Goal: Task Accomplishment & Management: Use online tool/utility

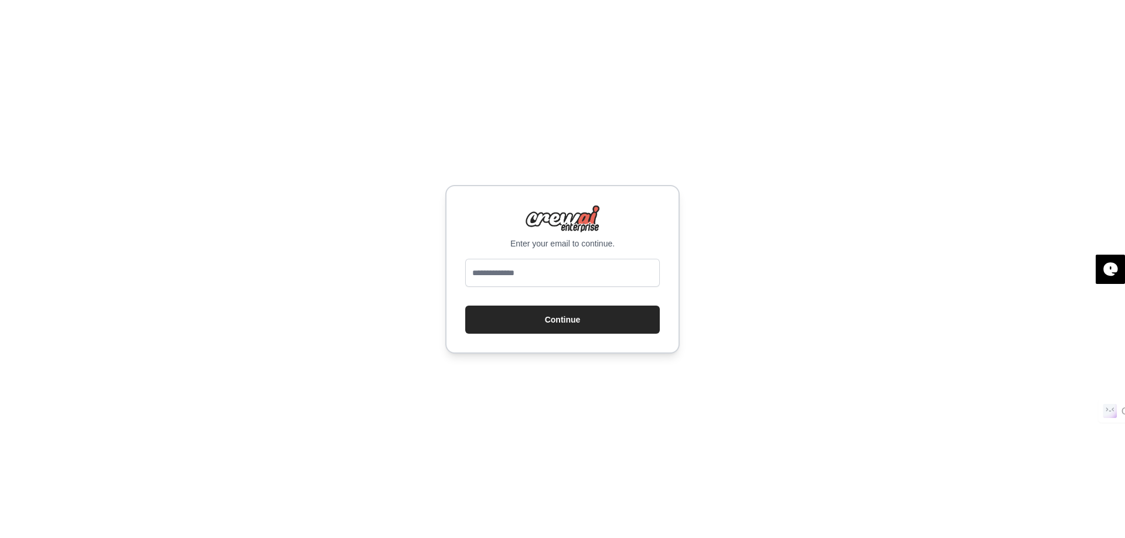
type input "**********"
click at [533, 309] on button "Continue" at bounding box center [562, 320] width 194 height 28
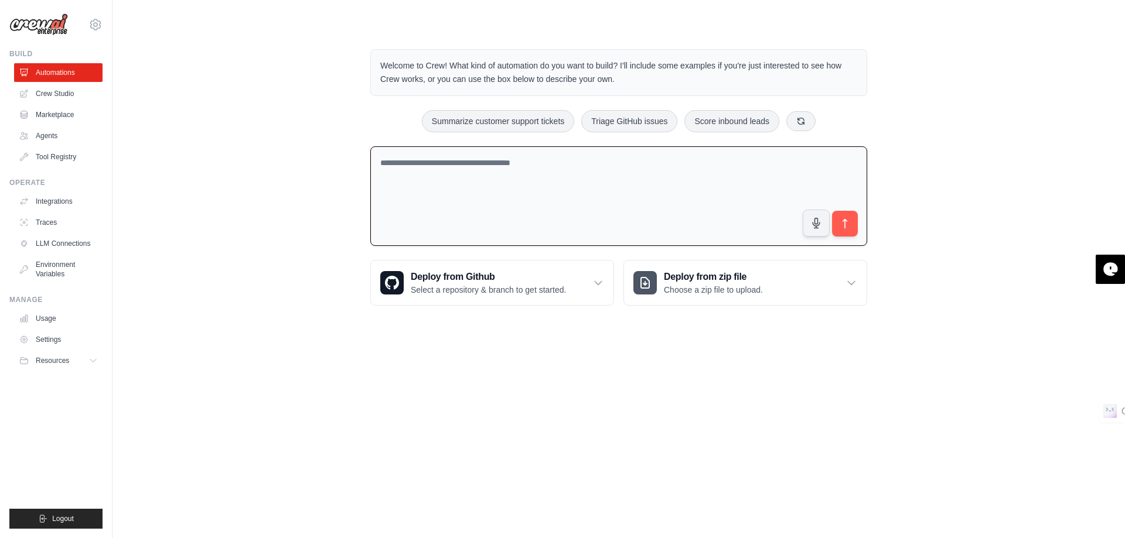
click at [473, 184] on textarea at bounding box center [618, 196] width 497 height 100
click at [630, 159] on textarea "**********" at bounding box center [618, 196] width 497 height 100
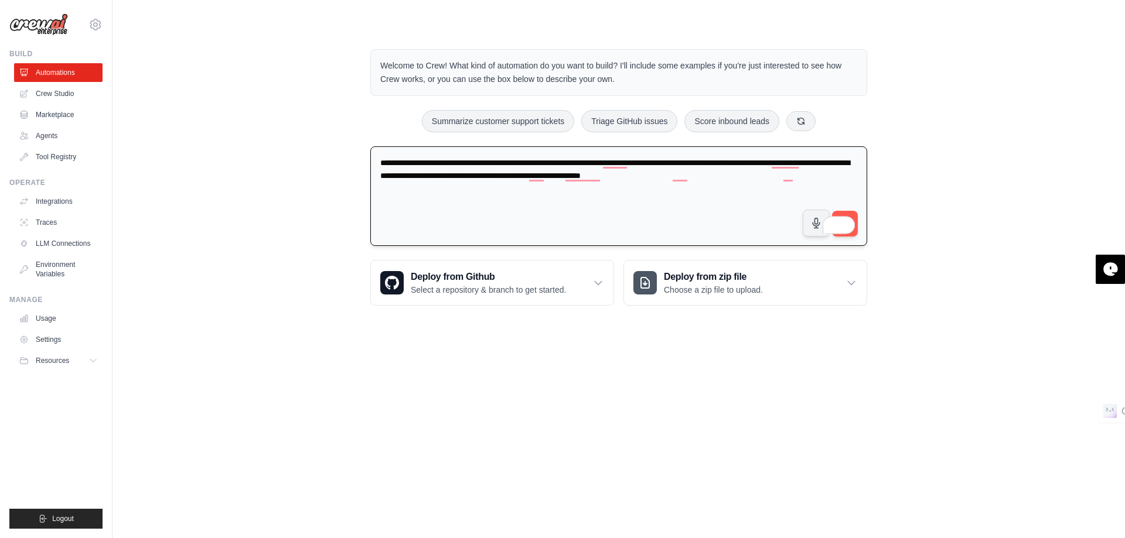
click at [800, 190] on textarea "**********" at bounding box center [618, 196] width 497 height 100
type textarea "**********"
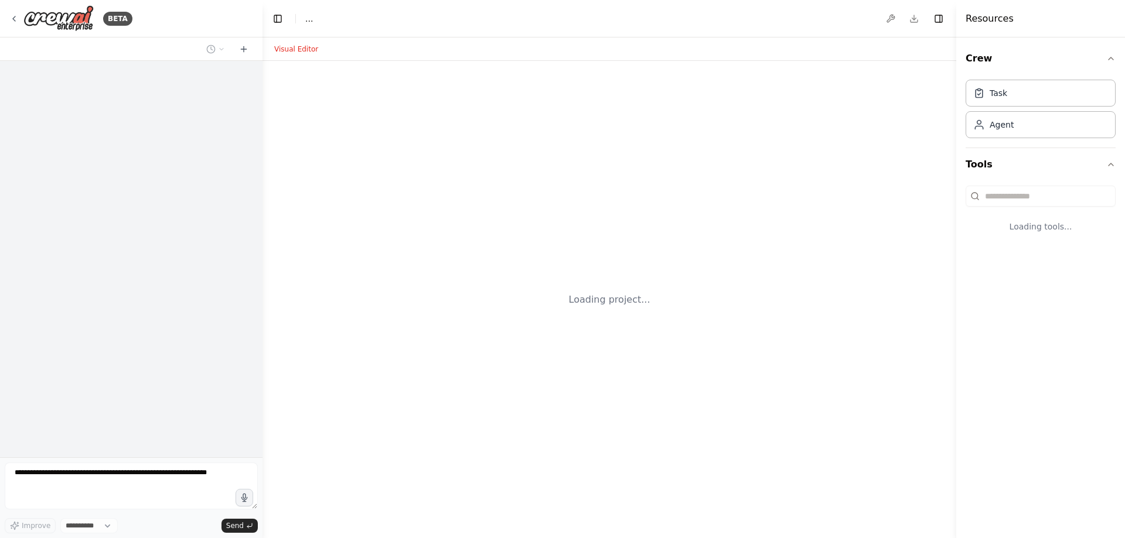
select select "****"
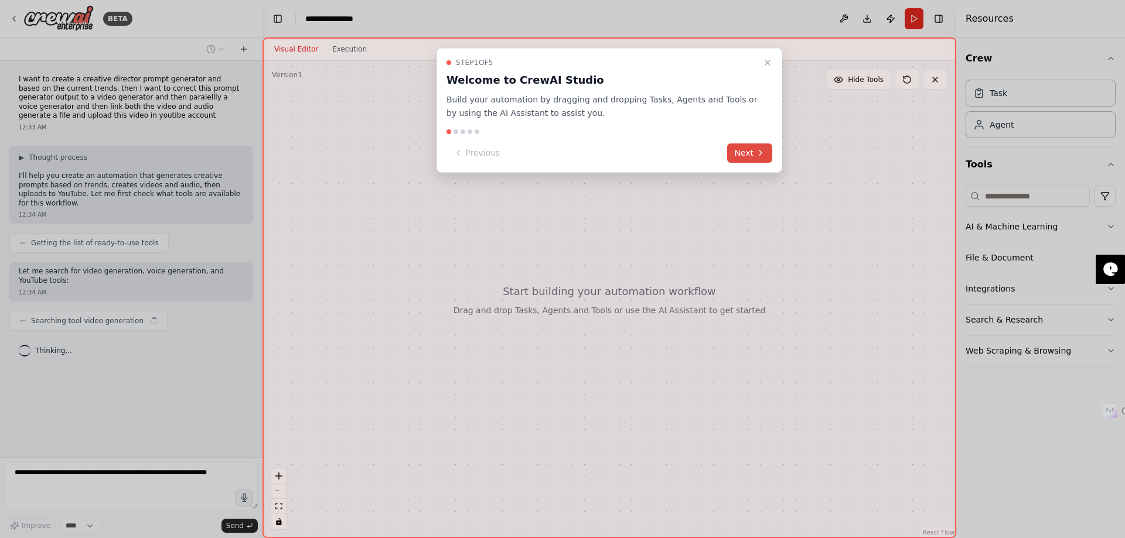
click at [760, 154] on icon at bounding box center [760, 153] width 2 height 5
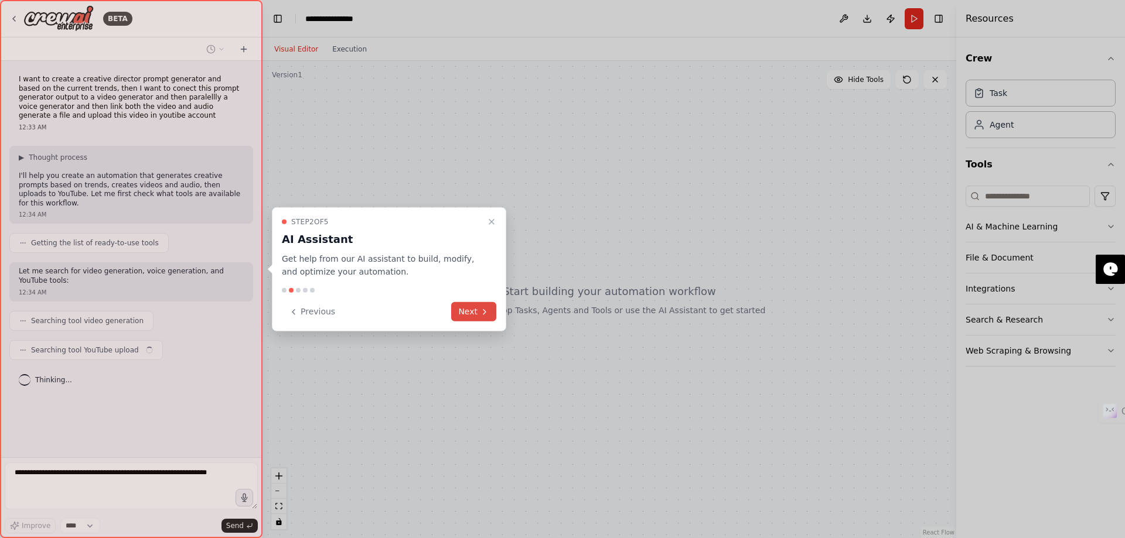
click at [473, 308] on button "Next" at bounding box center [473, 311] width 45 height 19
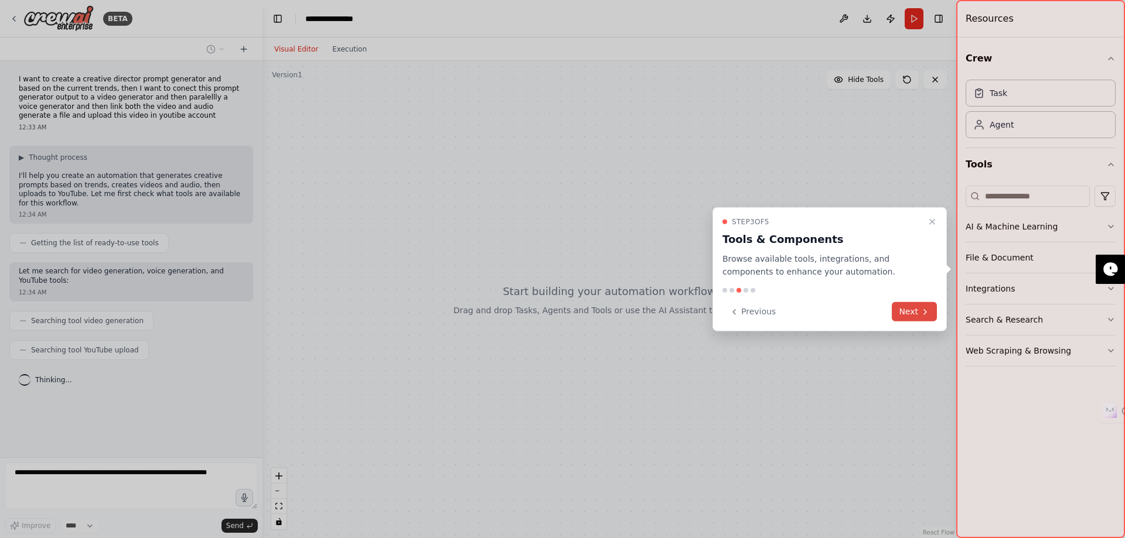
click at [907, 309] on button "Next" at bounding box center [913, 311] width 45 height 19
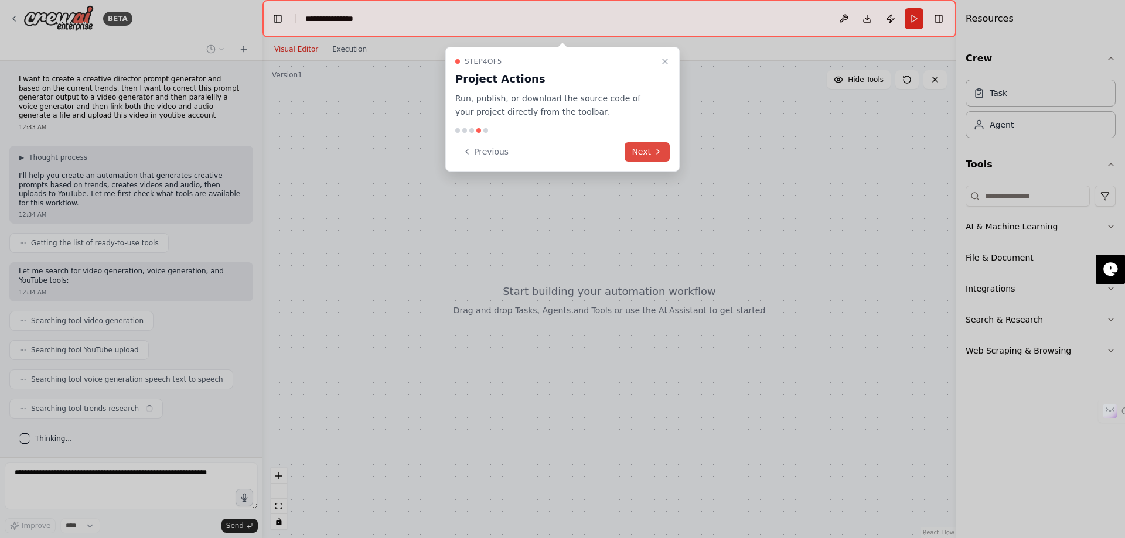
click at [653, 153] on icon at bounding box center [657, 151] width 9 height 9
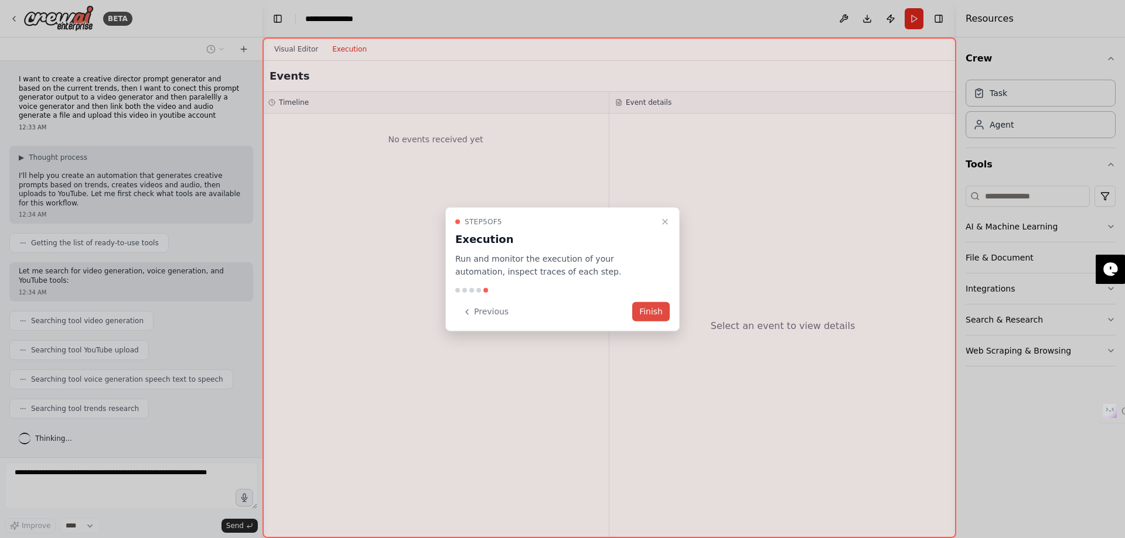
click at [652, 313] on button "Finish" at bounding box center [650, 311] width 37 height 19
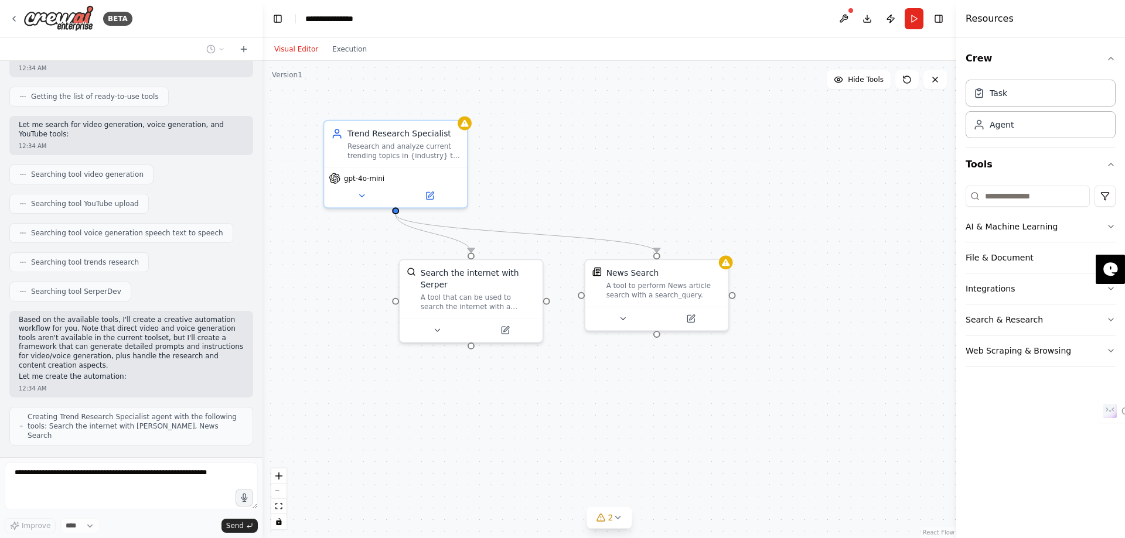
scroll to position [176, 0]
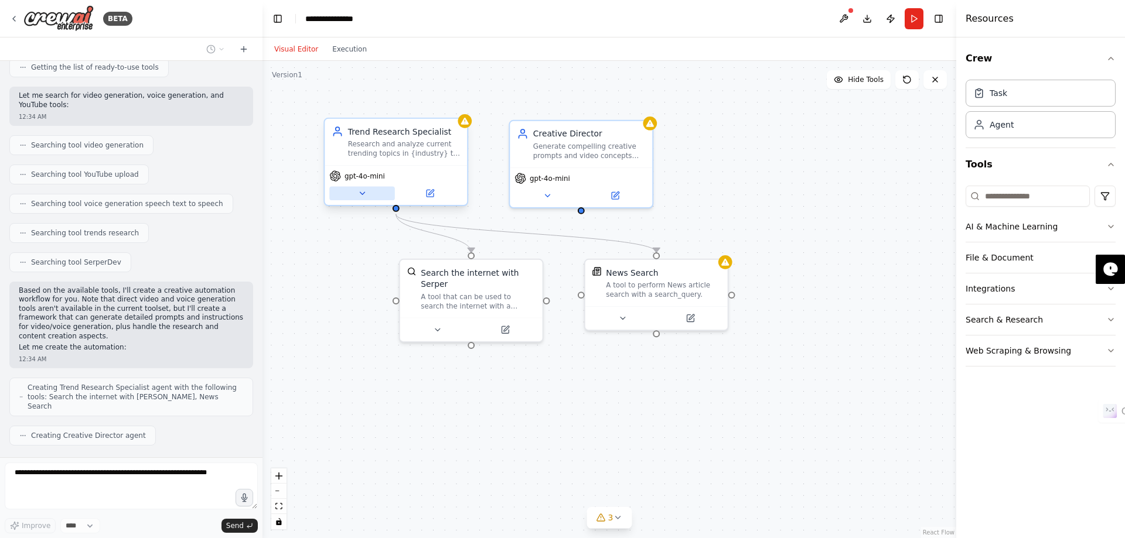
click at [364, 192] on icon at bounding box center [361, 193] width 9 height 9
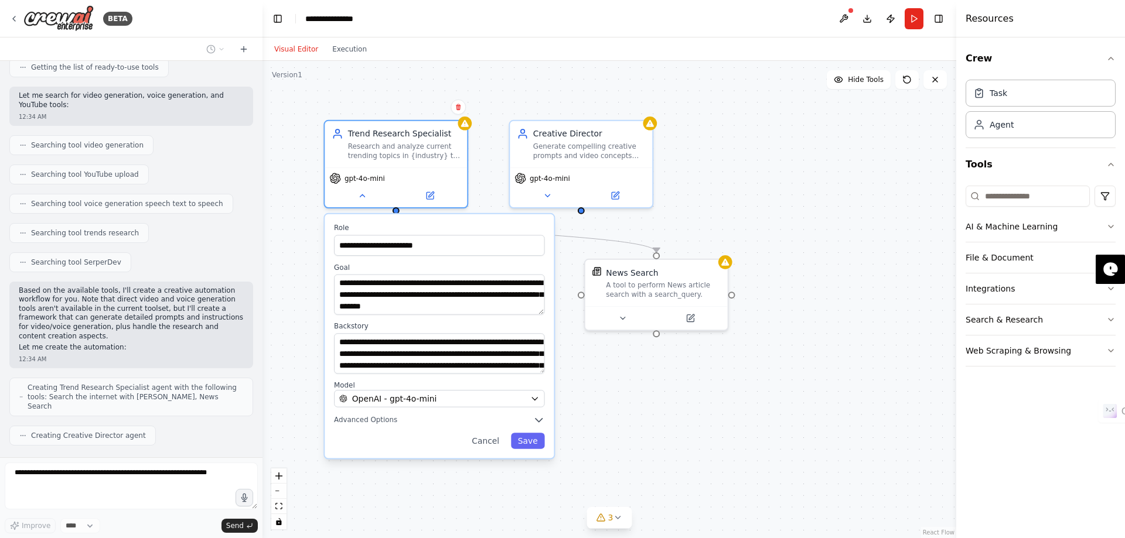
scroll to position [214, 0]
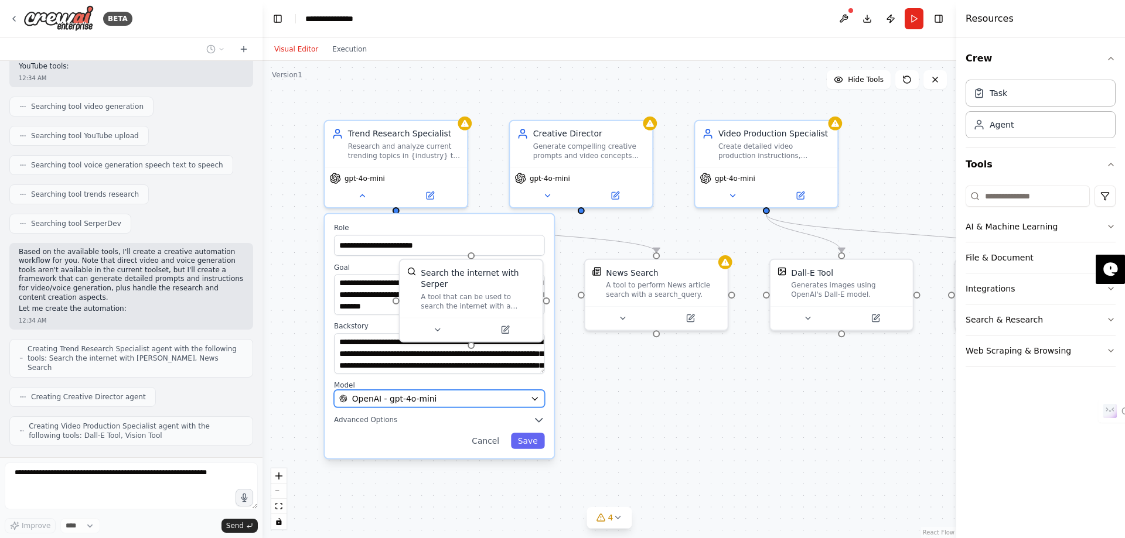
click at [428, 401] on span "OpenAI - gpt-4o-mini" at bounding box center [394, 399] width 85 height 12
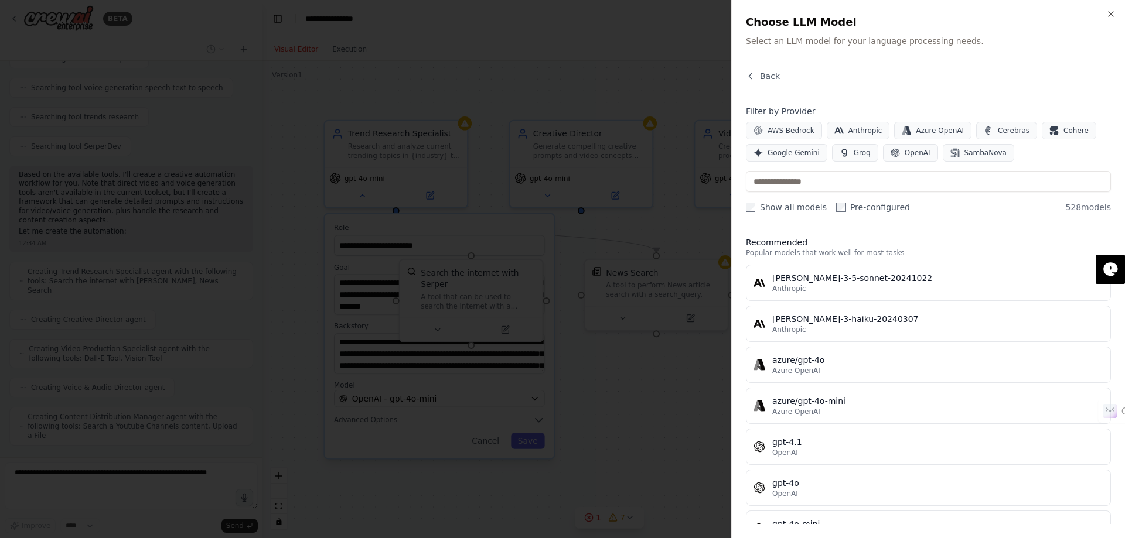
scroll to position [282, 0]
click at [682, 86] on div at bounding box center [562, 269] width 1125 height 538
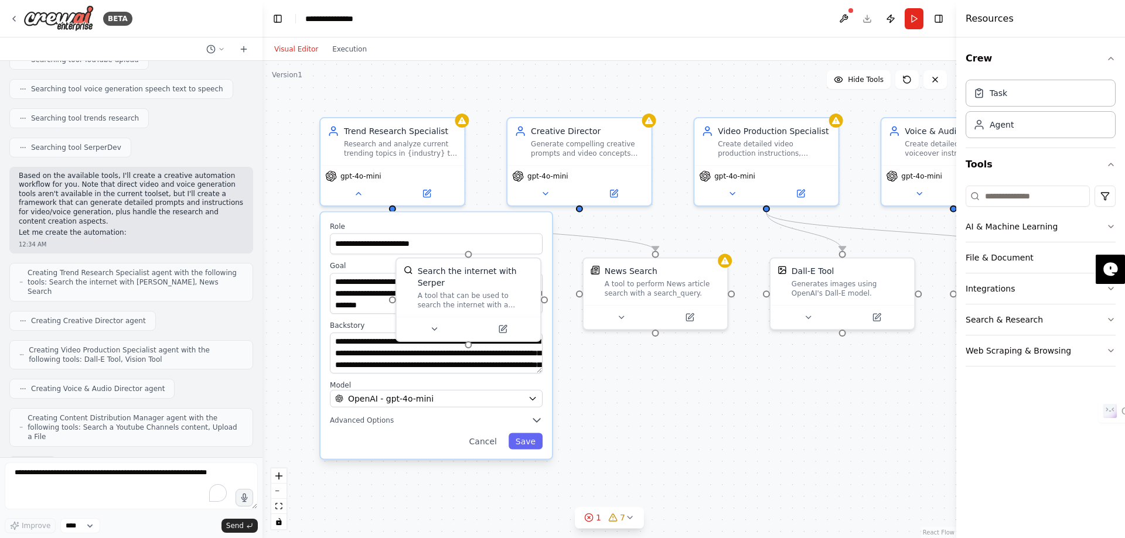
scroll to position [350, 0]
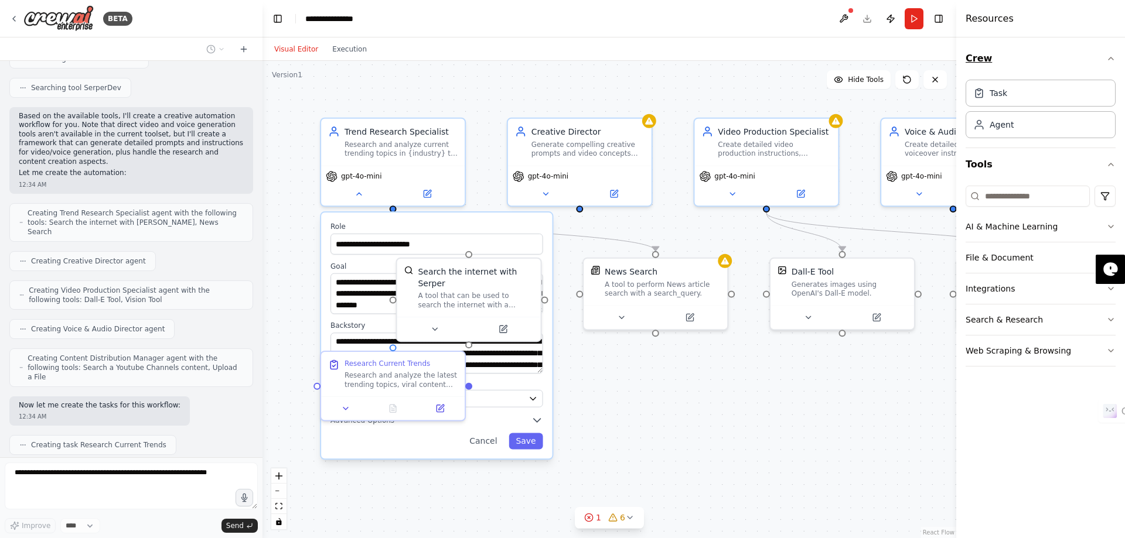
click at [1105, 60] on button "Crew" at bounding box center [1040, 58] width 150 height 33
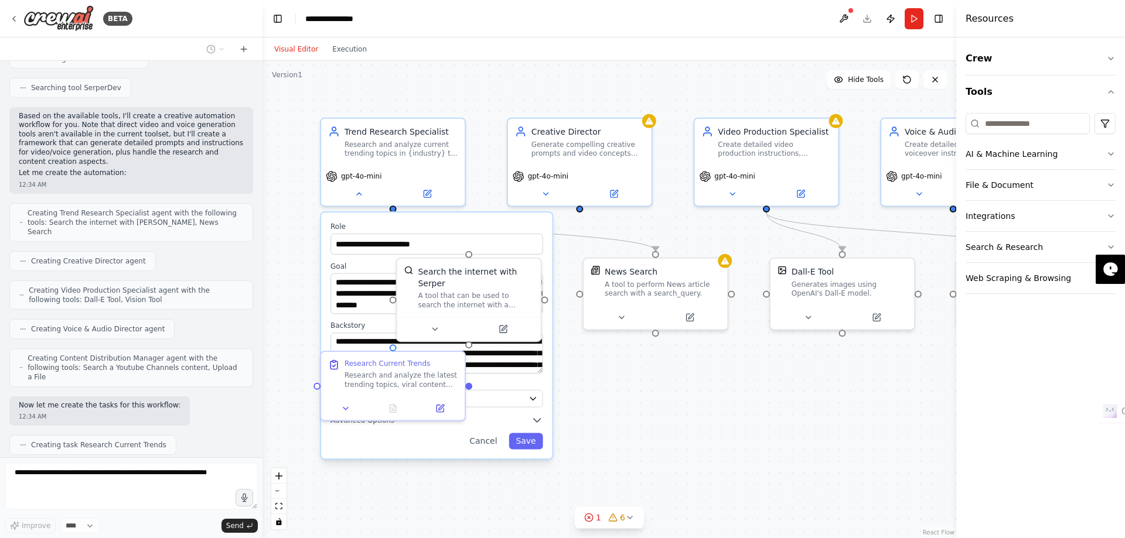
scroll to position [380, 0]
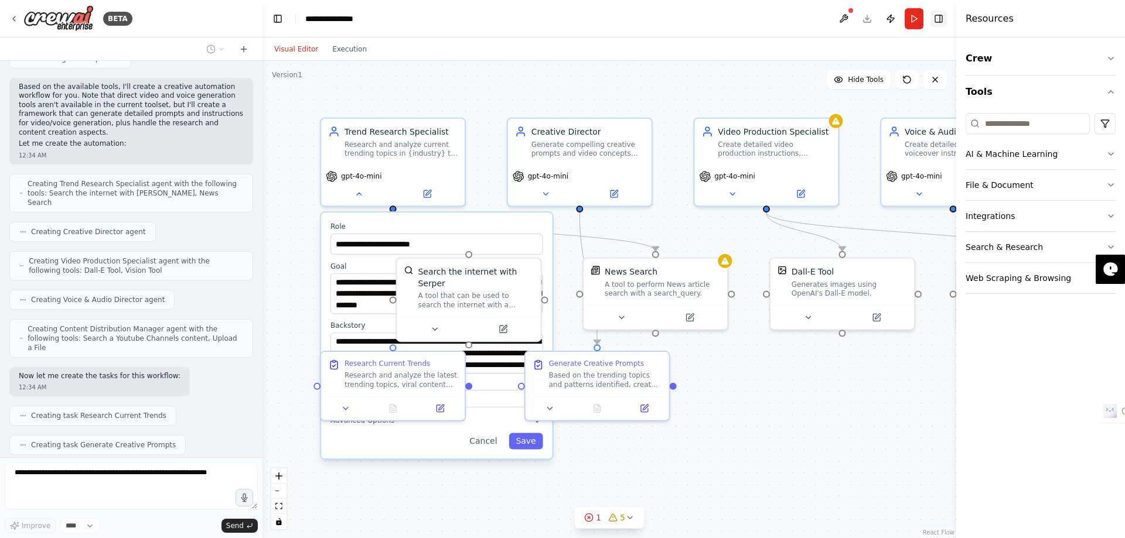
click at [940, 21] on button "Toggle Right Sidebar" at bounding box center [938, 19] width 16 height 16
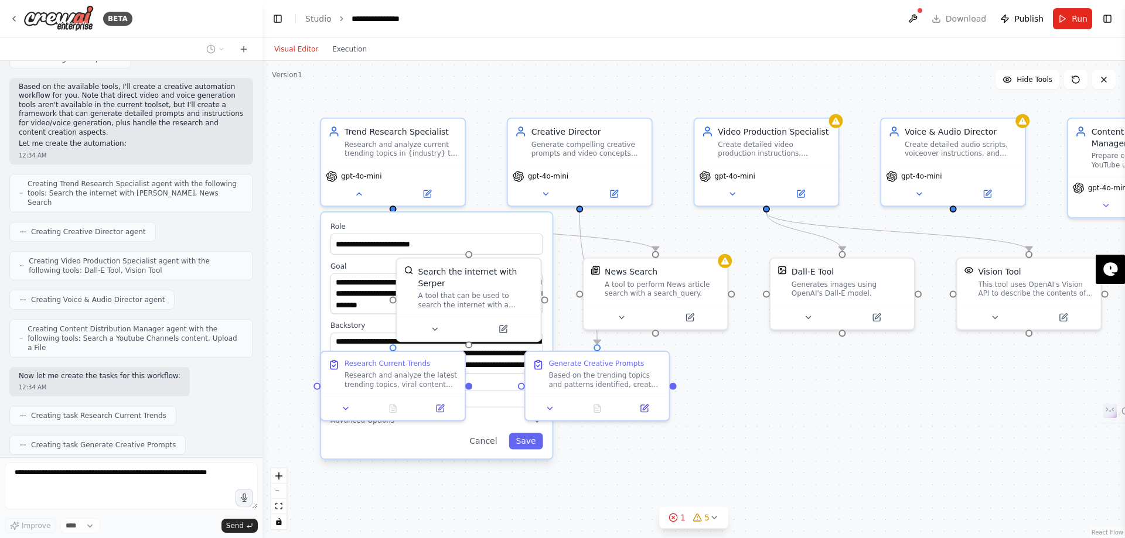
click at [768, 371] on div "**********" at bounding box center [693, 299] width 862 height 477
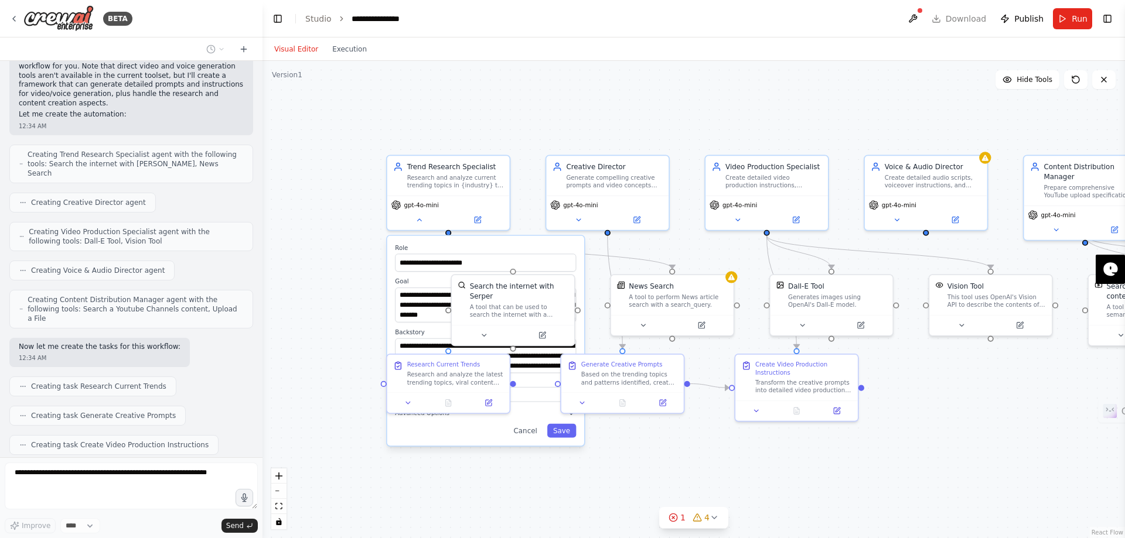
scroll to position [438, 0]
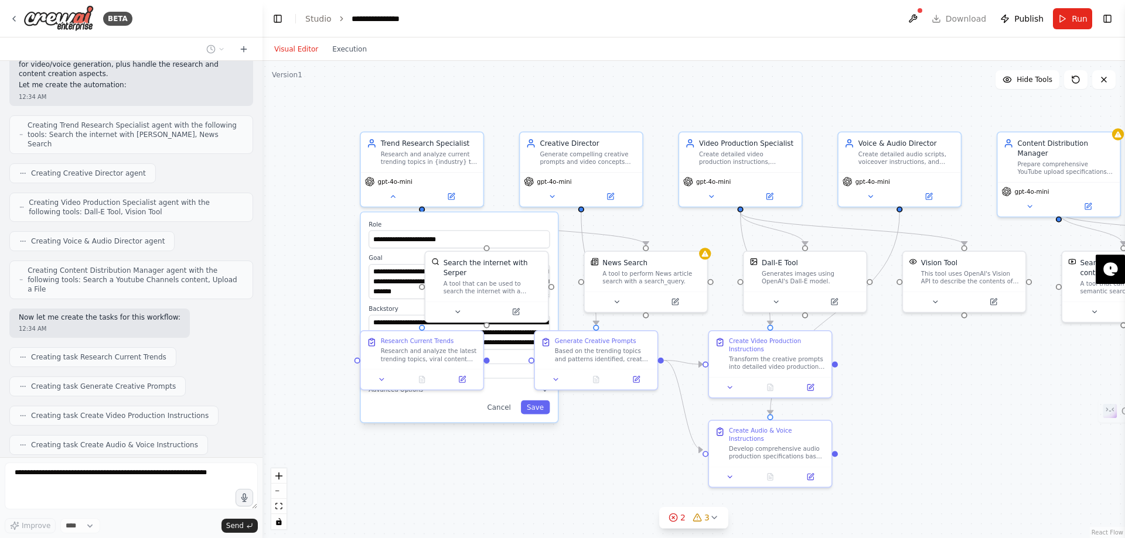
drag, startPoint x: 887, startPoint y: 132, endPoint x: 860, endPoint y: 108, distance: 35.3
click at [860, 108] on div "**********" at bounding box center [693, 299] width 862 height 477
click at [480, 103] on div "**********" at bounding box center [693, 299] width 862 height 477
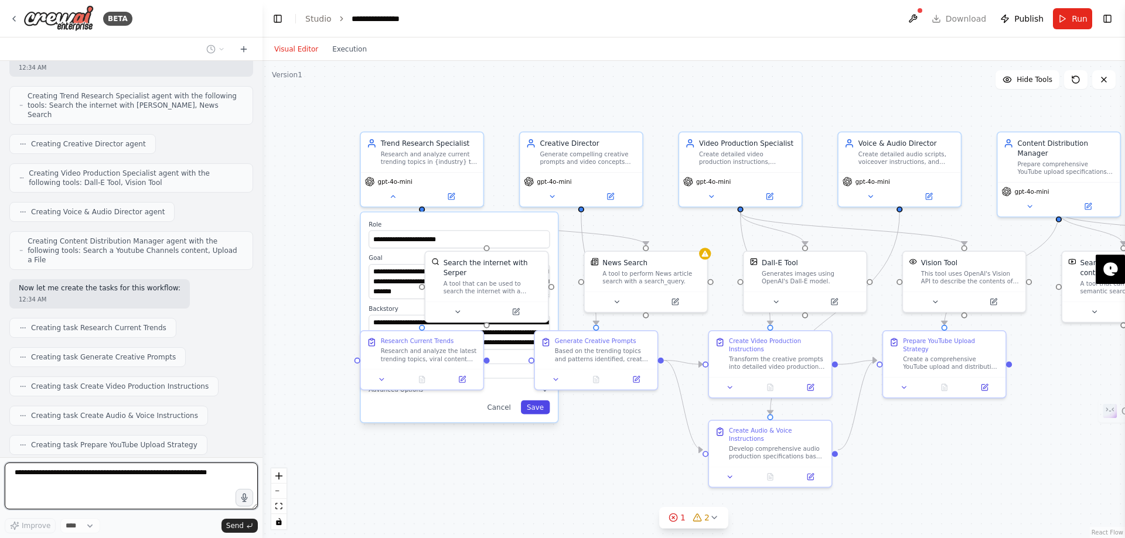
click at [537, 408] on button "Save" at bounding box center [535, 408] width 29 height 14
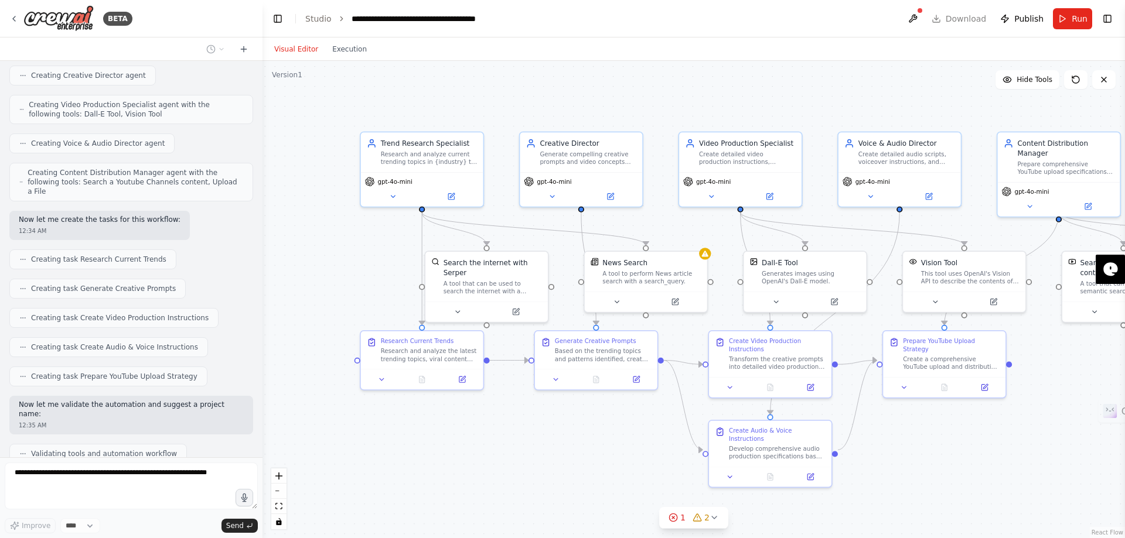
scroll to position [575, 0]
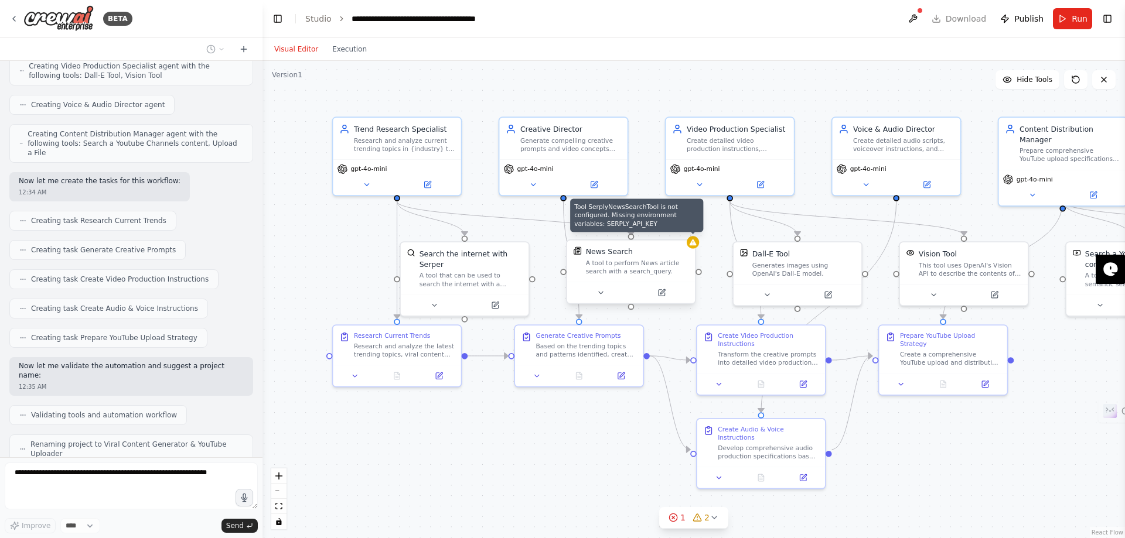
click at [695, 246] on icon at bounding box center [693, 242] width 8 height 8
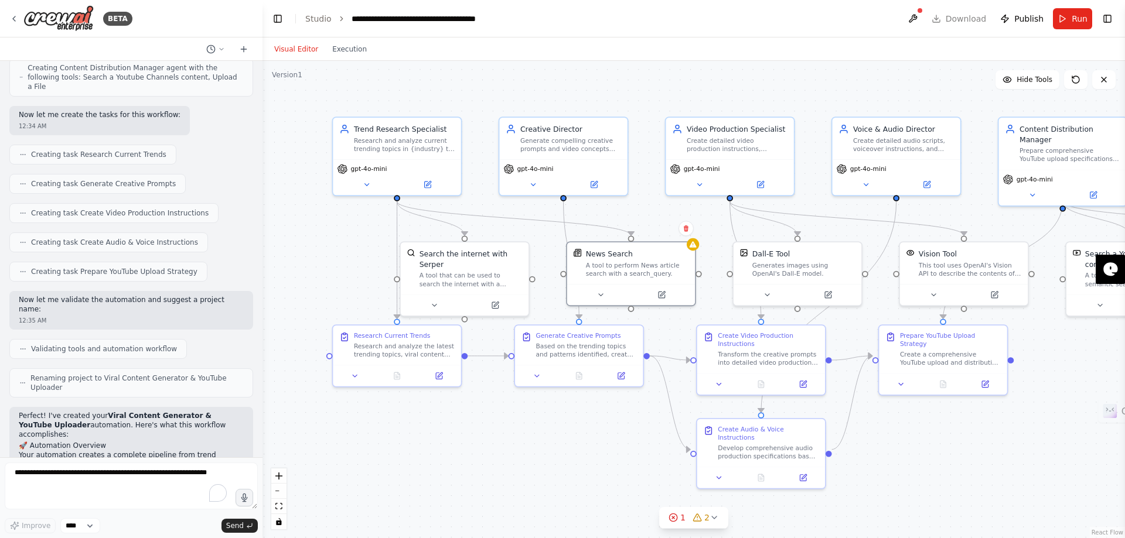
click at [709, 73] on div ".deletable-edge-delete-btn { width: 20px; height: 20px; border: 0px solid #ffff…" at bounding box center [693, 299] width 862 height 477
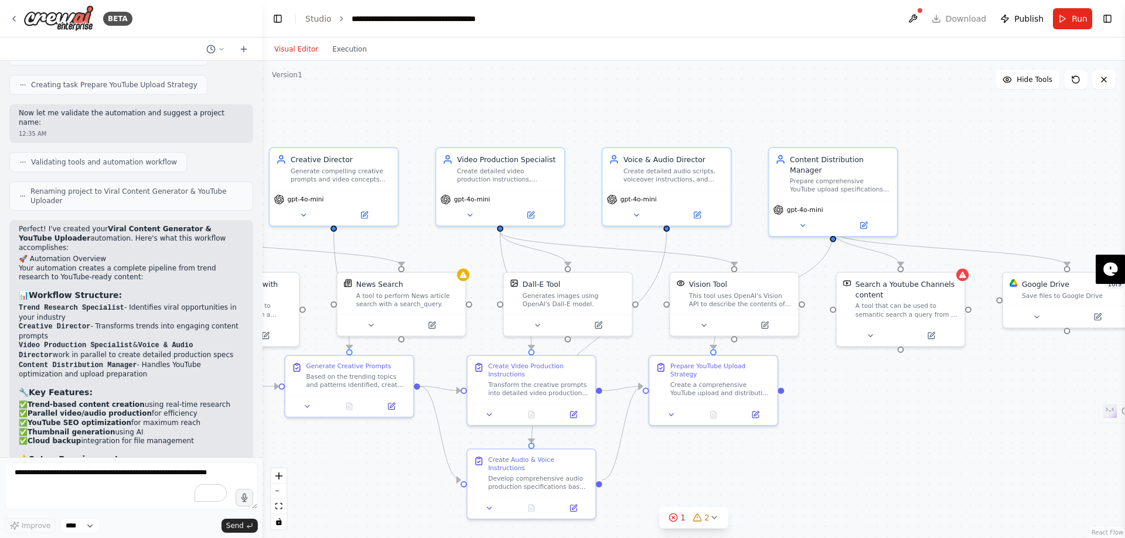
drag, startPoint x: 1096, startPoint y: 409, endPoint x: 866, endPoint y: 439, distance: 232.2
click at [866, 439] on div ".deletable-edge-delete-btn { width: 20px; height: 20px; border: 0px solid #ffff…" at bounding box center [693, 299] width 862 height 477
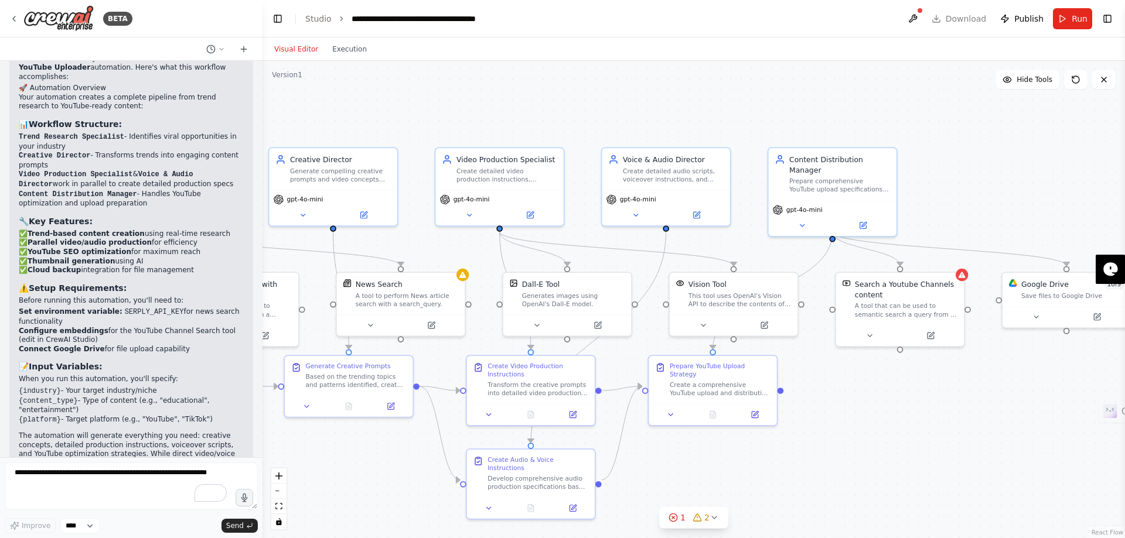
scroll to position [1008, 0]
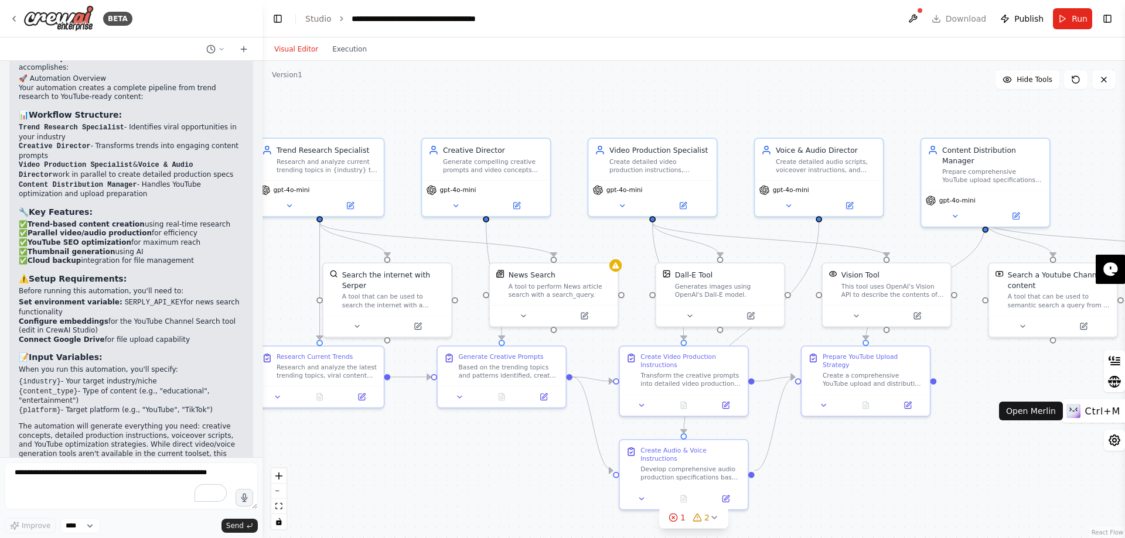
drag, startPoint x: 943, startPoint y: 404, endPoint x: 1096, endPoint y: 395, distance: 153.2
click at [1096, 395] on div ".deletable-edge-delete-btn { width: 20px; height: 20px; border: 0px solid #ffff…" at bounding box center [693, 299] width 862 height 477
click at [922, 17] on button at bounding box center [912, 18] width 19 height 21
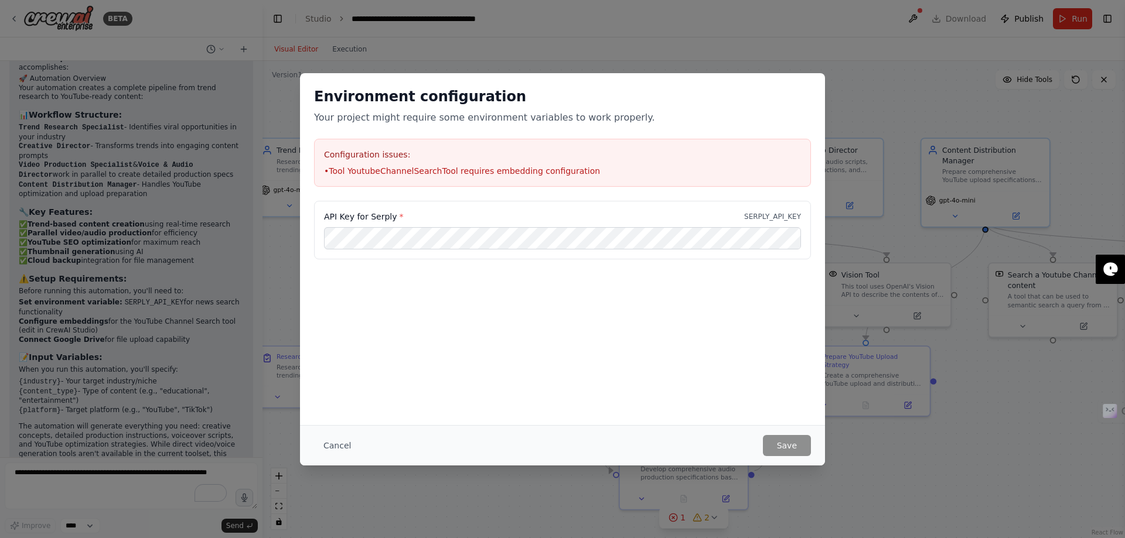
click at [716, 33] on div "Environment configuration Your project might require some environment variables…" at bounding box center [562, 269] width 1125 height 538
click at [332, 442] on button "Cancel" at bounding box center [337, 445] width 46 height 21
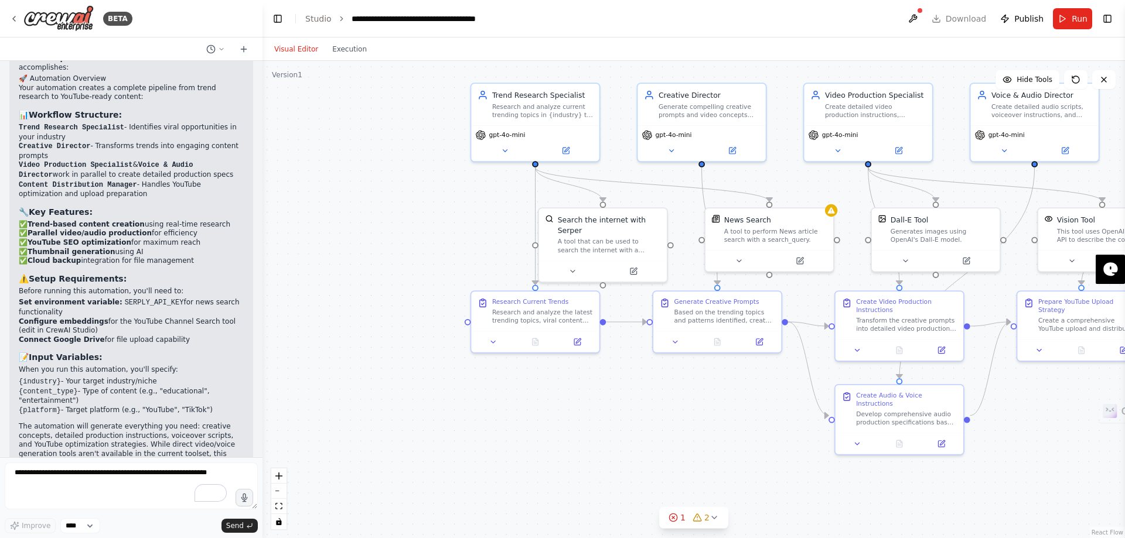
drag, startPoint x: 427, startPoint y: 450, endPoint x: 642, endPoint y: 395, distance: 222.5
click at [642, 395] on div ".deletable-edge-delete-btn { width: 20px; height: 20px; border: 0px solid #ffff…" at bounding box center [693, 299] width 862 height 477
click at [712, 521] on icon at bounding box center [713, 517] width 9 height 9
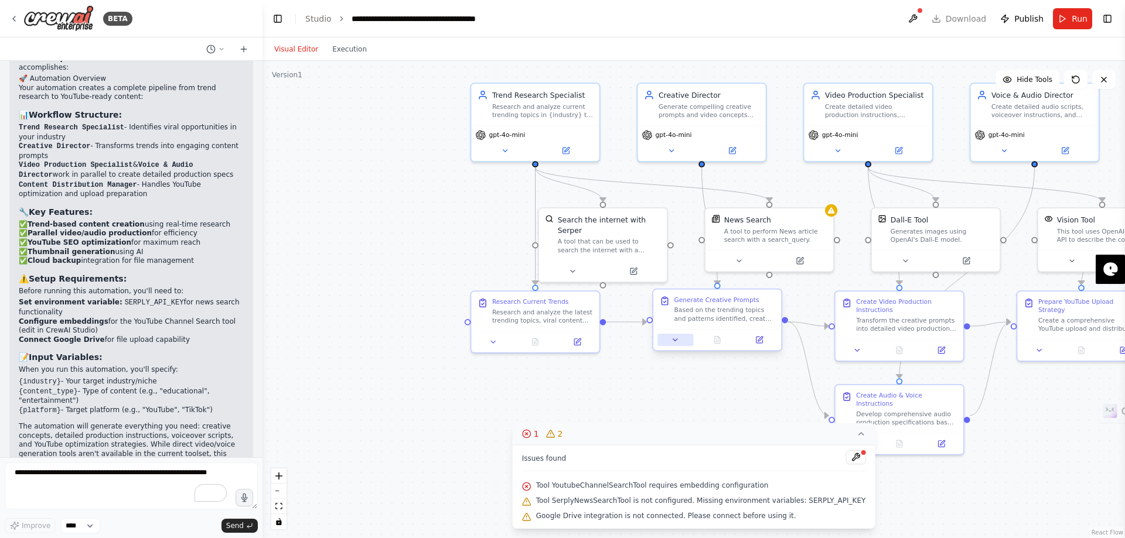
click at [672, 343] on icon at bounding box center [675, 340] width 8 height 8
click at [674, 342] on icon at bounding box center [675, 340] width 8 height 8
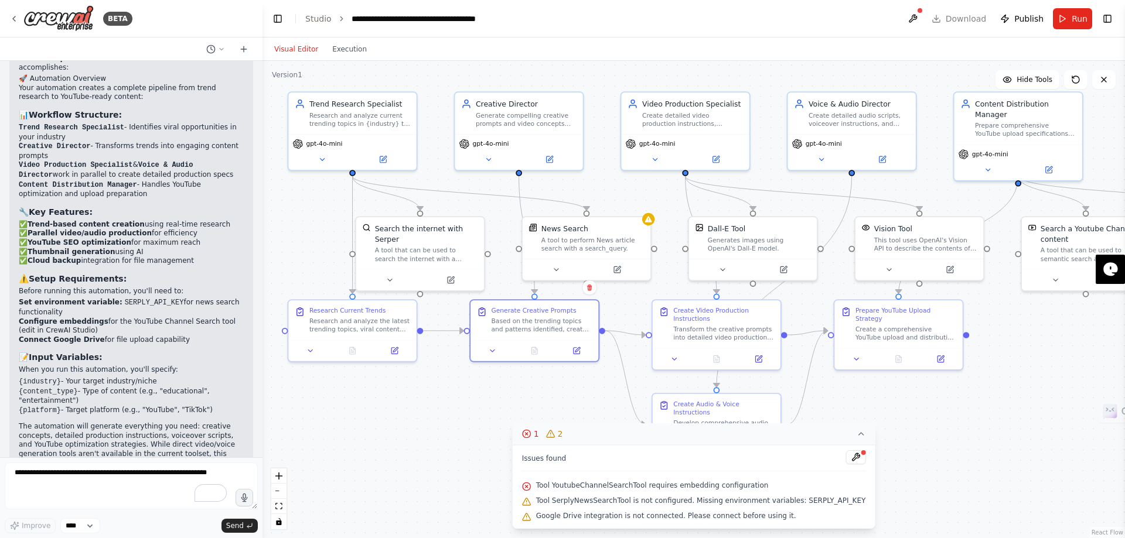
drag, startPoint x: 659, startPoint y: 385, endPoint x: 434, endPoint y: 402, distance: 226.2
click at [434, 402] on div ".deletable-edge-delete-btn { width: 20px; height: 20px; border: 0px solid #ffff…" at bounding box center [693, 299] width 862 height 477
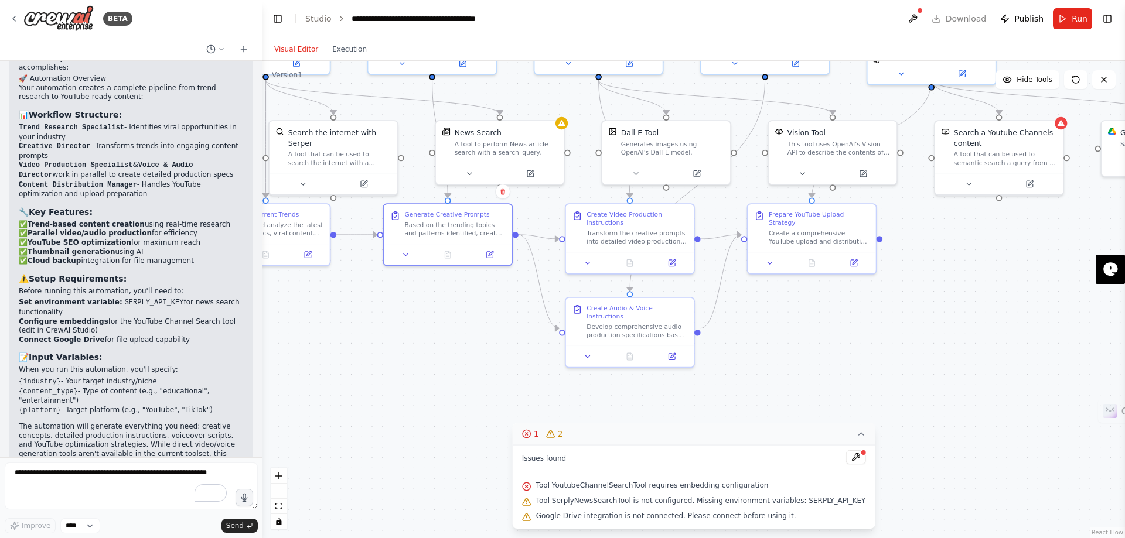
drag, startPoint x: 1051, startPoint y: 423, endPoint x: 1007, endPoint y: 318, distance: 113.7
click at [1007, 318] on div ".deletable-edge-delete-btn { width: 20px; height: 20px; border: 0px solid #ffff…" at bounding box center [693, 299] width 862 height 477
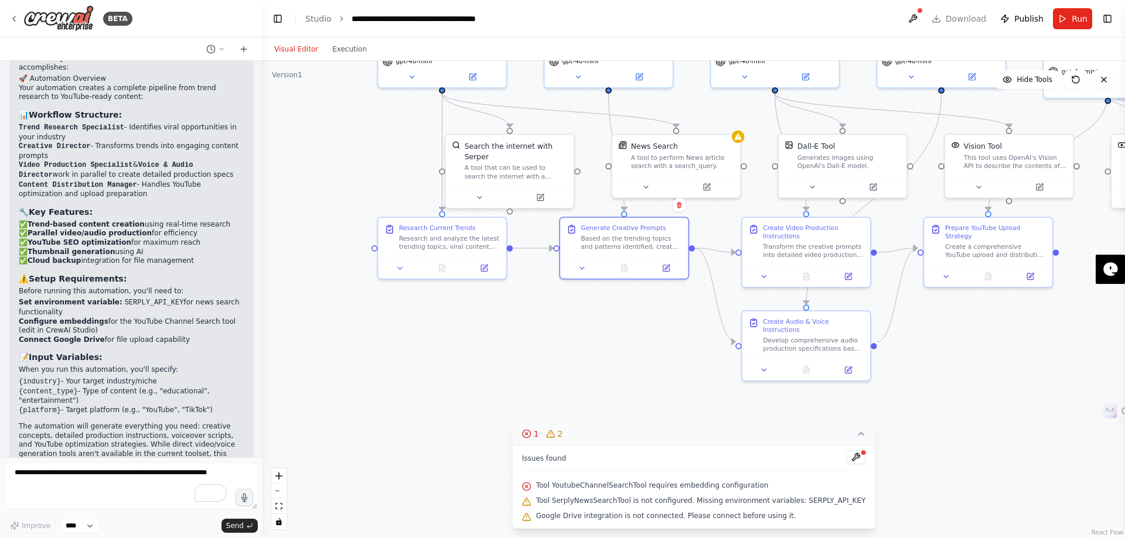
drag, startPoint x: 792, startPoint y: 311, endPoint x: 969, endPoint y: 324, distance: 178.0
click at [969, 324] on div ".deletable-edge-delete-btn { width: 20px; height: 20px; border: 0px solid #ffff…" at bounding box center [693, 299] width 862 height 477
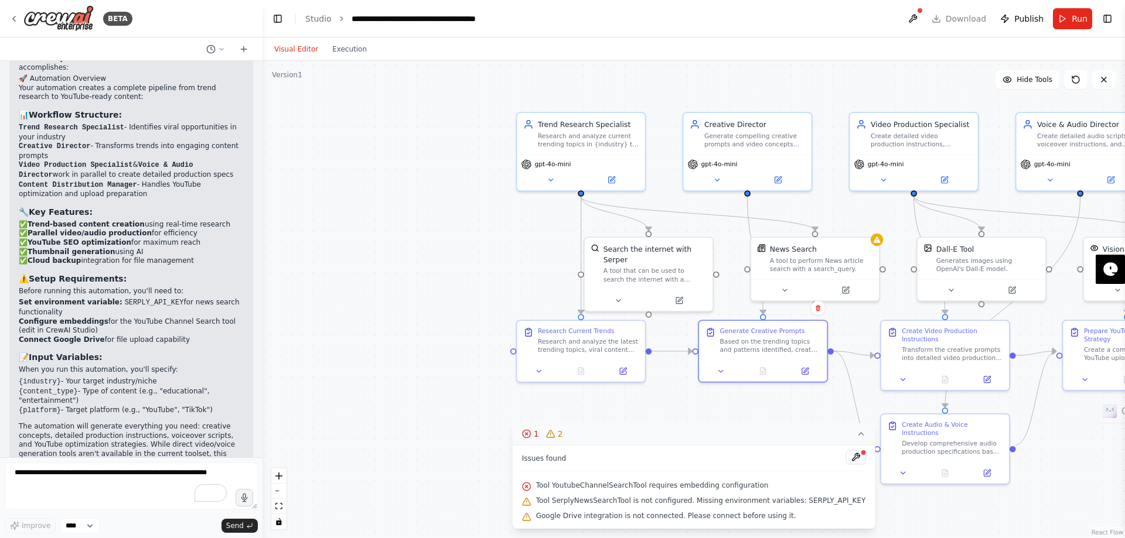
drag, startPoint x: 662, startPoint y: 326, endPoint x: 800, endPoint y: 429, distance: 172.4
click at [800, 429] on div "Version 1 Hide Tools .deletable-edge-delete-btn { width: 20px; height: 20px; bo…" at bounding box center [693, 299] width 862 height 477
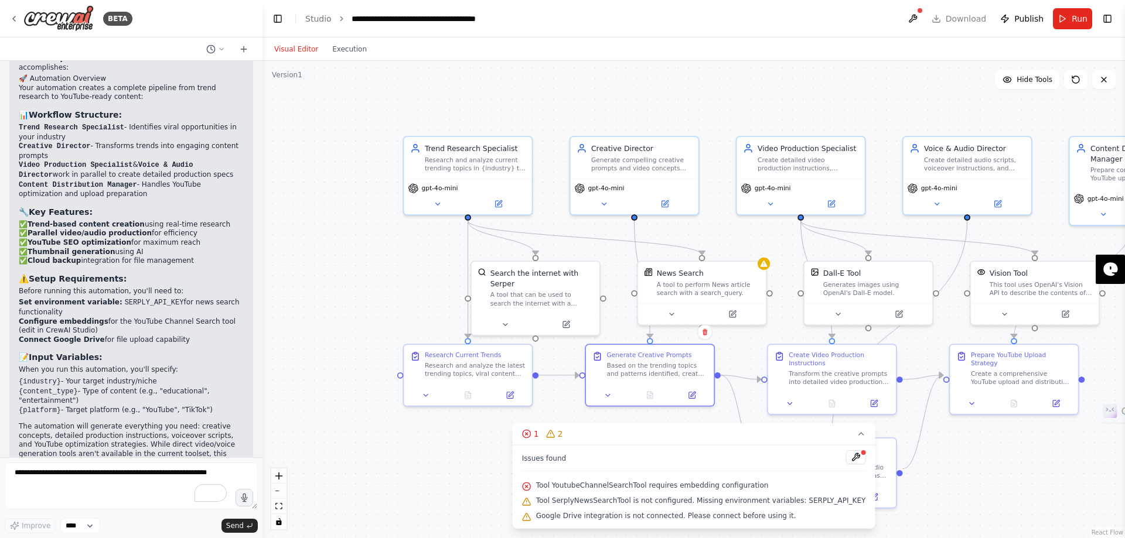
drag, startPoint x: 829, startPoint y: 97, endPoint x: 716, endPoint y: 121, distance: 116.1
click at [716, 121] on div ".deletable-edge-delete-btn { width: 20px; height: 20px; border: 0px solid #ffff…" at bounding box center [693, 299] width 862 height 477
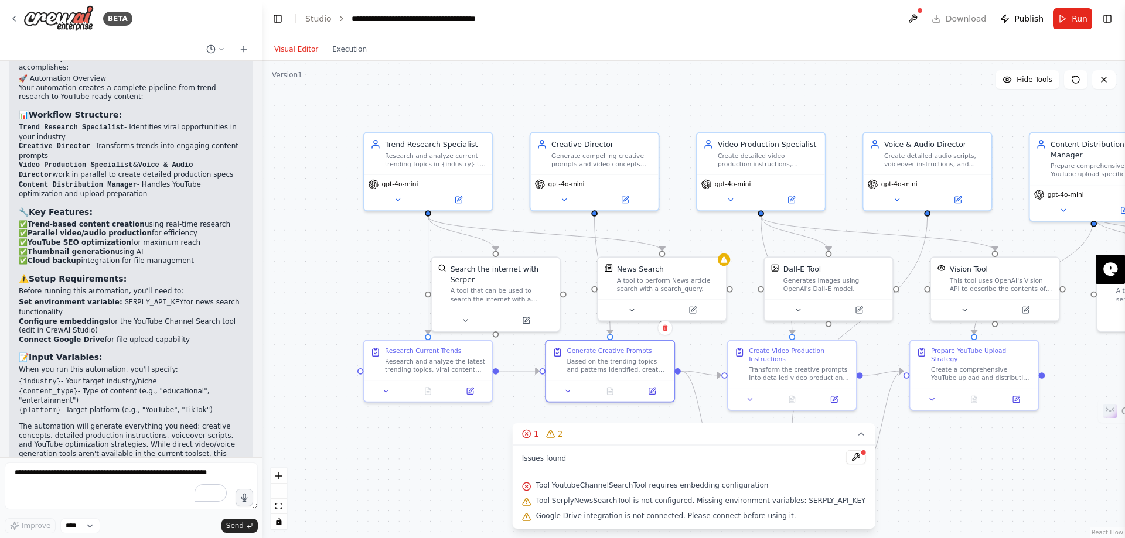
drag, startPoint x: 664, startPoint y: 89, endPoint x: 624, endPoint y: 85, distance: 40.0
click at [624, 85] on div ".deletable-edge-delete-btn { width: 20px; height: 20px; border: 0px solid #ffff…" at bounding box center [693, 299] width 862 height 477
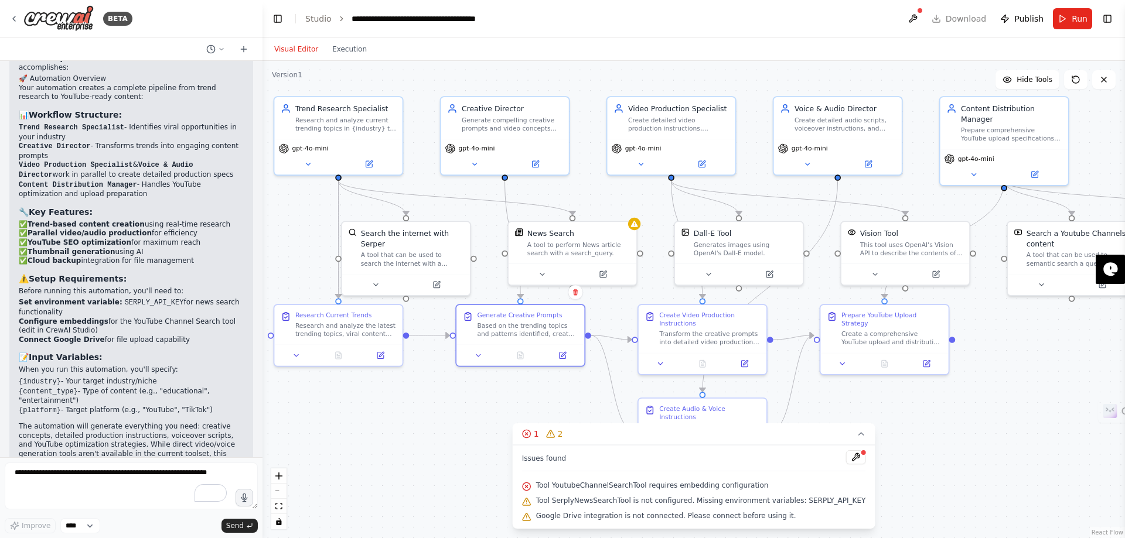
drag, startPoint x: 972, startPoint y: 456, endPoint x: 874, endPoint y: 416, distance: 106.1
click at [874, 416] on div ".deletable-edge-delete-btn { width: 20px; height: 20px; border: 0px solid #ffff…" at bounding box center [693, 299] width 862 height 477
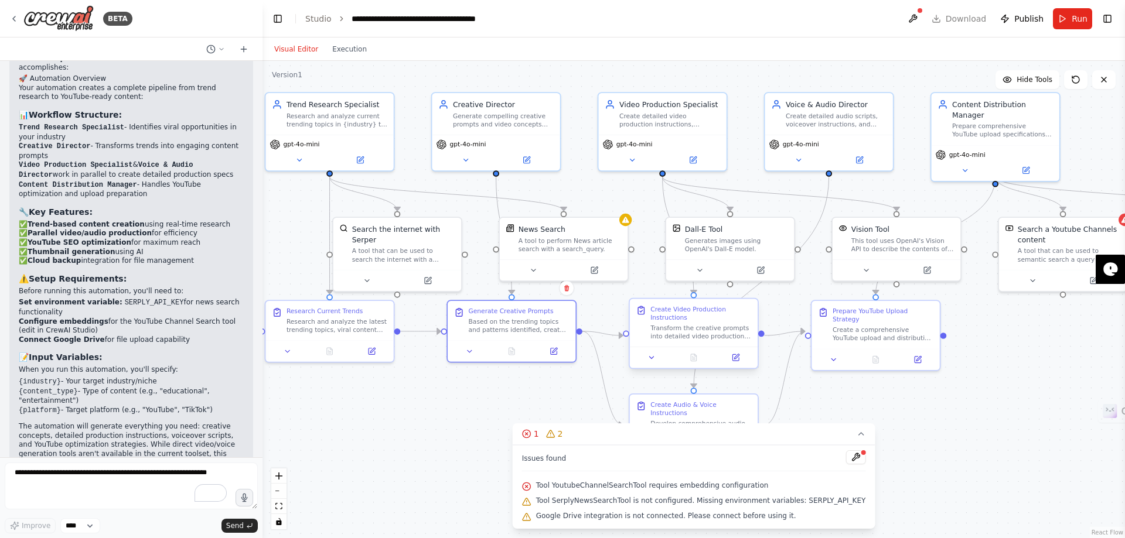
click at [683, 315] on div "Create Video Production Instructions" at bounding box center [700, 313] width 101 height 16
drag, startPoint x: 591, startPoint y: 237, endPoint x: 450, endPoint y: 237, distance: 140.6
click at [450, 237] on div "A tool to perform News article search with a search_query." at bounding box center [439, 242] width 103 height 16
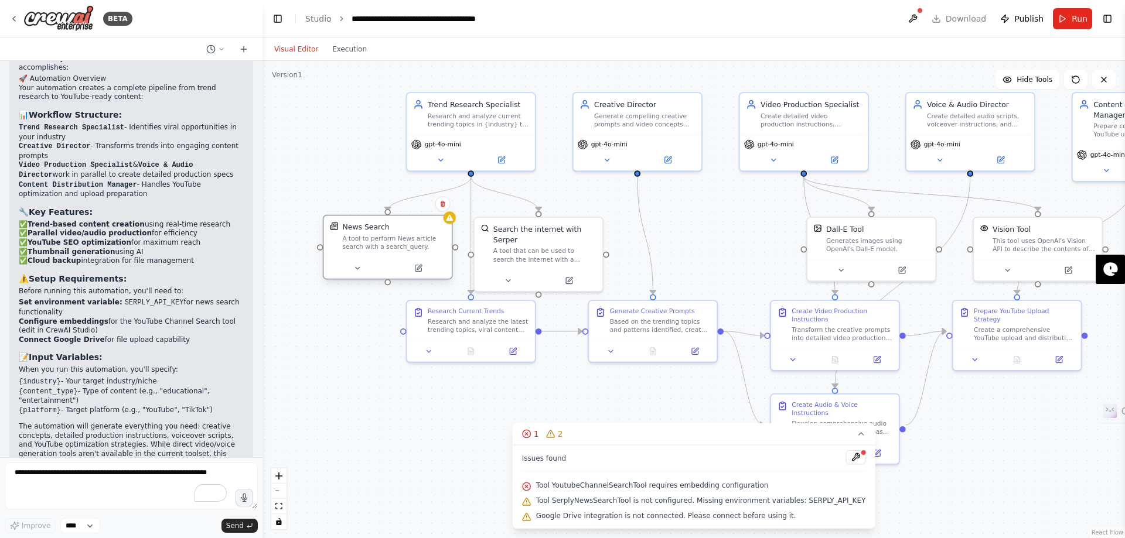
drag, startPoint x: 450, startPoint y: 237, endPoint x: 414, endPoint y: 235, distance: 36.3
click at [414, 235] on div "A tool to perform News article search with a search_query." at bounding box center [393, 242] width 103 height 16
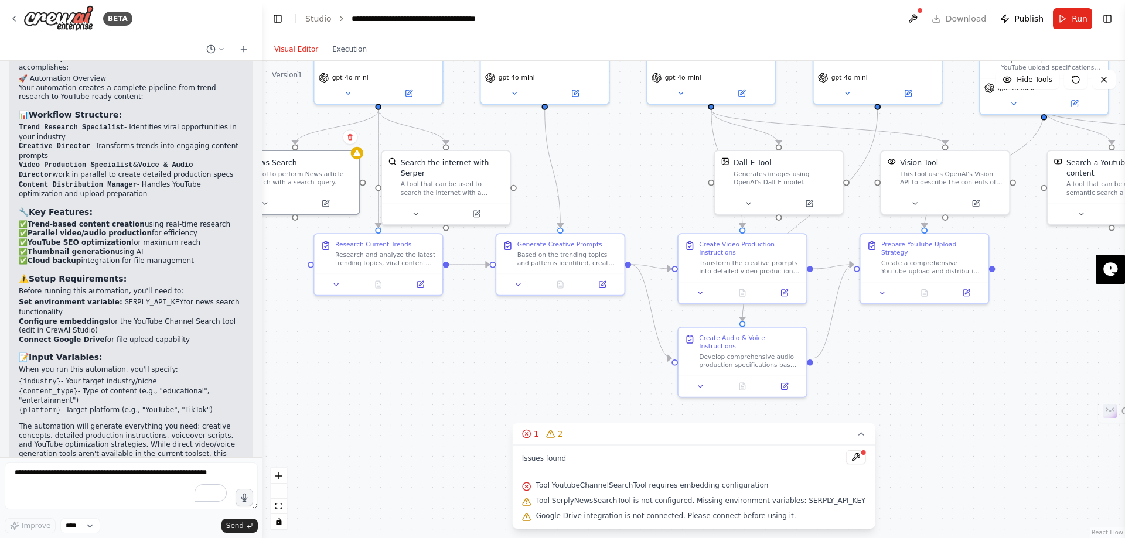
drag, startPoint x: 613, startPoint y: 394, endPoint x: 521, endPoint y: 327, distance: 114.1
click at [521, 327] on div ".deletable-edge-delete-btn { width: 20px; height: 20px; border: 0px solid #ffff…" at bounding box center [693, 299] width 862 height 477
drag, startPoint x: 804, startPoint y: 184, endPoint x: 780, endPoint y: 178, distance: 24.7
click at [780, 178] on div "Dall-E Tool Generates images using OpenAI's Dall-E model." at bounding box center [753, 160] width 128 height 42
click at [747, 185] on button at bounding box center [732, 191] width 59 height 12
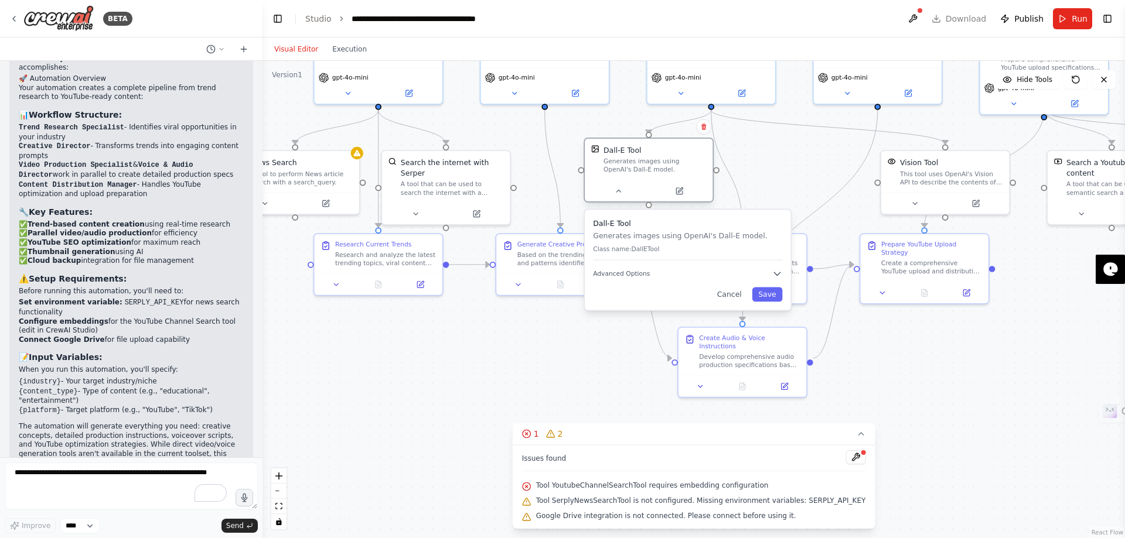
drag, startPoint x: 737, startPoint y: 171, endPoint x: 617, endPoint y: 171, distance: 120.7
click at [617, 171] on div "Generates images using OpenAI's Dall-E model." at bounding box center [654, 166] width 103 height 16
click at [743, 299] on button "Cancel" at bounding box center [728, 295] width 37 height 15
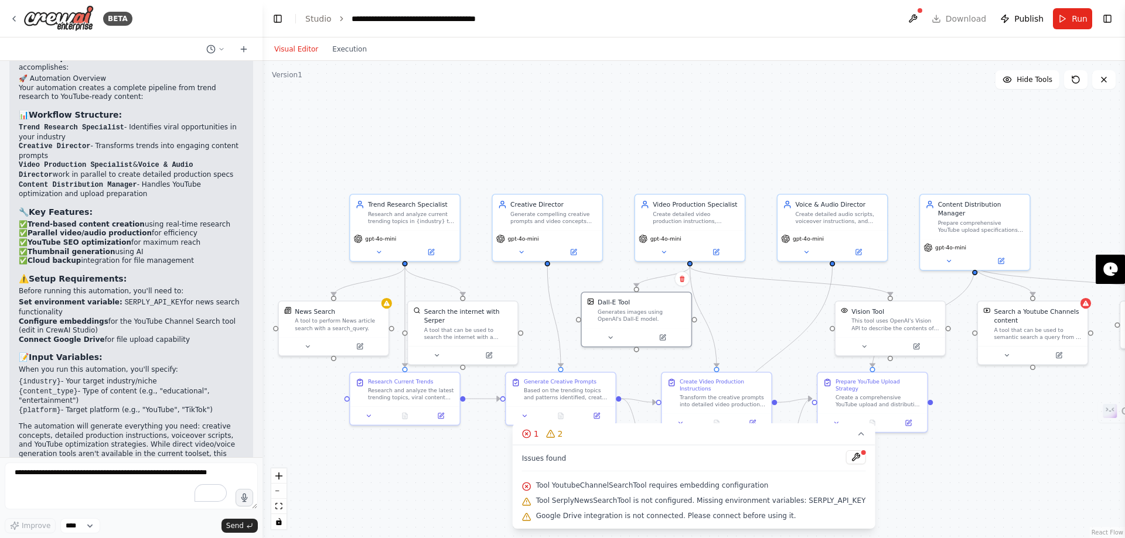
drag, startPoint x: 811, startPoint y: 168, endPoint x: 775, endPoint y: 316, distance: 152.4
click at [775, 316] on div ".deletable-edge-delete-btn { width: 20px; height: 20px; border: 0px solid #ffff…" at bounding box center [693, 299] width 862 height 477
click at [659, 247] on button at bounding box center [663, 250] width 50 height 11
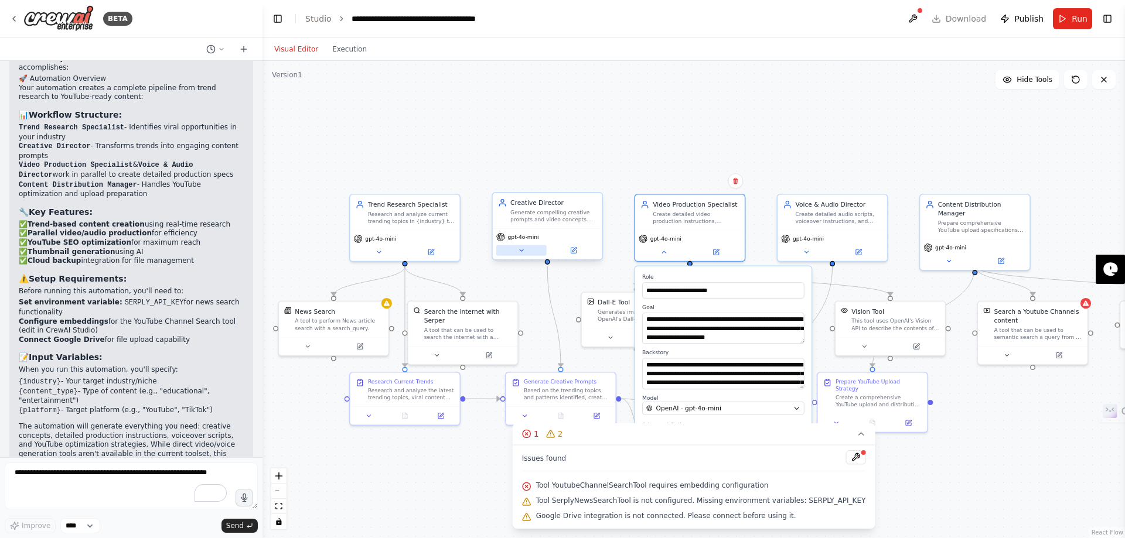
click at [518, 255] on button at bounding box center [521, 250] width 50 height 11
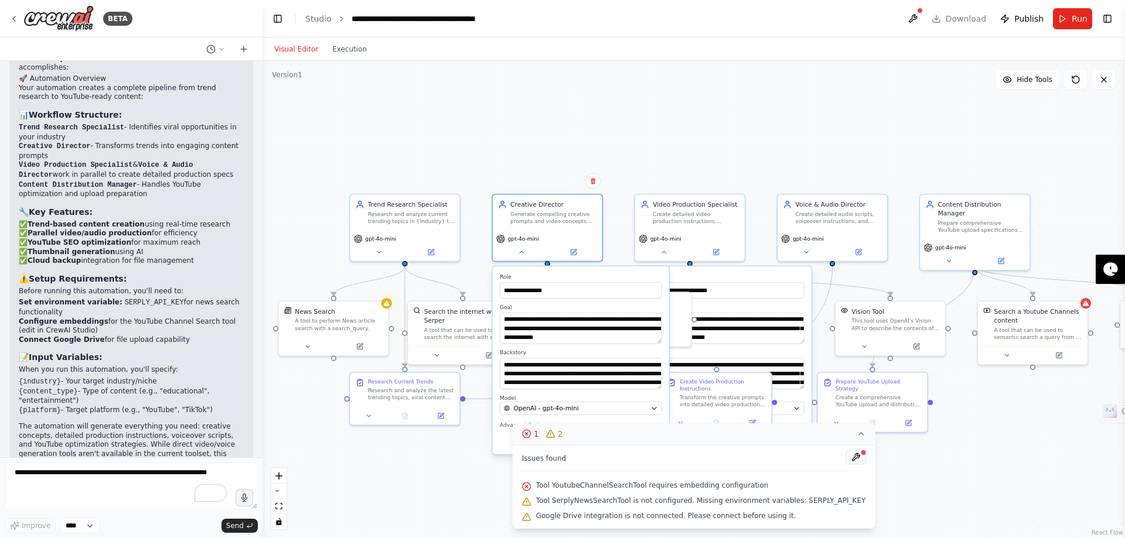
click at [858, 435] on icon at bounding box center [860, 434] width 5 height 2
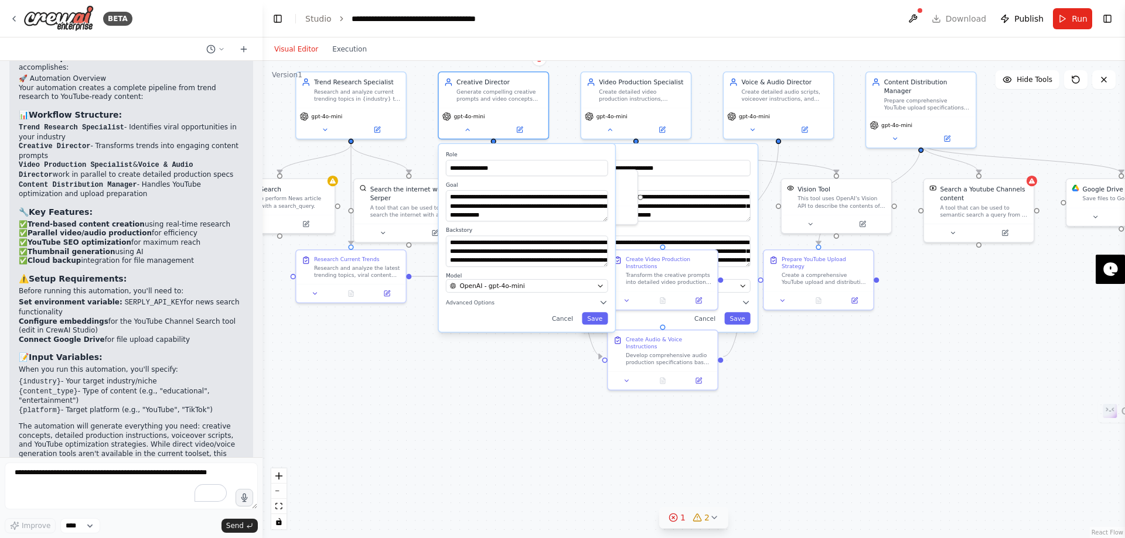
drag, startPoint x: 840, startPoint y: 504, endPoint x: 786, endPoint y: 382, distance: 133.7
click at [786, 382] on div ".deletable-edge-delete-btn { width: 20px; height: 20px; border: 0px solid #ffff…" at bounding box center [693, 299] width 862 height 477
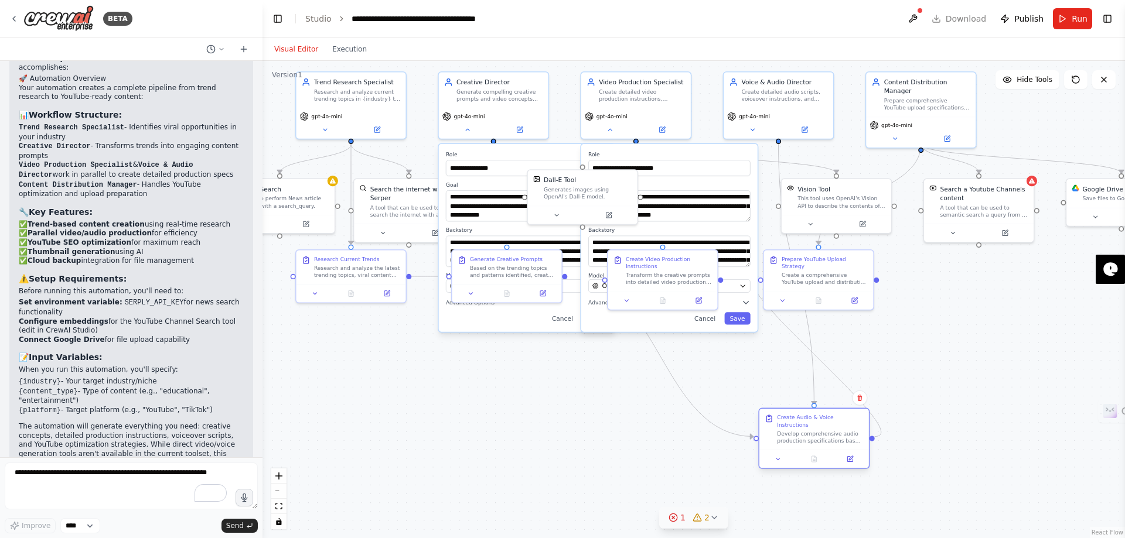
drag, startPoint x: 675, startPoint y: 351, endPoint x: 832, endPoint y: 429, distance: 175.8
click at [832, 430] on div "Develop comprehensive audio production specifications based on the creative pro…" at bounding box center [820, 437] width 86 height 14
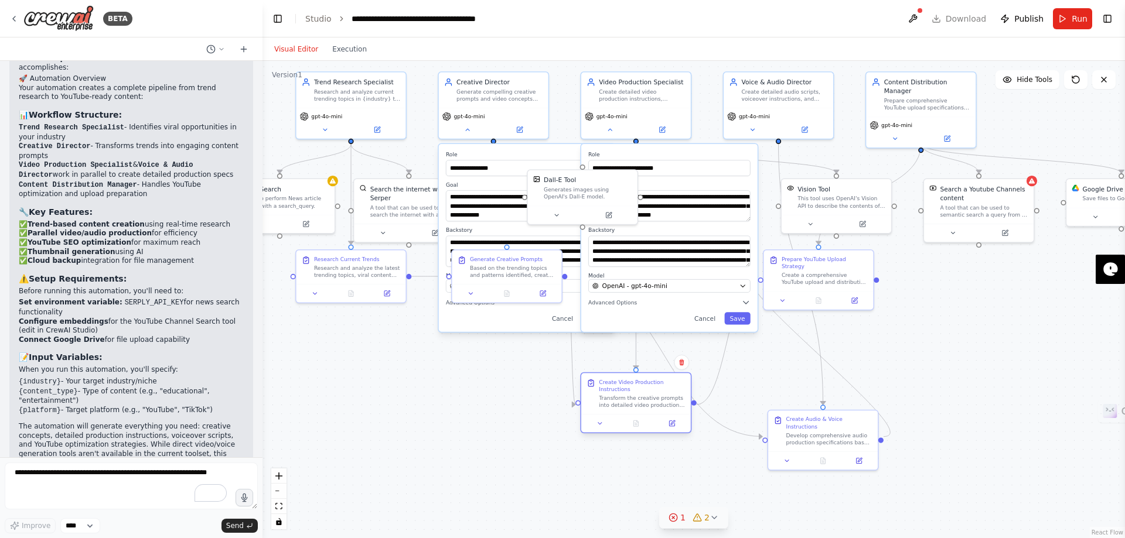
click at [632, 422] on div "Create Video Production Instructions Transform the creative prompts into detail…" at bounding box center [635, 402] width 111 height 61
click at [580, 462] on div at bounding box center [583, 468] width 110 height 18
click at [895, 386] on div ".deletable-edge-delete-btn { width: 20px; height: 20px; border: 0px solid #ffff…" at bounding box center [693, 299] width 862 height 477
click at [975, 385] on div ".deletable-edge-delete-btn { width: 20px; height: 20px; border: 0px solid #ffff…" at bounding box center [693, 299] width 862 height 477
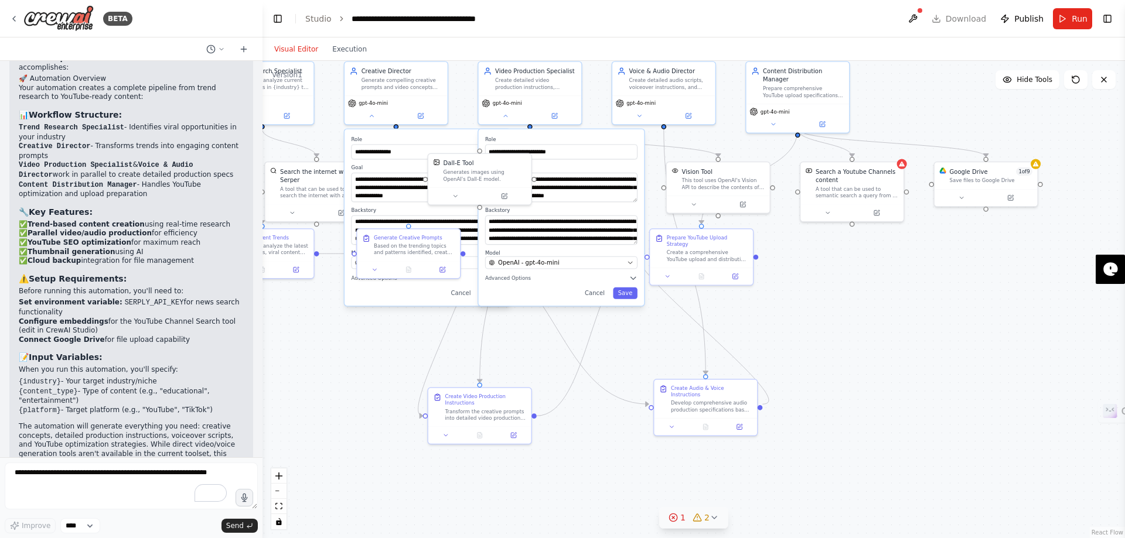
drag, startPoint x: 897, startPoint y: 330, endPoint x: 770, endPoint y: 300, distance: 129.9
click at [770, 300] on div ".deletable-edge-delete-btn { width: 20px; height: 20px; border: 0px solid #ffff…" at bounding box center [693, 299] width 862 height 477
click at [391, 352] on div ".deletable-edge-delete-btn { width: 20px; height: 20px; border: 0px solid #ffff…" at bounding box center [693, 299] width 862 height 477
click at [394, 140] on label "Role" at bounding box center [427, 139] width 152 height 6
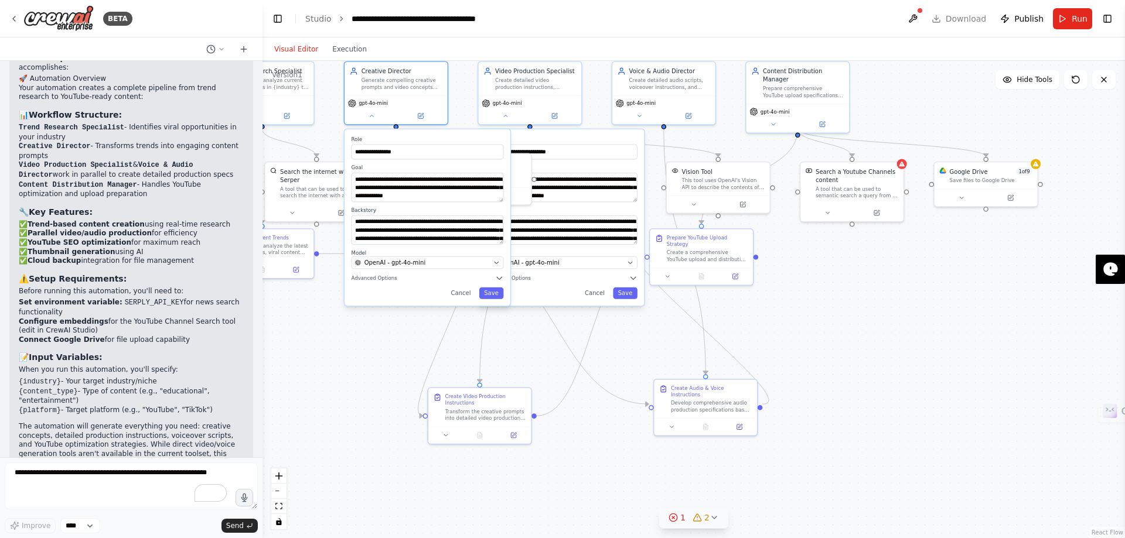
click at [394, 140] on label "Role" at bounding box center [427, 139] width 152 height 6
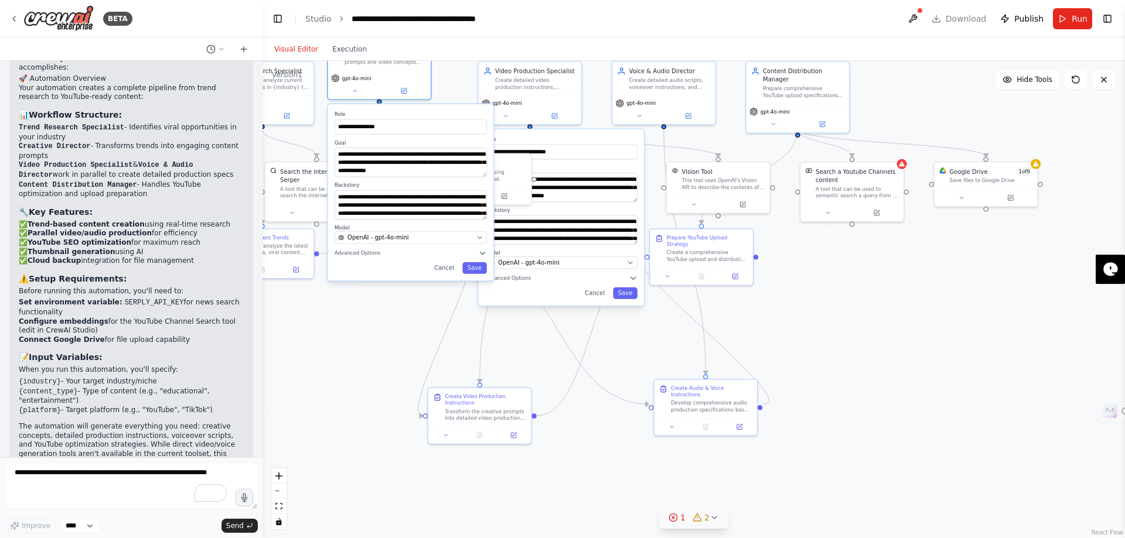
drag, startPoint x: 405, startPoint y: 141, endPoint x: 385, endPoint y: 120, distance: 29.0
click at [385, 120] on div "**********" at bounding box center [410, 122] width 152 height 23
click at [450, 273] on button "Cancel" at bounding box center [444, 268] width 30 height 12
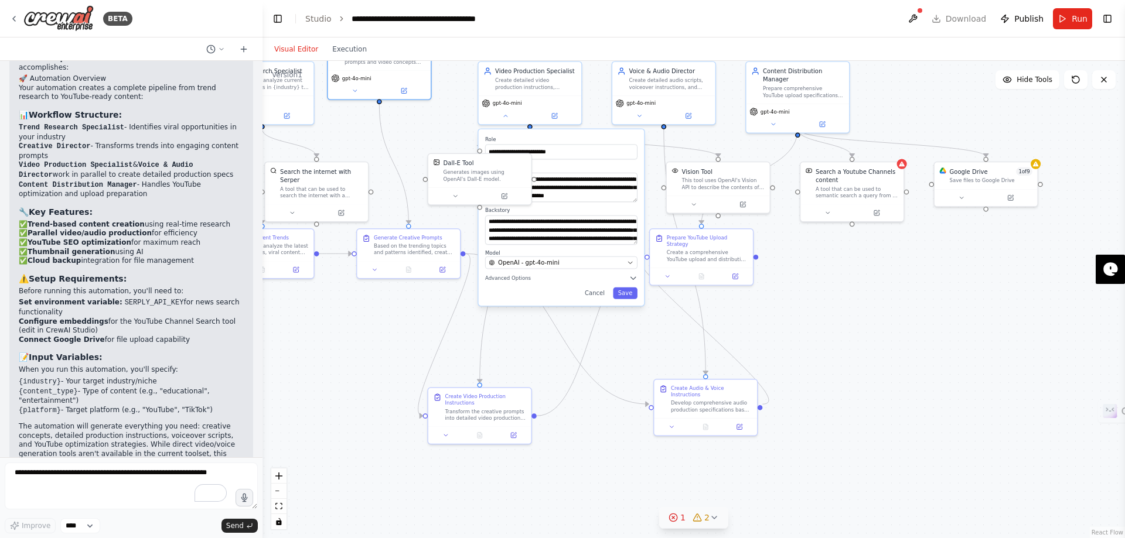
click at [401, 310] on div ".deletable-edge-delete-btn { width: 20px; height: 20px; border: 0px solid #ffff…" at bounding box center [693, 299] width 862 height 477
click at [922, 337] on div ".deletable-edge-delete-btn { width: 20px; height: 20px; border: 0px solid #ffff…" at bounding box center [693, 299] width 862 height 477
click at [870, 13] on header "**********" at bounding box center [693, 18] width 862 height 37
drag, startPoint x: 870, startPoint y: 13, endPoint x: 921, endPoint y: 23, distance: 52.5
click at [921, 23] on header "**********" at bounding box center [693, 18] width 862 height 37
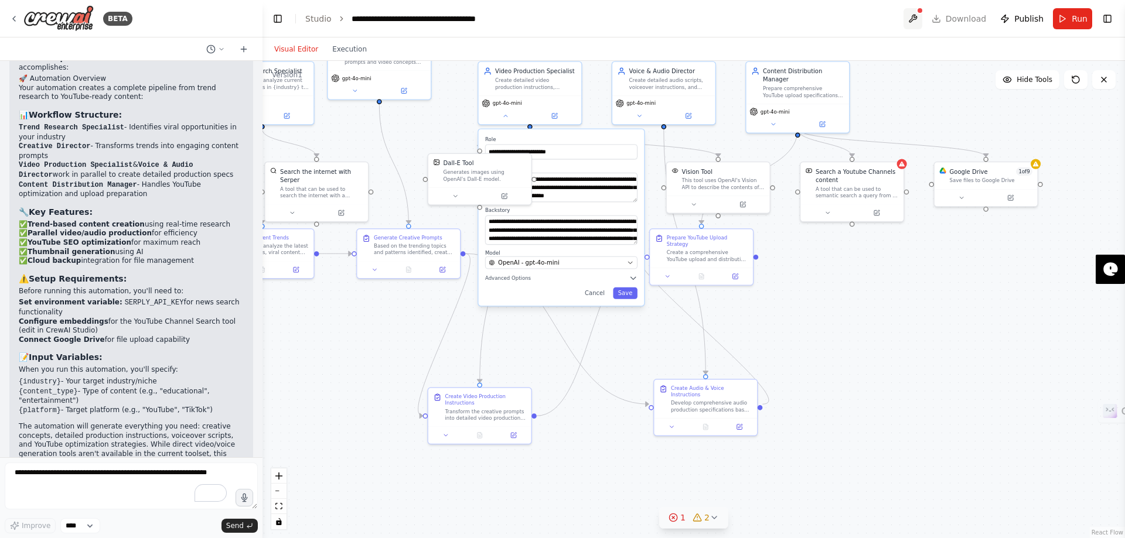
click at [921, 23] on button at bounding box center [912, 18] width 19 height 21
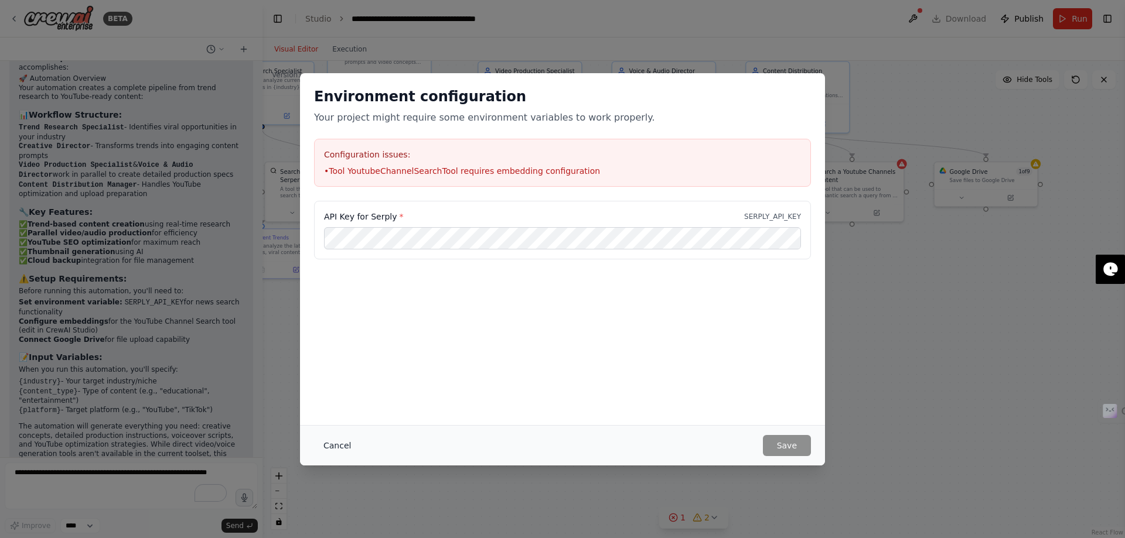
click at [347, 443] on button "Cancel" at bounding box center [337, 445] width 46 height 21
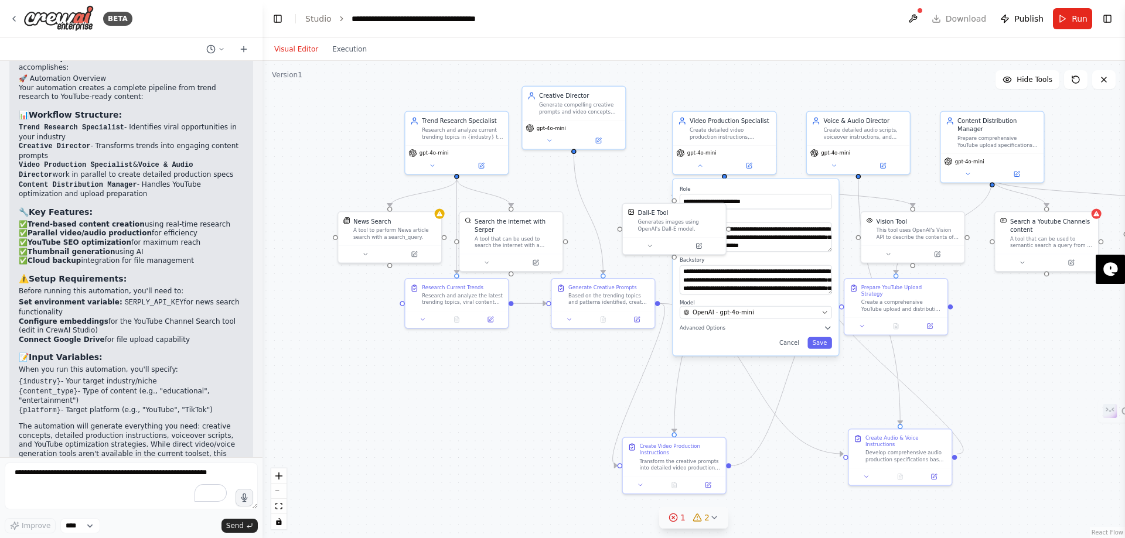
drag, startPoint x: 404, startPoint y: 332, endPoint x: 600, endPoint y: 382, distance: 202.0
click at [600, 382] on div ".deletable-edge-delete-btn { width: 20px; height: 20px; border: 0px solid #ffff…" at bounding box center [693, 299] width 862 height 477
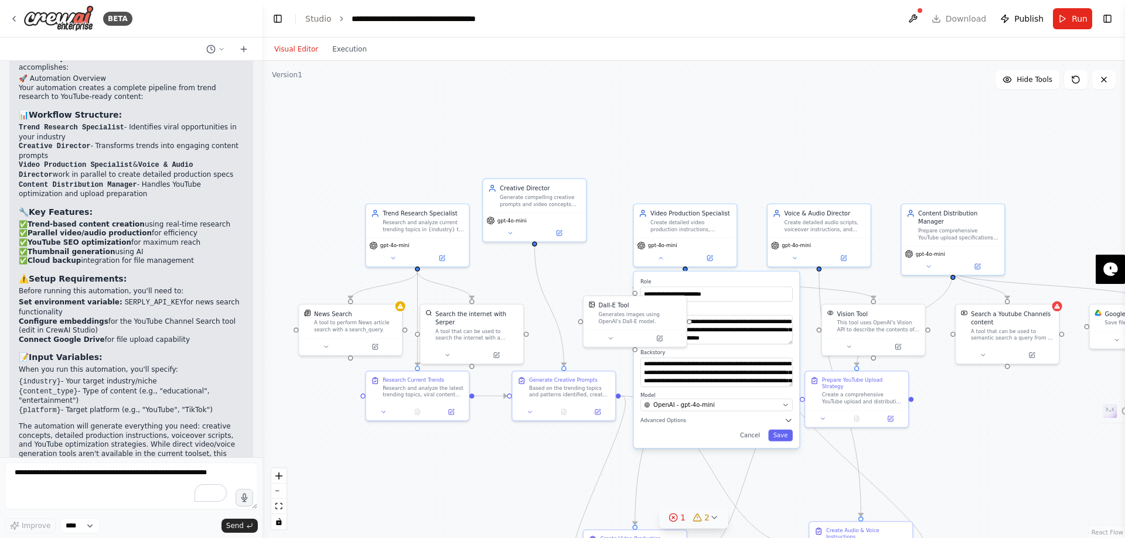
drag, startPoint x: 599, startPoint y: 180, endPoint x: 558, endPoint y: 272, distance: 100.4
click at [558, 272] on div ".deletable-edge-delete-btn { width: 20px; height: 20px; border: 0px solid #ffff…" at bounding box center [693, 299] width 862 height 477
click at [739, 150] on div ".deletable-edge-delete-btn { width: 20px; height: 20px; border: 0px solid #ffff…" at bounding box center [693, 299] width 862 height 477
click at [746, 291] on input "**********" at bounding box center [716, 294] width 152 height 15
click at [749, 439] on button "Cancel" at bounding box center [749, 436] width 30 height 12
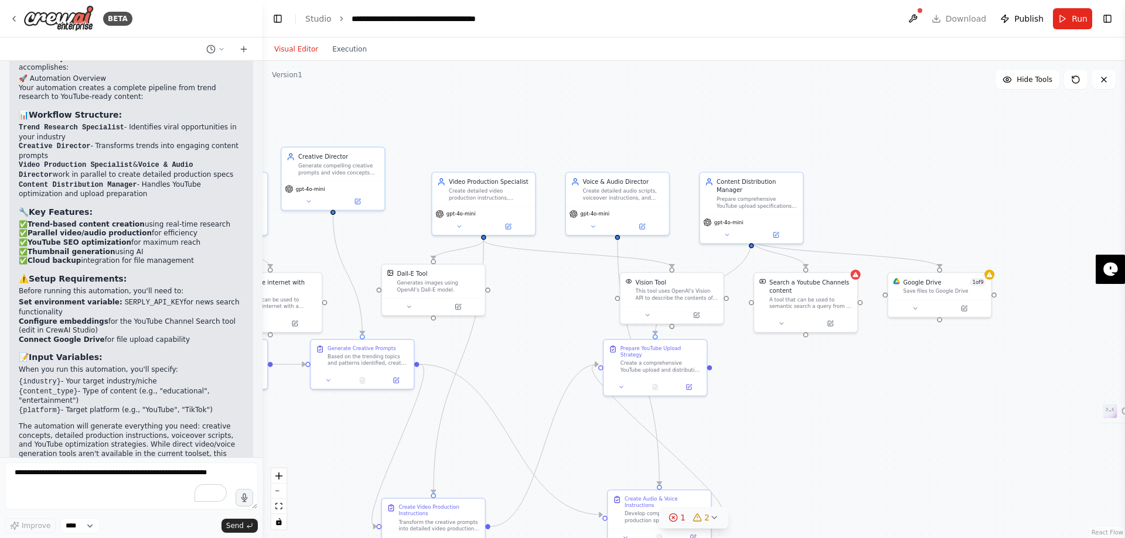
drag, startPoint x: 713, startPoint y: 188, endPoint x: 511, endPoint y: 158, distance: 203.8
click at [511, 158] on div ".deletable-edge-delete-btn { width: 20px; height: 20px; border: 0px solid #ffff…" at bounding box center [693, 299] width 862 height 477
click at [922, 22] on button at bounding box center [912, 18] width 19 height 21
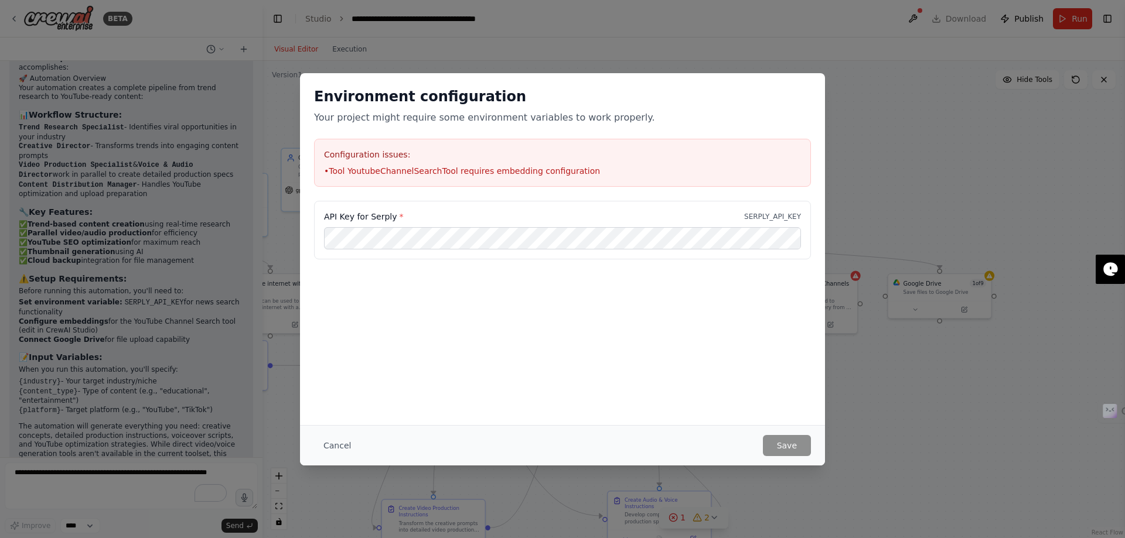
click at [743, 20] on div "Environment configuration Your project might require some environment variables…" at bounding box center [562, 269] width 1125 height 538
click at [329, 449] on button "Cancel" at bounding box center [337, 445] width 46 height 21
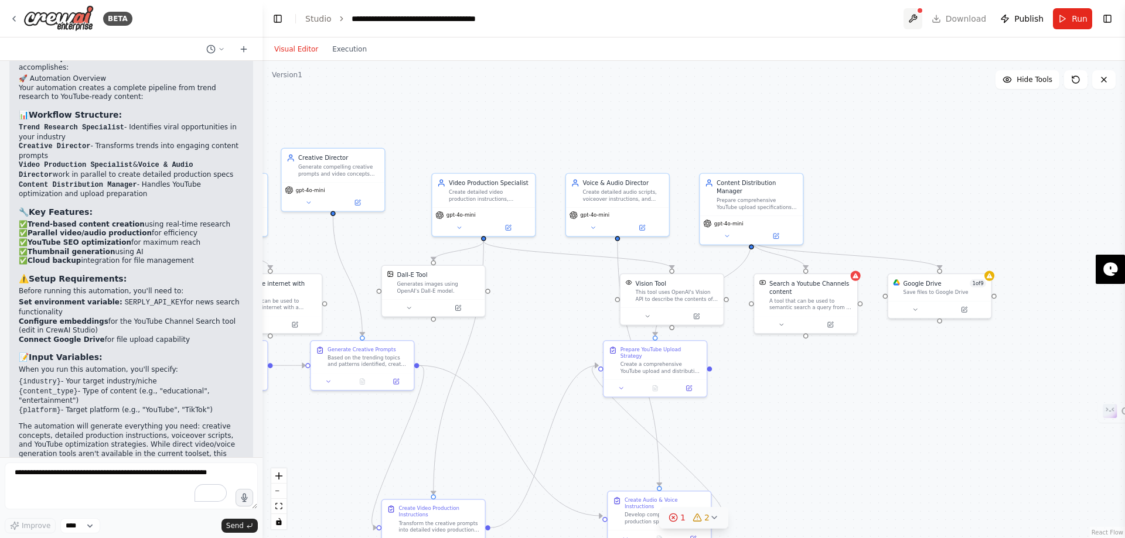
click at [915, 19] on button at bounding box center [912, 18] width 19 height 21
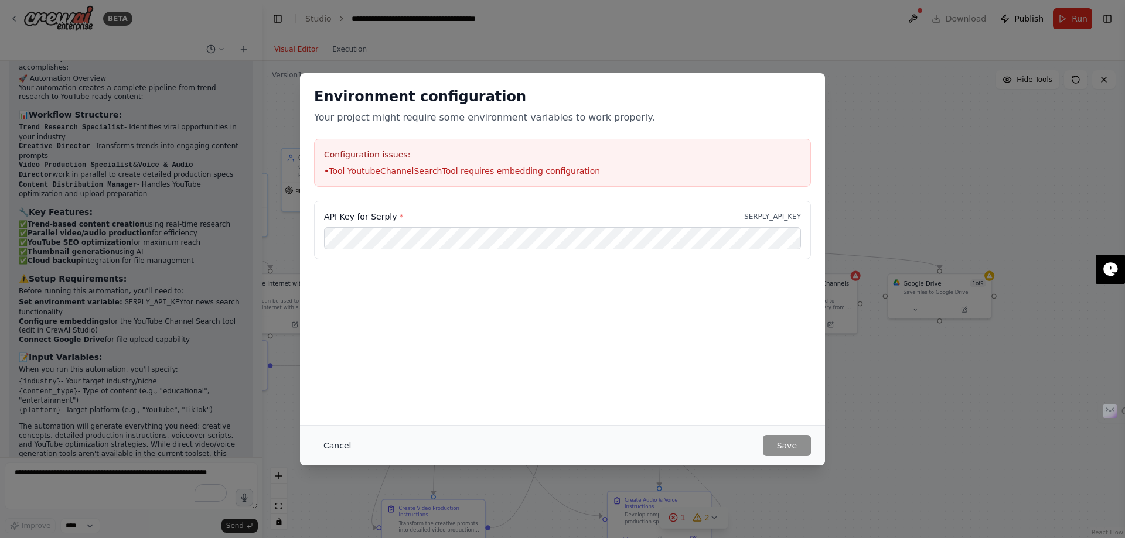
click at [340, 445] on button "Cancel" at bounding box center [337, 445] width 46 height 21
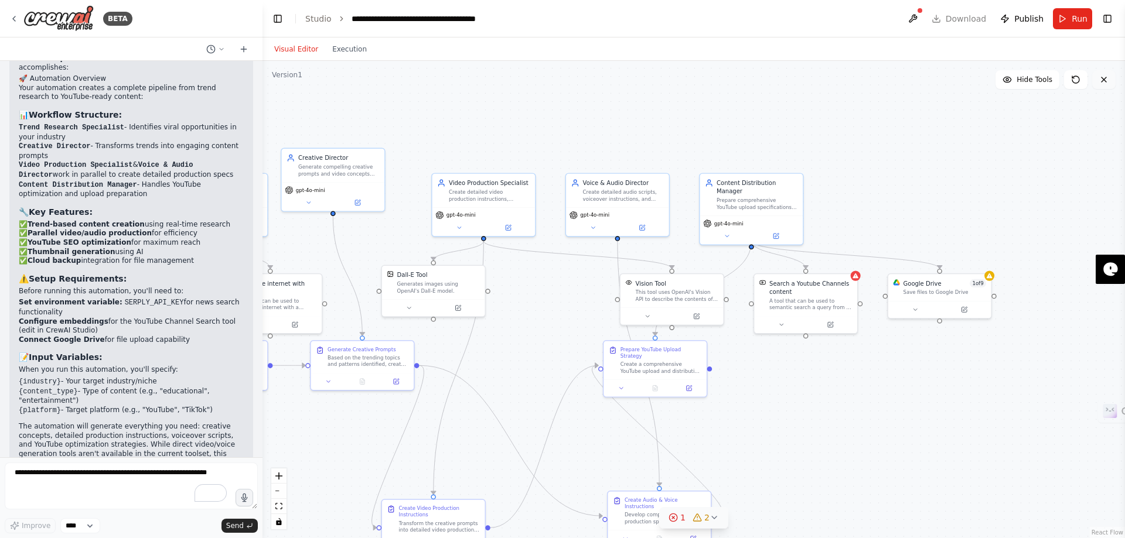
click at [1102, 84] on icon at bounding box center [1103, 79] width 9 height 9
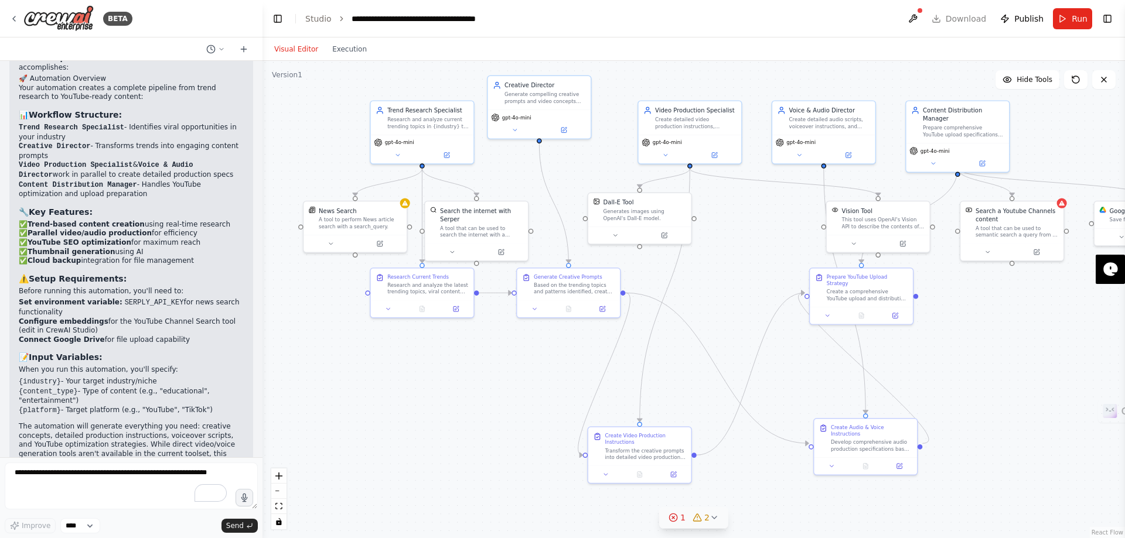
drag, startPoint x: 845, startPoint y: 215, endPoint x: 1051, endPoint y: 142, distance: 218.6
click at [1051, 142] on div ".deletable-edge-delete-btn { width: 20px; height: 20px; border: 0px solid #ffff…" at bounding box center [693, 299] width 862 height 477
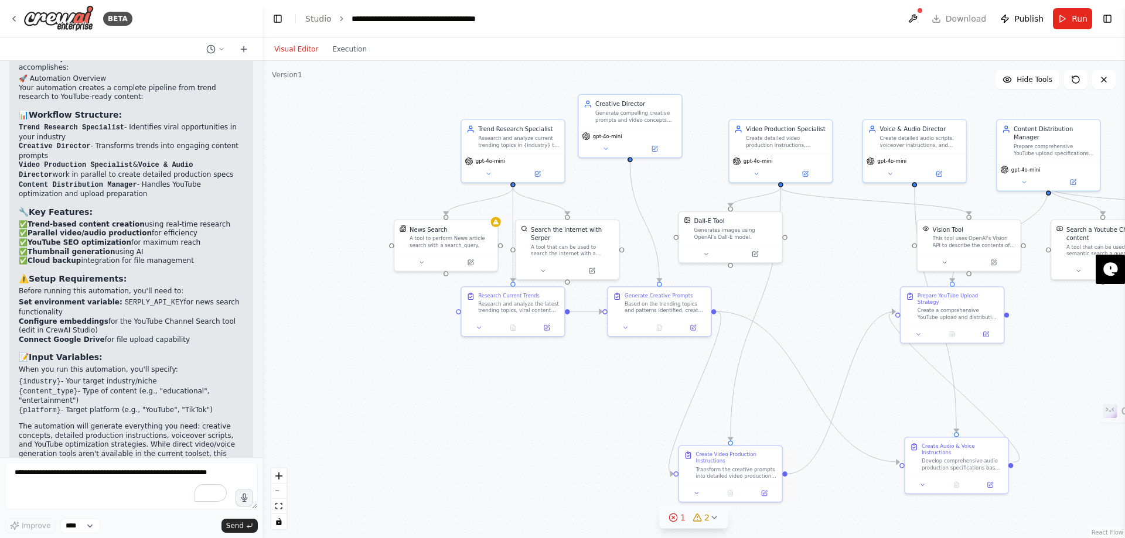
drag, startPoint x: 749, startPoint y: 199, endPoint x: 846, endPoint y: 219, distance: 98.7
click at [846, 219] on div ".deletable-edge-delete-btn { width: 20px; height: 20px; border: 0px solid #ffff…" at bounding box center [693, 299] width 862 height 477
drag, startPoint x: 780, startPoint y: 240, endPoint x: 884, endPoint y: 271, distance: 109.3
click at [884, 271] on div "Dall-E Tool Generates images using OpenAI's Dall-E model." at bounding box center [845, 261] width 103 height 33
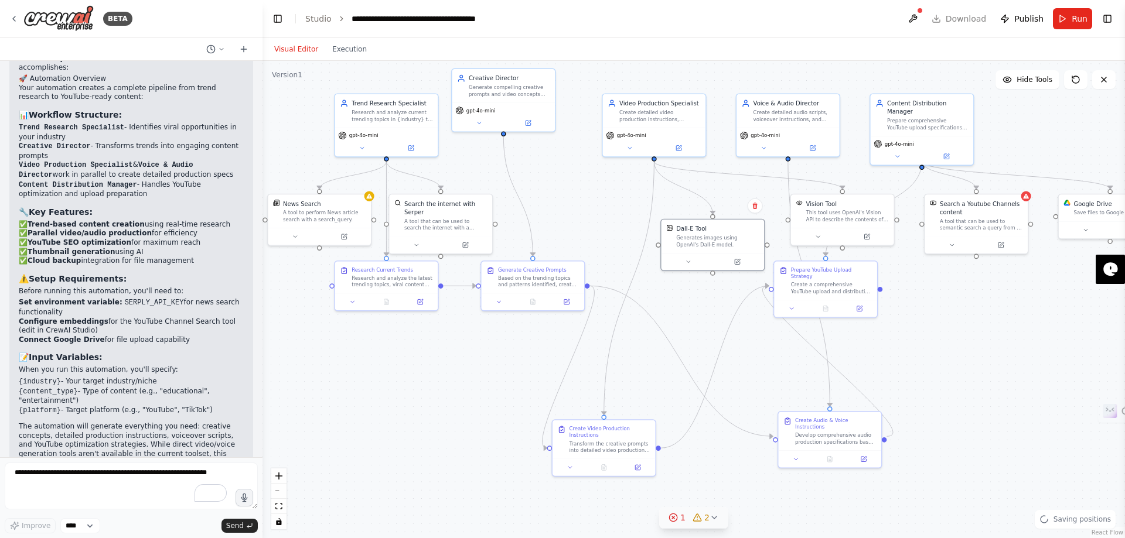
drag, startPoint x: 834, startPoint y: 336, endPoint x: 702, endPoint y: 309, distance: 135.1
click at [702, 309] on div ".deletable-edge-delete-btn { width: 20px; height: 20px; border: 0px solid #ffff…" at bounding box center [693, 299] width 862 height 477
drag, startPoint x: 852, startPoint y: 202, endPoint x: 590, endPoint y: 200, distance: 261.8
click at [590, 200] on div "Vision Tool" at bounding box center [592, 202] width 83 height 8
click at [556, 175] on div ".deletable-edge-delete-btn { width: 20px; height: 20px; border: 0px solid #ffff…" at bounding box center [693, 299] width 862 height 477
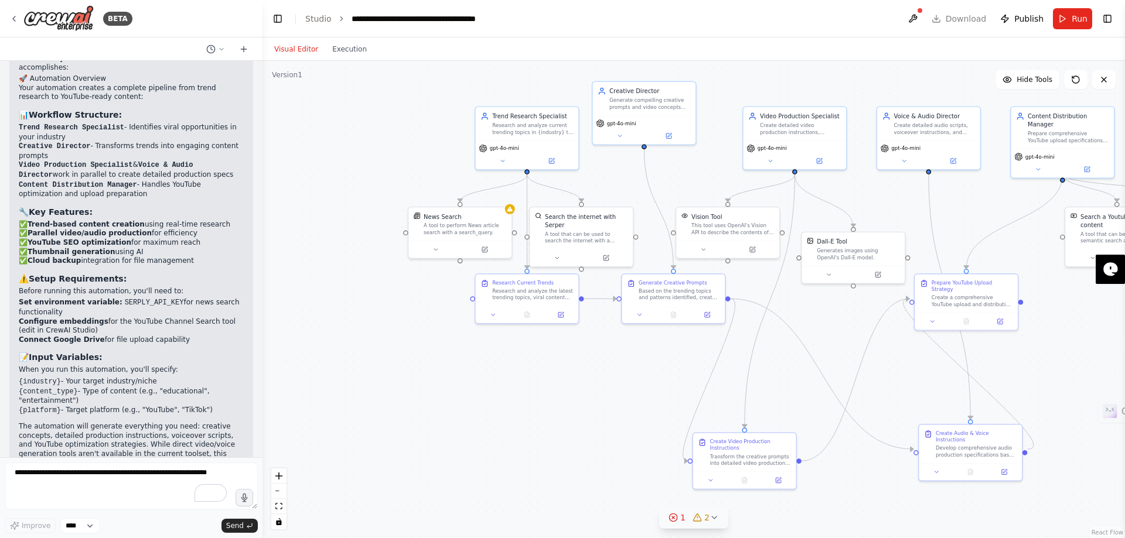
drag, startPoint x: 539, startPoint y: 156, endPoint x: 683, endPoint y: 169, distance: 144.7
click at [683, 169] on div ".deletable-edge-delete-btn { width: 20px; height: 20px; border: 0px solid #ffff…" at bounding box center [693, 299] width 862 height 477
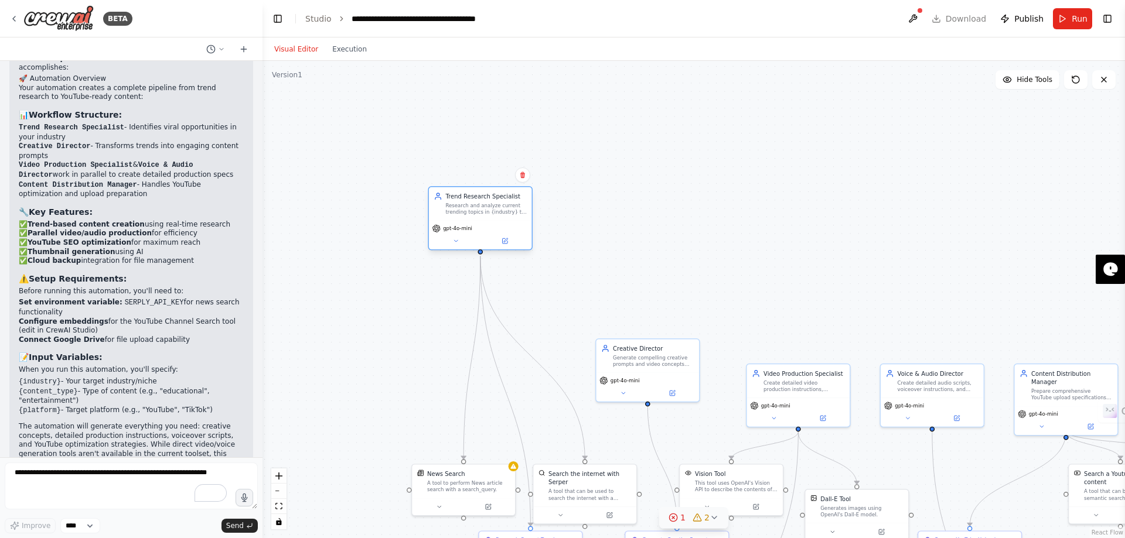
drag, startPoint x: 535, startPoint y: 129, endPoint x: 470, endPoint y: 206, distance: 100.6
click at [470, 206] on div "Research and analyze current trending topics in {industry} to identify viral co…" at bounding box center [485, 208] width 81 height 13
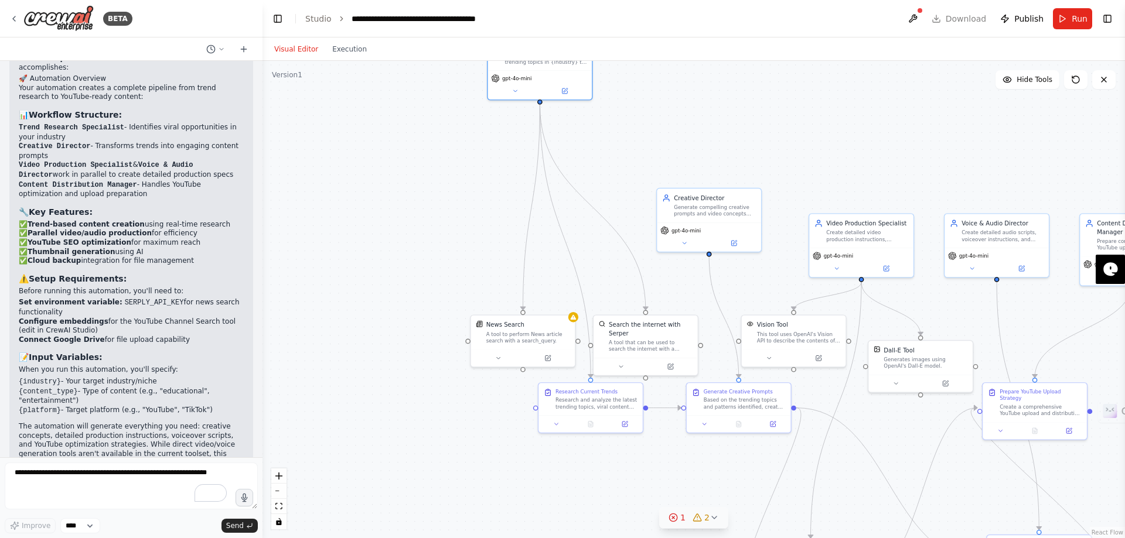
drag, startPoint x: 394, startPoint y: 347, endPoint x: 453, endPoint y: 196, distance: 161.5
click at [453, 196] on div ".deletable-edge-delete-btn { width: 20px; height: 20px; border: 0px solid #ffff…" at bounding box center [693, 299] width 862 height 477
drag, startPoint x: 505, startPoint y: 340, endPoint x: 415, endPoint y: 187, distance: 177.7
click at [415, 187] on div "A tool to perform News article search with a search_query." at bounding box center [443, 183] width 84 height 13
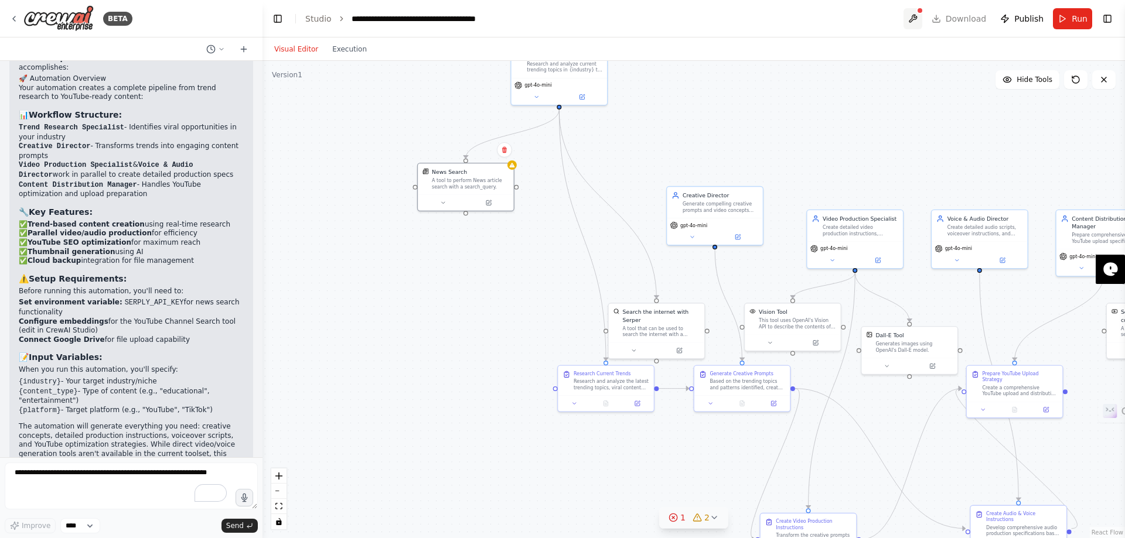
click at [920, 20] on button at bounding box center [912, 18] width 19 height 21
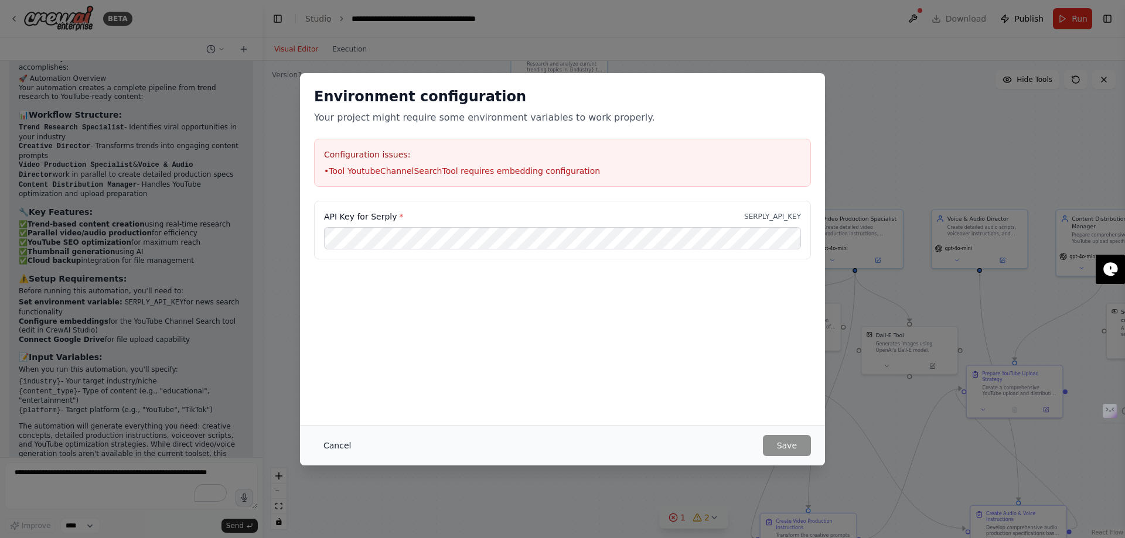
click at [333, 448] on button "Cancel" at bounding box center [337, 445] width 46 height 21
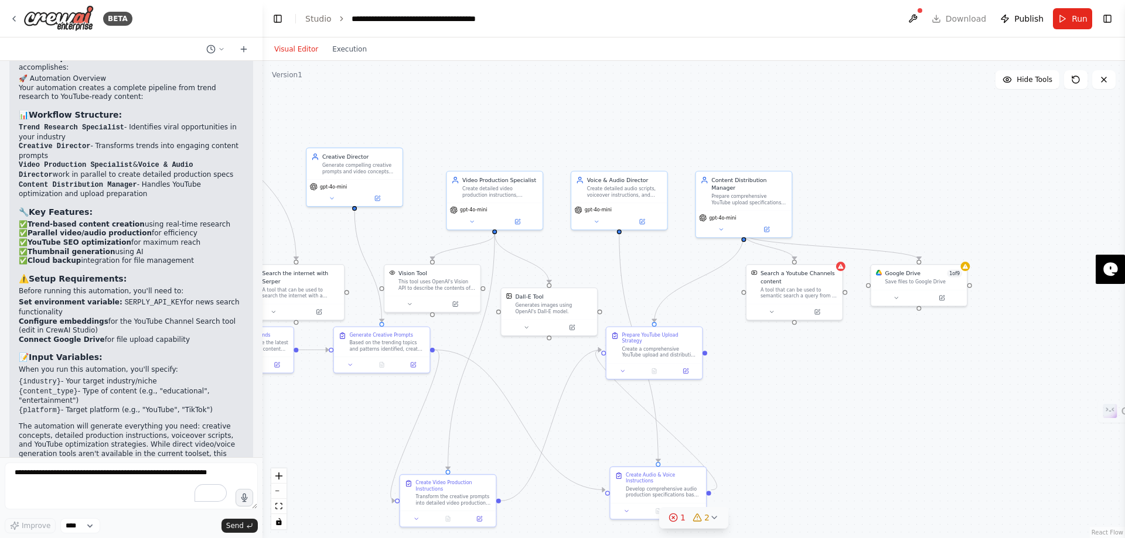
drag, startPoint x: 893, startPoint y: 149, endPoint x: 534, endPoint y: 111, distance: 361.7
click at [534, 111] on div ".deletable-edge-delete-btn { width: 20px; height: 20px; border: 0px solid #ffff…" at bounding box center [693, 299] width 862 height 477
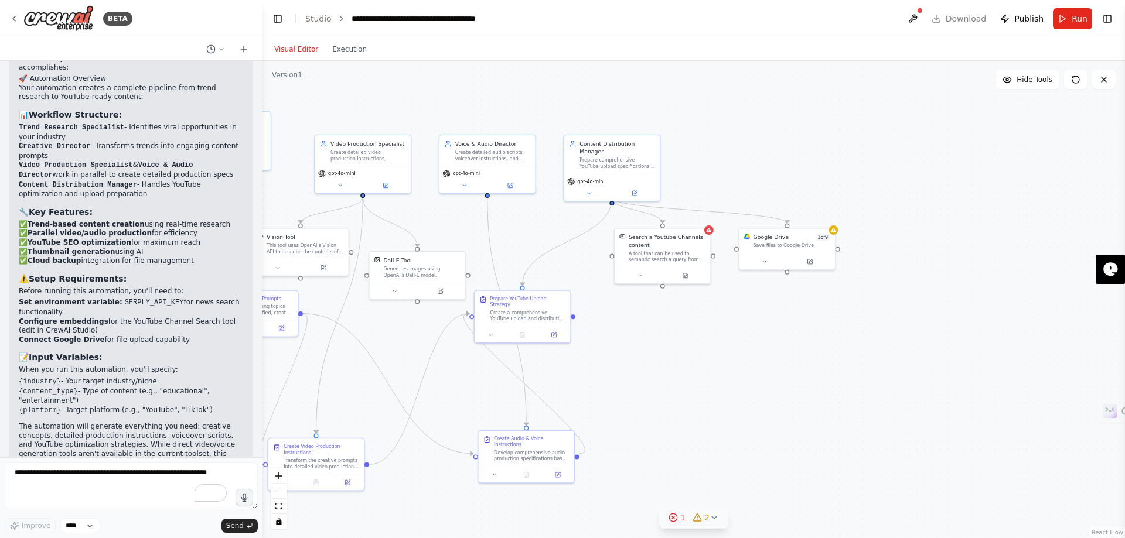
drag, startPoint x: 960, startPoint y: 221, endPoint x: 828, endPoint y: 185, distance: 137.3
click at [828, 185] on div ".deletable-edge-delete-btn { width: 20px; height: 20px; border: 0px solid #ffff…" at bounding box center [693, 299] width 862 height 477
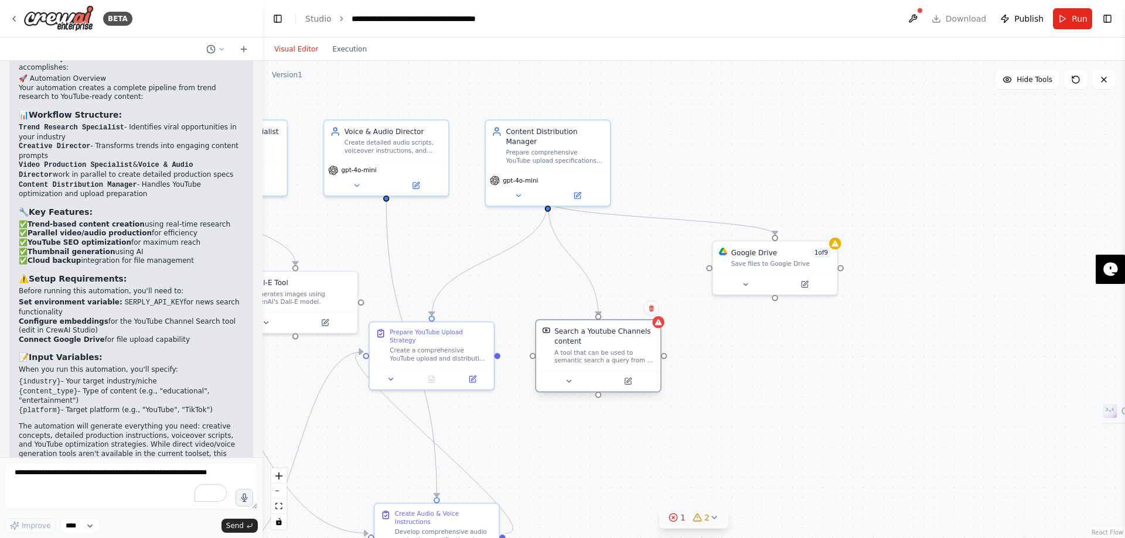
drag, startPoint x: 635, startPoint y: 281, endPoint x: 618, endPoint y: 364, distance: 84.8
click at [618, 364] on div "A tool that can be used to semantic search a query from a Youtube Channels cont…" at bounding box center [604, 356] width 100 height 16
drag, startPoint x: 771, startPoint y: 272, endPoint x: 750, endPoint y: 359, distance: 89.2
click at [750, 359] on div "Google Drive 1 of 9 Save files to Google Drive" at bounding box center [759, 356] width 126 height 55
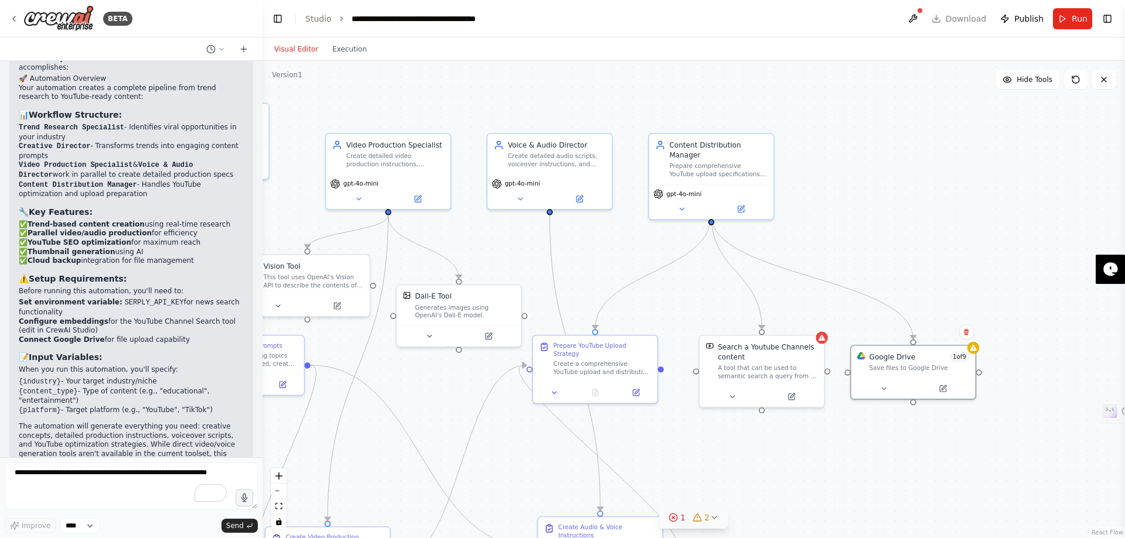
drag, startPoint x: 743, startPoint y: 204, endPoint x: 931, endPoint y: 221, distance: 188.8
click at [931, 221] on div ".deletable-edge-delete-btn { width: 20px; height: 20px; border: 0px solid #ffff…" at bounding box center [693, 299] width 862 height 477
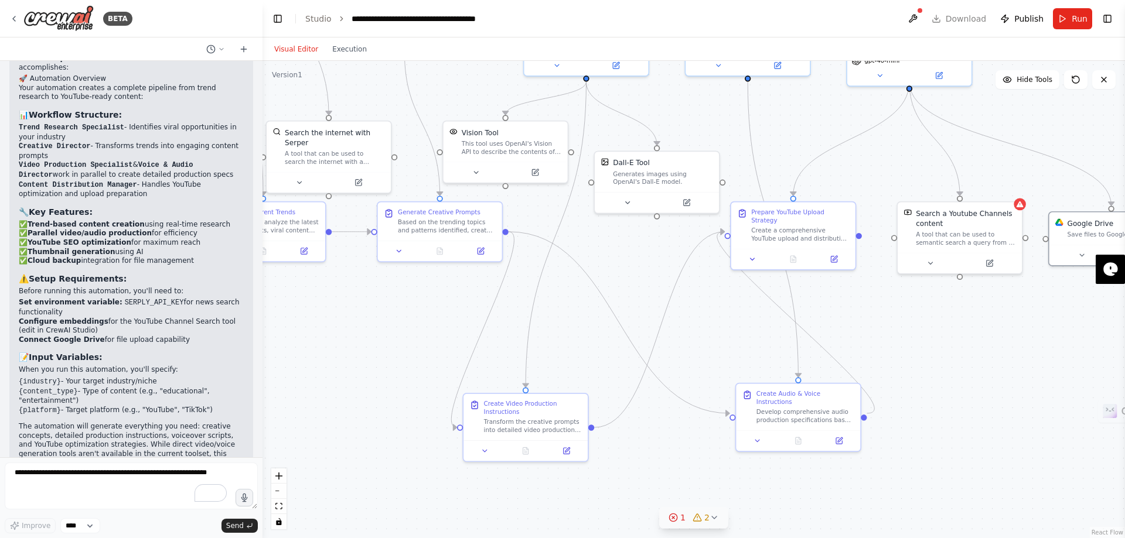
drag, startPoint x: 532, startPoint y: 248, endPoint x: 705, endPoint y: 111, distance: 221.0
click at [705, 111] on div ".deletable-edge-delete-btn { width: 20px; height: 20px; border: 0px solid #ffff…" at bounding box center [693, 299] width 862 height 477
drag, startPoint x: 772, startPoint y: 233, endPoint x: 839, endPoint y: 154, distance: 103.9
click at [839, 154] on div "Prepare YouTube Upload Strategy Create a comprehensive YouTube upload and distr…" at bounding box center [849, 152] width 124 height 46
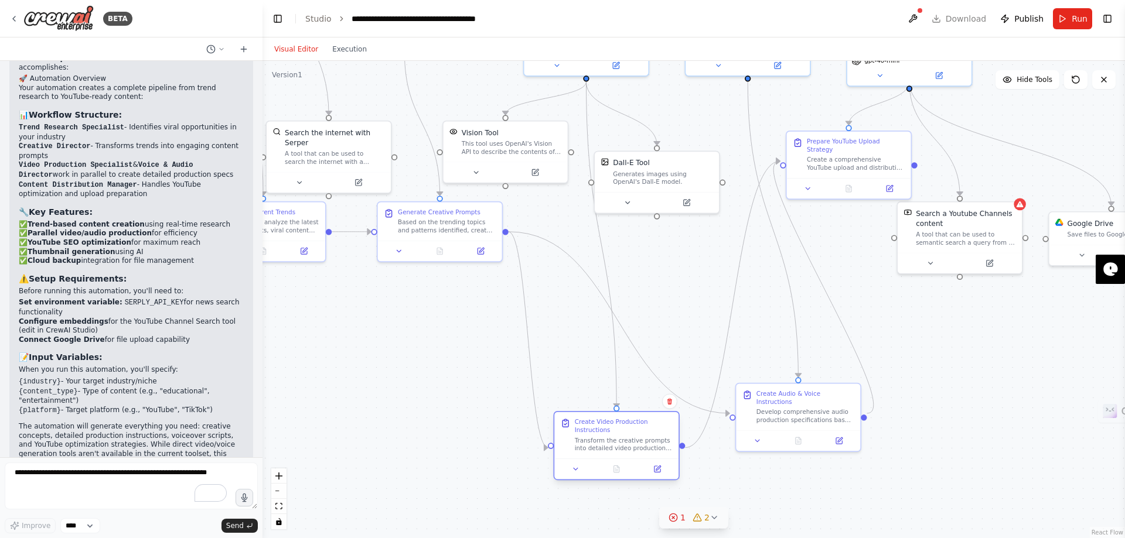
drag, startPoint x: 540, startPoint y: 412, endPoint x: 631, endPoint y: 432, distance: 92.9
click at [631, 432] on div "Create Video Production Instructions" at bounding box center [624, 426] width 98 height 16
drag, startPoint x: 793, startPoint y: 393, endPoint x: 866, endPoint y: 331, distance: 95.5
click at [866, 331] on div "Create Audio & Voice Instructions" at bounding box center [875, 335] width 98 height 16
click at [614, 347] on icon "Edge from 0be27659-deae-4065-98be-7011970a4c39 to 38a56d05-c3aa-4fe6-9d21-fdc2e…" at bounding box center [601, 244] width 30 height 326
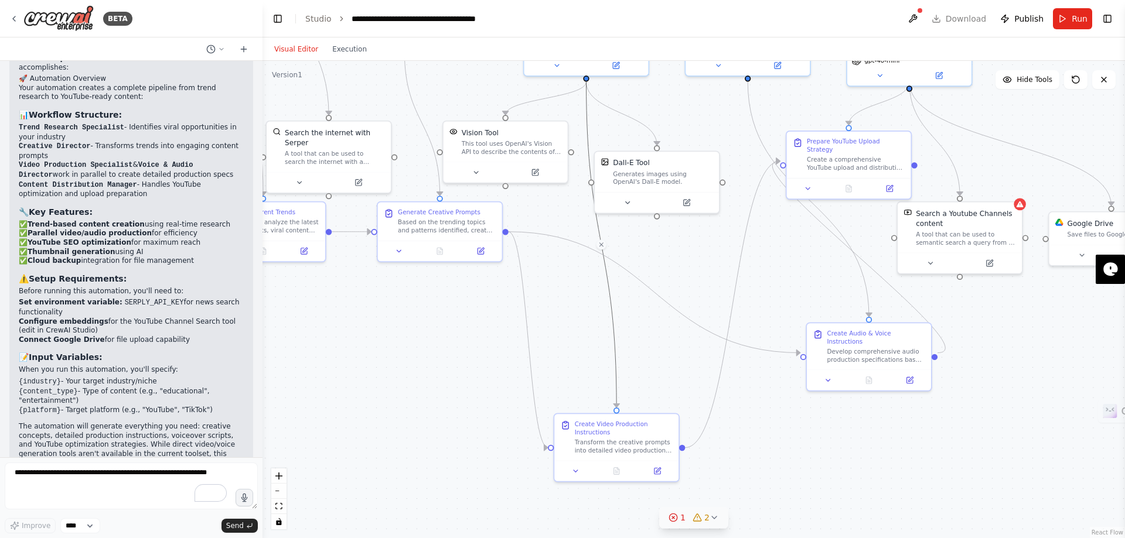
click at [707, 520] on span "2" at bounding box center [706, 518] width 5 height 12
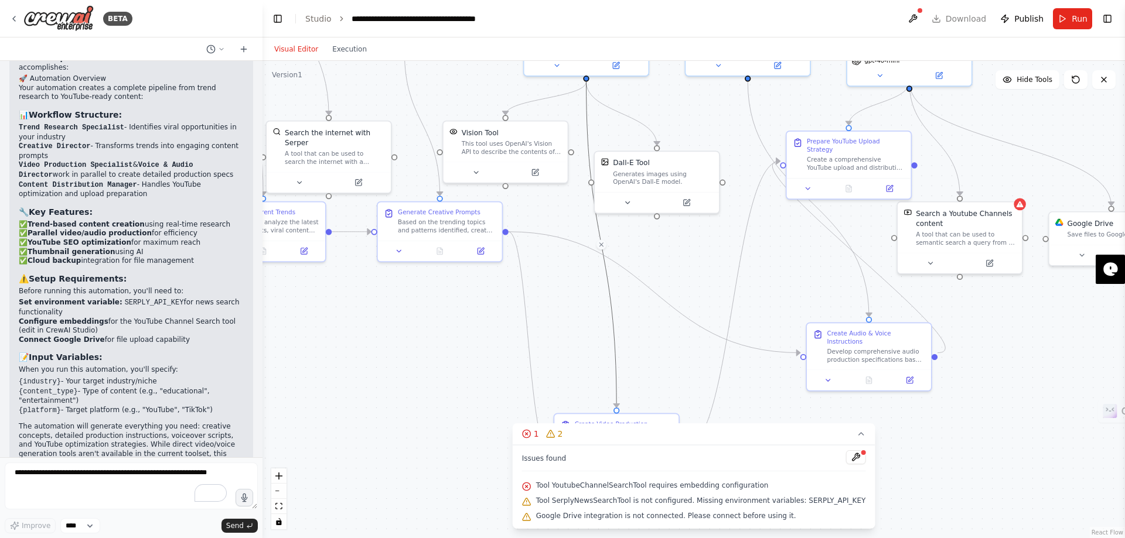
click at [671, 363] on div ".deletable-edge-delete-btn { width: 20px; height: 20px; border: 0px solid #ffff…" at bounding box center [693, 299] width 862 height 477
click at [856, 435] on icon at bounding box center [860, 433] width 9 height 9
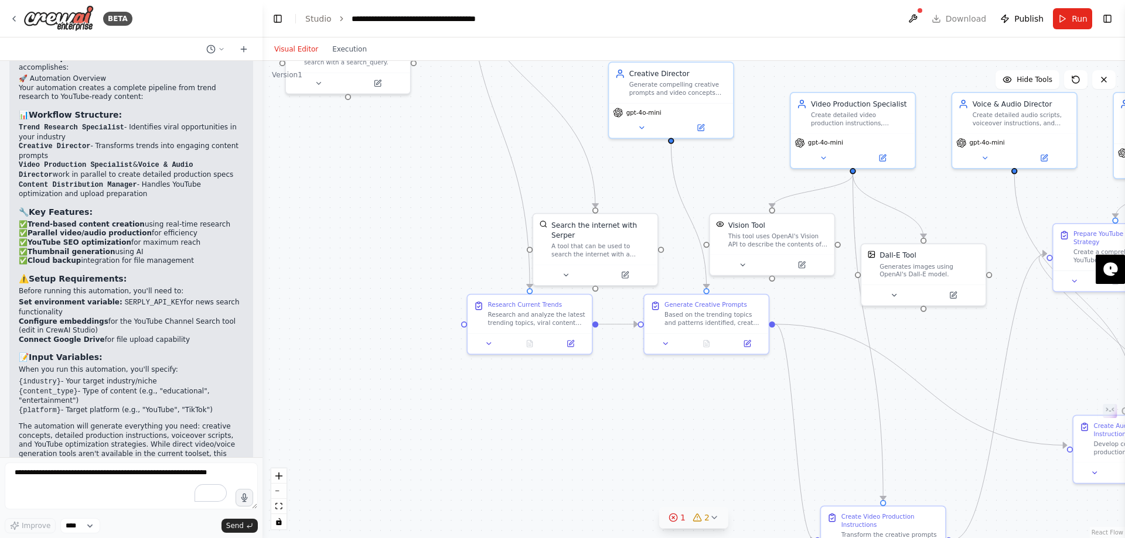
drag, startPoint x: 431, startPoint y: 337, endPoint x: 699, endPoint y: 430, distance: 283.9
click at [699, 430] on div ".deletable-edge-delete-btn { width: 20px; height: 20px; border: 0px solid #ffff…" at bounding box center [693, 299] width 862 height 477
click at [441, 348] on div ".deletable-edge-delete-btn { width: 20px; height: 20px; border: 0px solid #ffff…" at bounding box center [693, 299] width 862 height 477
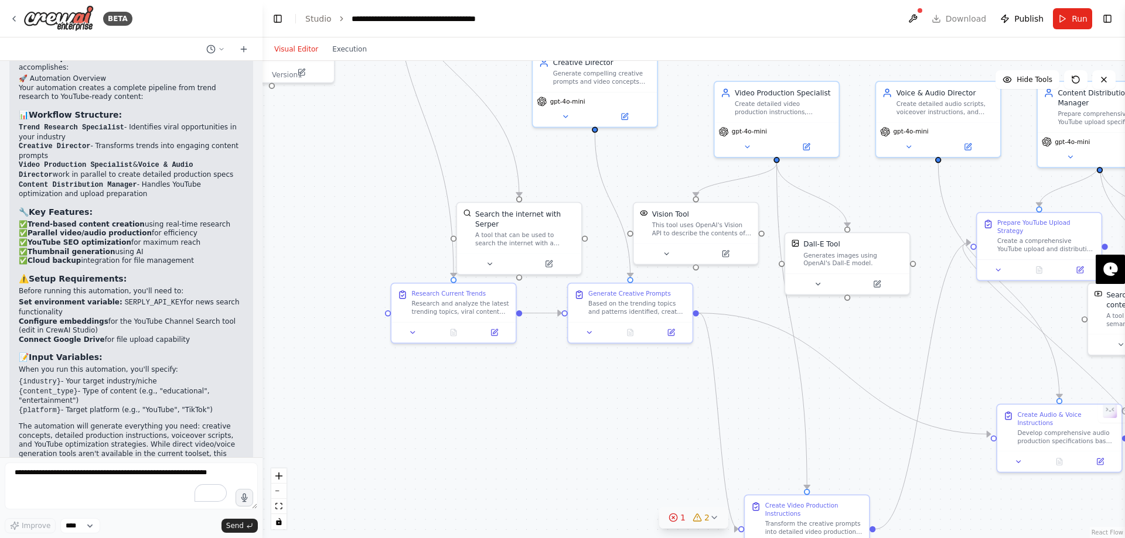
drag, startPoint x: 551, startPoint y: 358, endPoint x: 473, endPoint y: 346, distance: 78.8
click at [473, 346] on div ".deletable-edge-delete-btn { width: 20px; height: 20px; border: 0px solid #ffff…" at bounding box center [693, 299] width 862 height 477
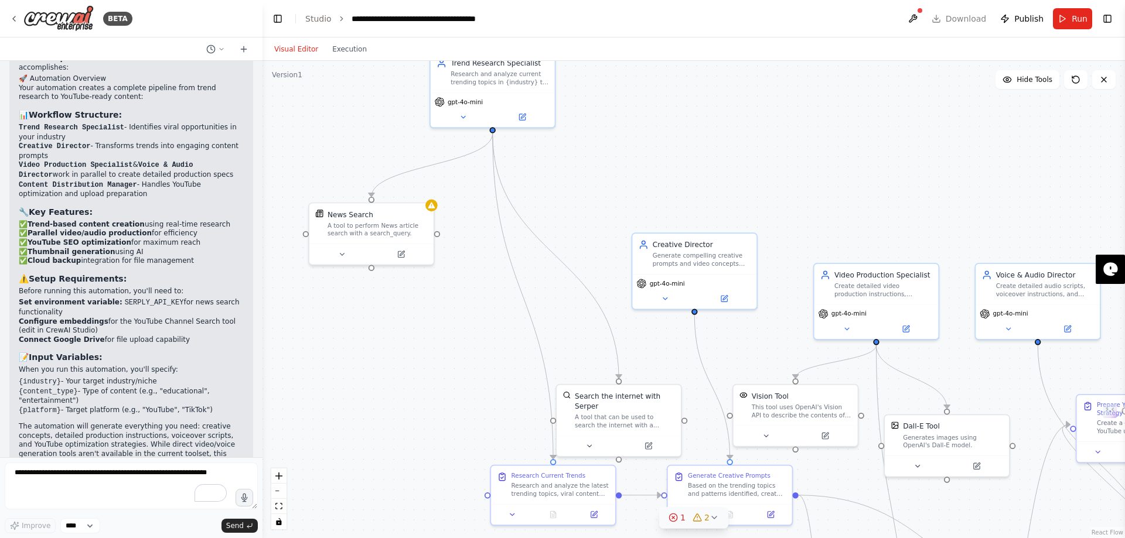
drag, startPoint x: 667, startPoint y: 180, endPoint x: 743, endPoint y: 346, distance: 182.4
click at [743, 346] on div ".deletable-edge-delete-btn { width: 20px; height: 20px; border: 0px solid #ffff…" at bounding box center [693, 299] width 862 height 477
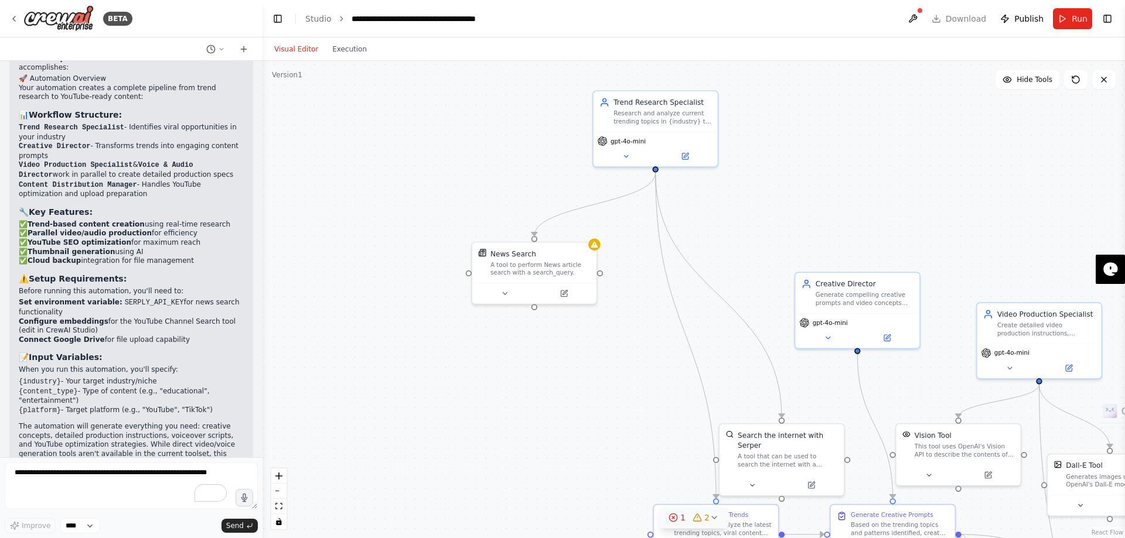
drag, startPoint x: 596, startPoint y: 209, endPoint x: 786, endPoint y: 295, distance: 208.7
click at [786, 295] on div ".deletable-edge-delete-btn { width: 20px; height: 20px; border: 0px solid #ffff…" at bounding box center [693, 299] width 862 height 477
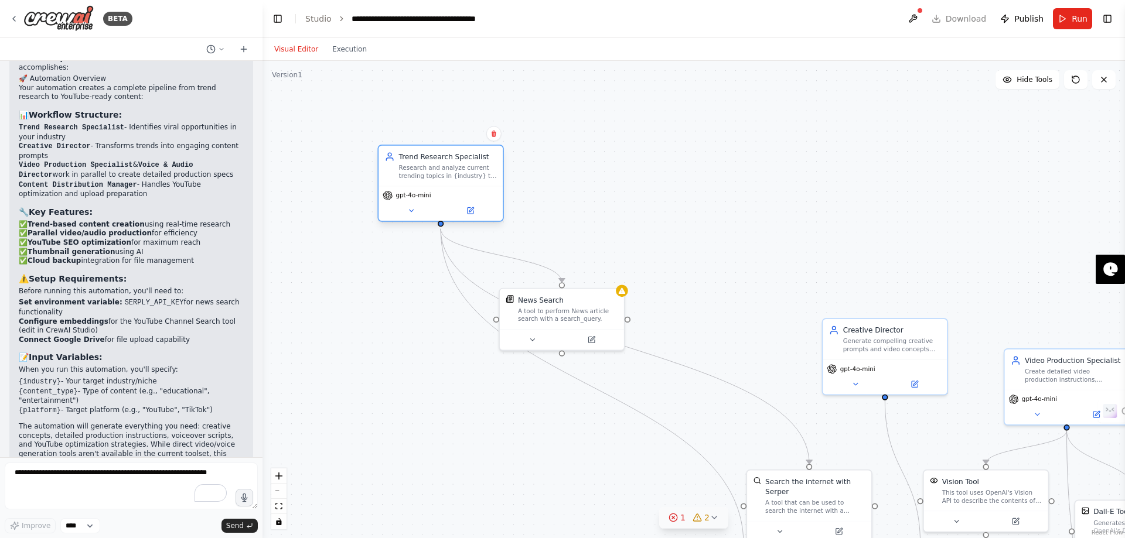
drag, startPoint x: 695, startPoint y: 172, endPoint x: 428, endPoint y: 187, distance: 267.5
click at [428, 187] on div "Trend Research Specialist Research and analyze current trending topics in {indu…" at bounding box center [440, 183] width 126 height 77
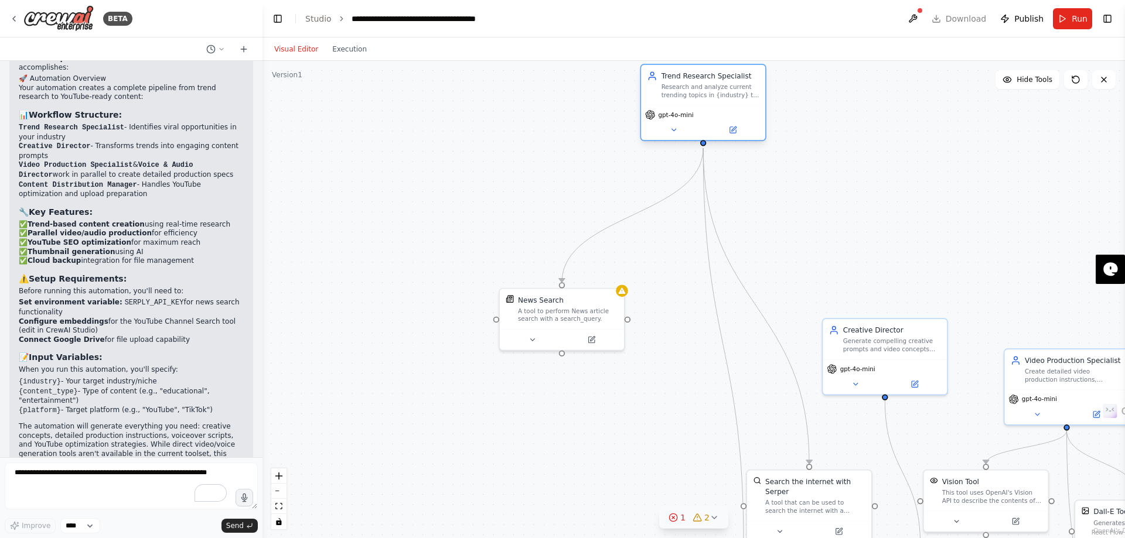
drag, startPoint x: 428, startPoint y: 187, endPoint x: 693, endPoint y: 118, distance: 274.0
click at [693, 118] on div "gpt-4o-mini" at bounding box center [703, 122] width 124 height 35
drag, startPoint x: 569, startPoint y: 325, endPoint x: 398, endPoint y: 235, distance: 193.6
click at [398, 216] on div "News Search A tool to perform News article search with a search_query." at bounding box center [370, 196] width 124 height 40
click at [587, 361] on div ".deletable-edge-delete-btn { width: 20px; height: 20px; border: 0px solid #ffff…" at bounding box center [693, 299] width 862 height 477
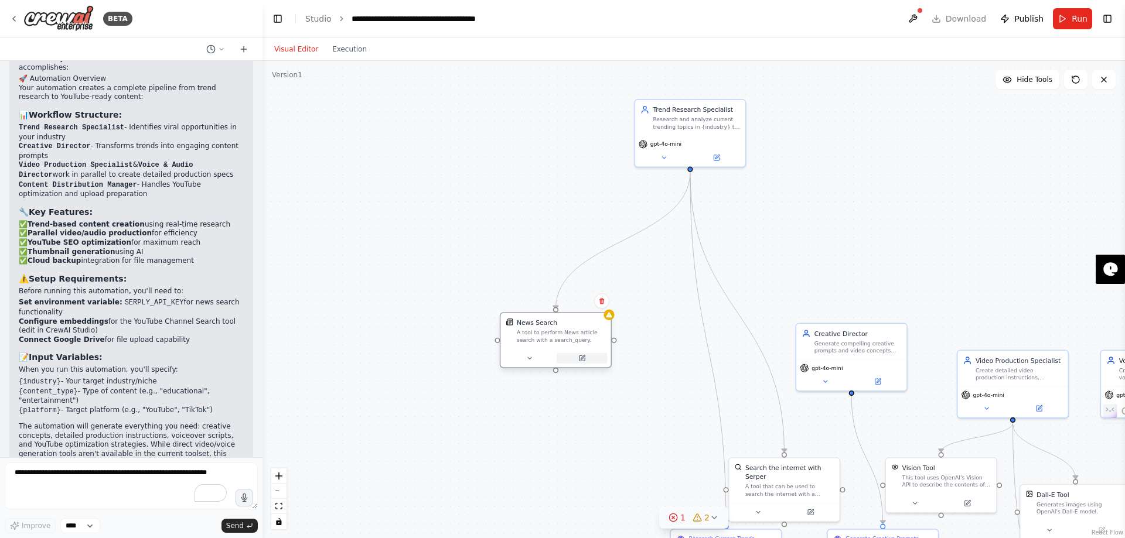
drag, startPoint x: 425, startPoint y: 254, endPoint x: 577, endPoint y: 360, distance: 185.5
click at [577, 360] on div at bounding box center [555, 358] width 110 height 18
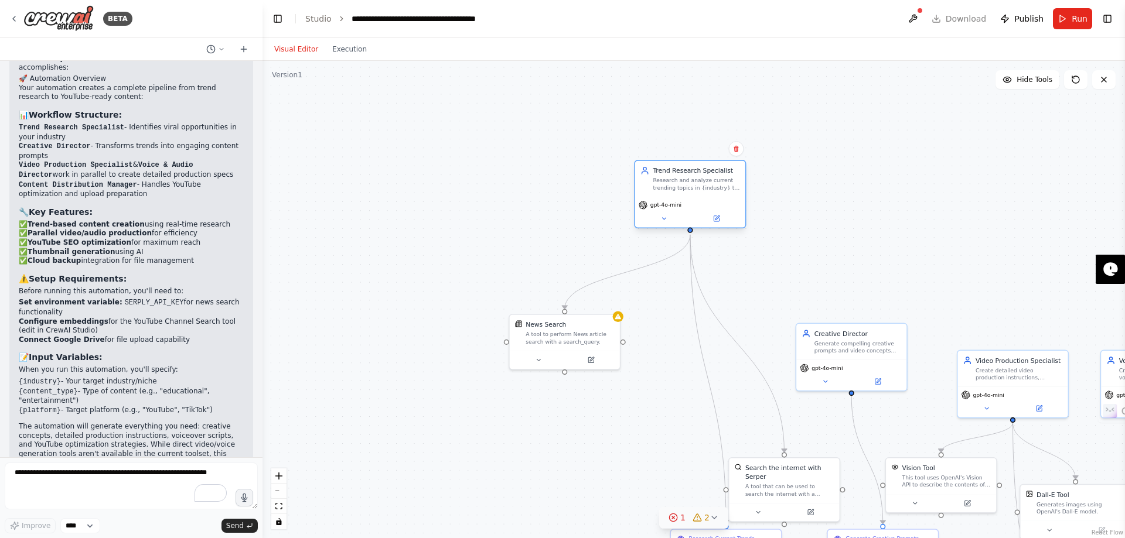
drag, startPoint x: 714, startPoint y: 119, endPoint x: 709, endPoint y: 180, distance: 61.1
click at [709, 180] on div "Research and analyze current trending topics in {industry} to identify viral co…" at bounding box center [695, 184] width 87 height 14
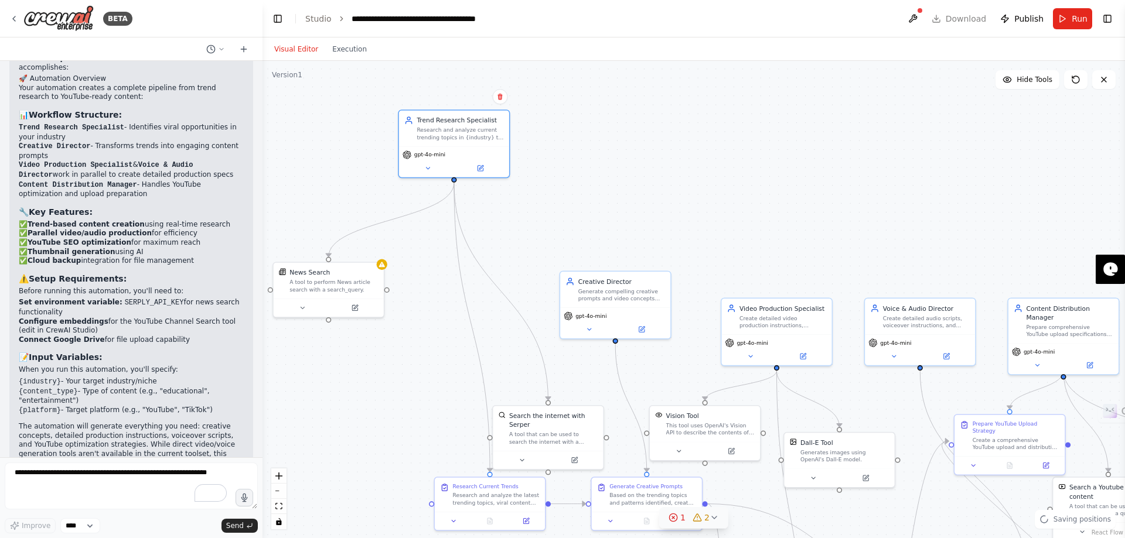
drag, startPoint x: 815, startPoint y: 227, endPoint x: 579, endPoint y: 175, distance: 241.7
click at [579, 175] on div ".deletable-edge-delete-btn { width: 20px; height: 20px; border: 0px solid #ffff…" at bounding box center [693, 299] width 862 height 477
drag, startPoint x: 581, startPoint y: 299, endPoint x: 599, endPoint y: 138, distance: 161.5
click at [599, 138] on div "Generate compelling creative prompts and video concepts based on trending topic…" at bounding box center [639, 141] width 87 height 14
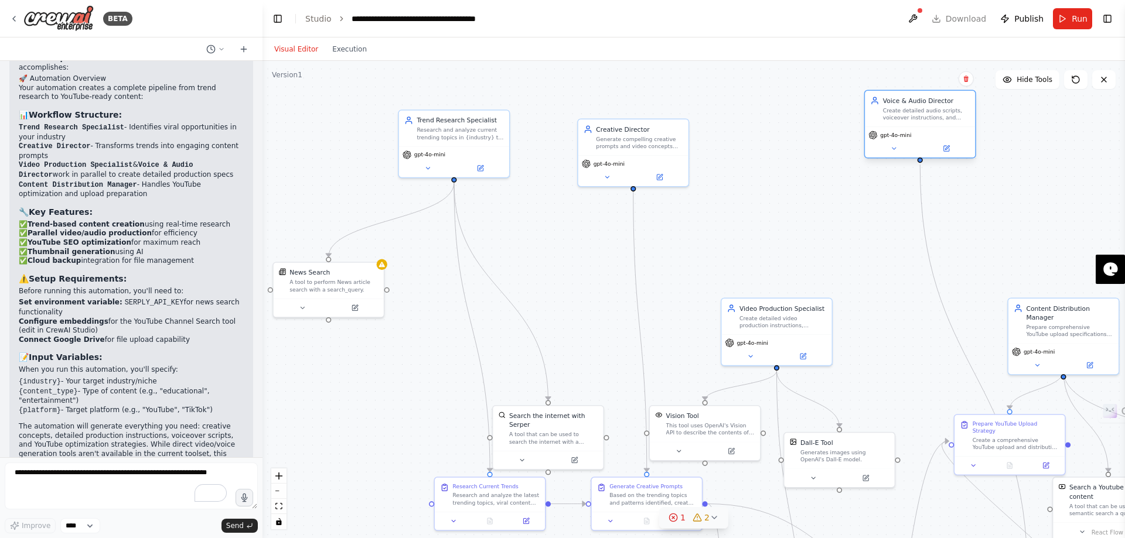
drag, startPoint x: 912, startPoint y: 321, endPoint x: 913, endPoint y: 98, distance: 223.1
click at [913, 98] on div "Voice & Audio Director Create detailed audio scripts, voiceover instructions, a…" at bounding box center [926, 108] width 87 height 25
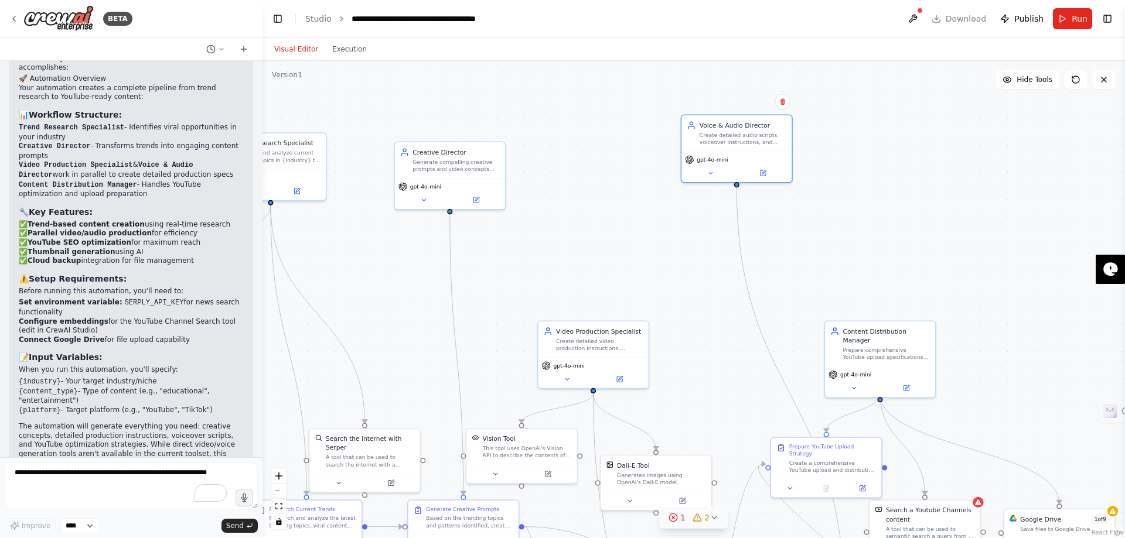
drag, startPoint x: 1035, startPoint y: 208, endPoint x: 774, endPoint y: 219, distance: 260.9
click at [774, 219] on div ".deletable-edge-delete-btn { width: 20px; height: 20px; border: 0px solid #ffff…" at bounding box center [693, 299] width 862 height 477
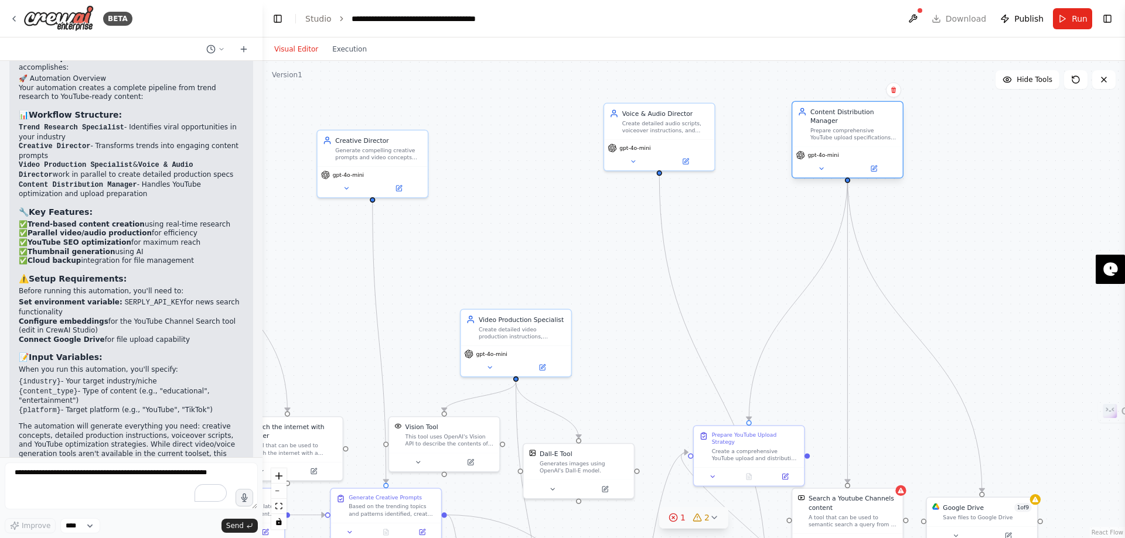
drag, startPoint x: 765, startPoint y: 338, endPoint x: 820, endPoint y: 125, distance: 219.5
click at [820, 127] on div "Prepare comprehensive YouTube upload specifications, metadata, and distribution…" at bounding box center [853, 134] width 87 height 14
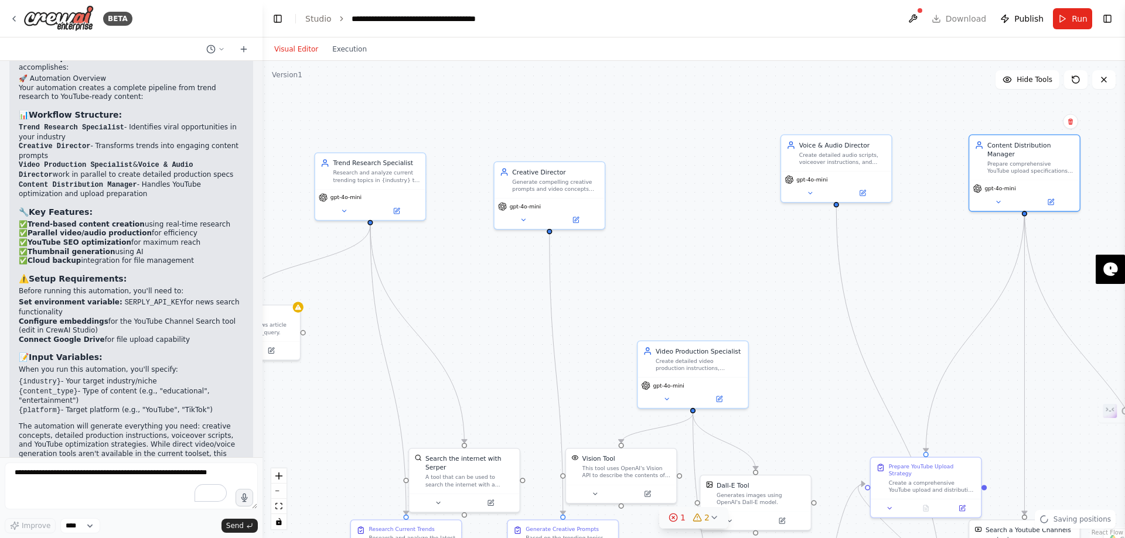
drag, startPoint x: 553, startPoint y: 212, endPoint x: 730, endPoint y: 244, distance: 179.7
click at [730, 244] on div ".deletable-edge-delete-btn { width: 20px; height: 20px; border: 0px solid #ffff…" at bounding box center [693, 299] width 862 height 477
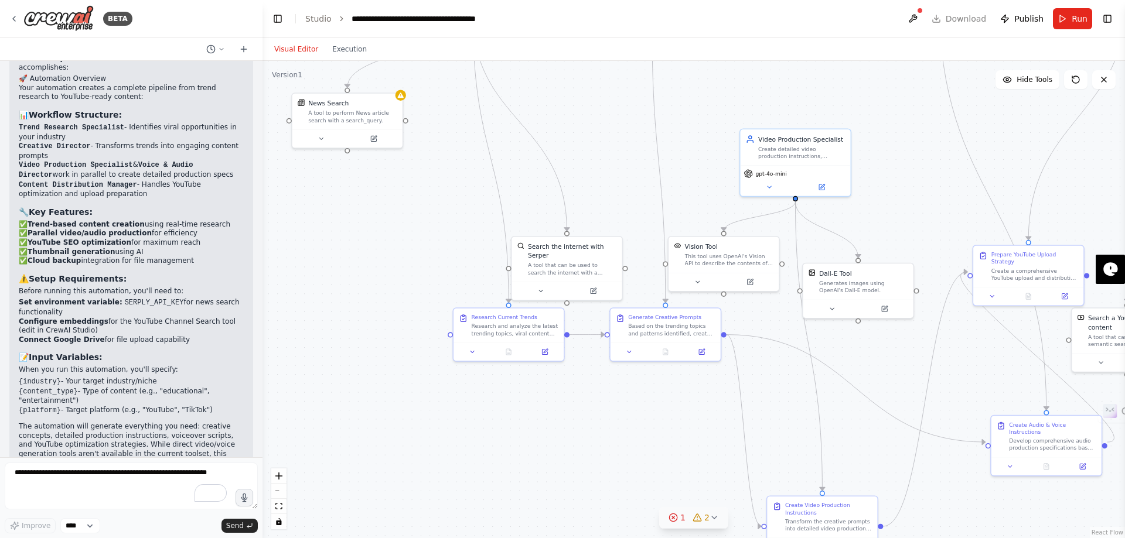
drag, startPoint x: 652, startPoint y: 295, endPoint x: 755, endPoint y: 67, distance: 249.8
click at [755, 67] on div ".deletable-edge-delete-btn { width: 20px; height: 20px; border: 0px solid #ffff…" at bounding box center [693, 299] width 862 height 477
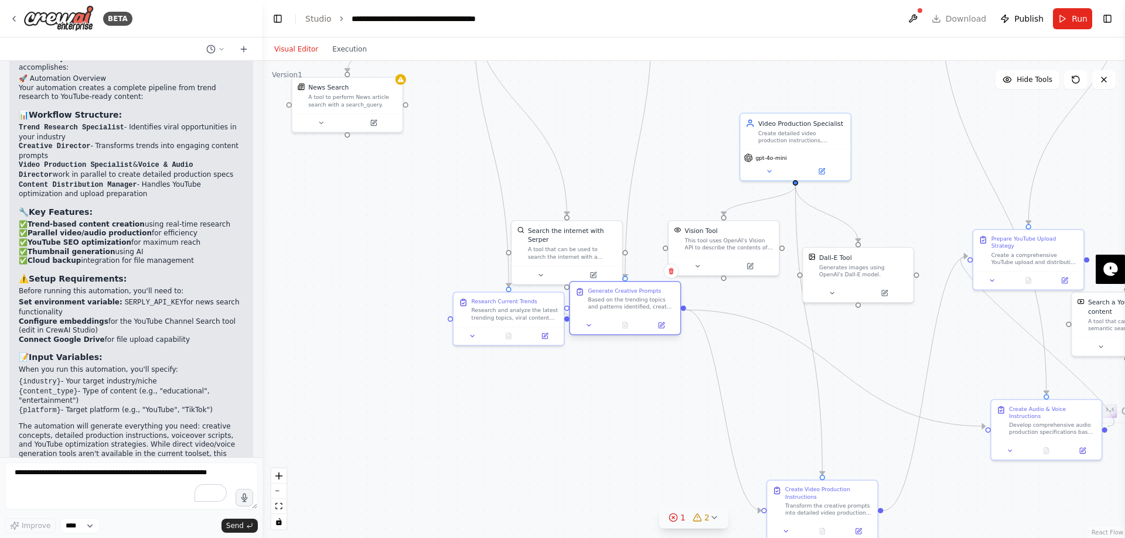
drag, startPoint x: 647, startPoint y: 311, endPoint x: 601, endPoint y: 301, distance: 46.8
click at [601, 301] on div "Based on the trending topics and patterns identified, create 5 unique and compe…" at bounding box center [630, 303] width 87 height 14
drag, startPoint x: 486, startPoint y: 326, endPoint x: 288, endPoint y: 331, distance: 198.6
click at [288, 331] on div "Research Current Trends Research and analyze the latest trending topics, viral …" at bounding box center [320, 317] width 112 height 54
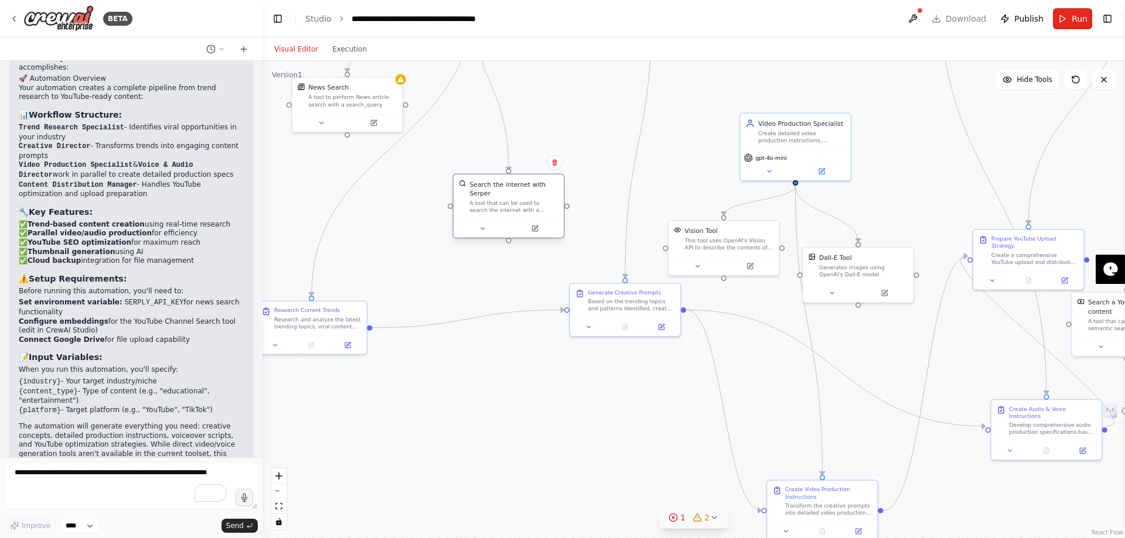
drag, startPoint x: 541, startPoint y: 254, endPoint x: 483, endPoint y: 204, distance: 76.0
click at [483, 204] on div "Search the internet with Serper A tool that can be used to search the internet …" at bounding box center [508, 197] width 110 height 45
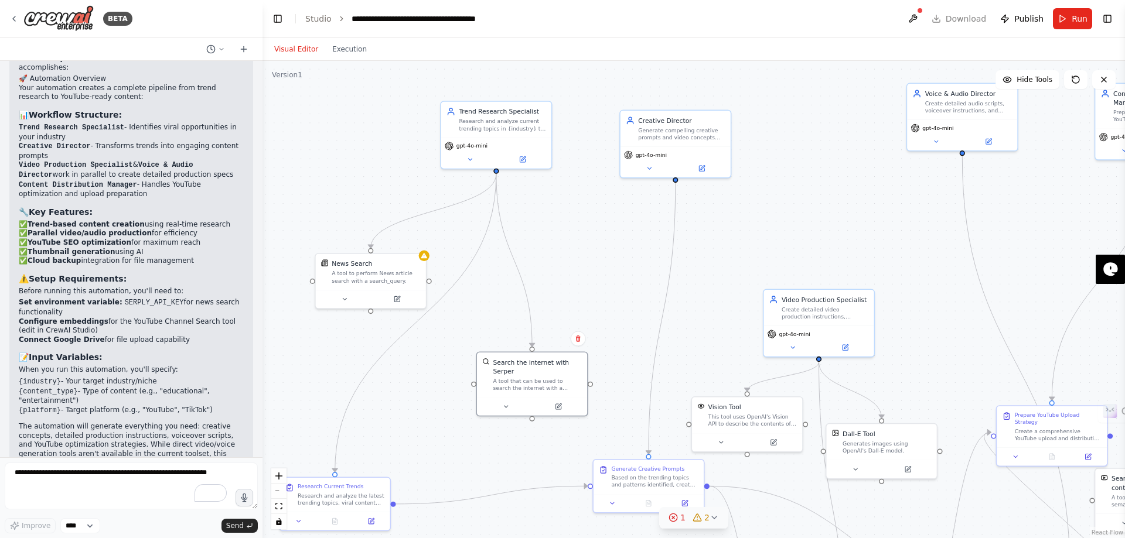
drag, startPoint x: 620, startPoint y: 160, endPoint x: 644, endPoint y: 337, distance: 177.8
click at [644, 337] on div ".deletable-edge-delete-btn { width: 20px; height: 20px; border: 0px solid #ffff…" at bounding box center [693, 299] width 862 height 477
drag, startPoint x: 518, startPoint y: 374, endPoint x: 538, endPoint y: 273, distance: 103.4
click at [538, 277] on div "A tool that can be used to search the internet with a search_query. Supports di…" at bounding box center [555, 284] width 88 height 14
click at [401, 264] on div "News Search" at bounding box center [375, 262] width 88 height 9
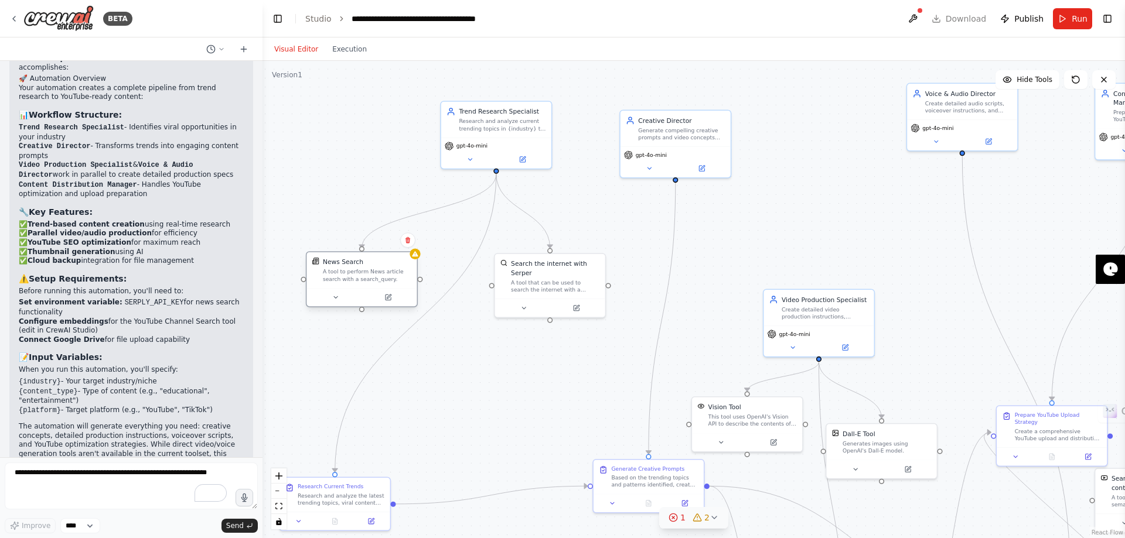
drag, startPoint x: 401, startPoint y: 264, endPoint x: 392, endPoint y: 266, distance: 9.5
click at [392, 266] on div "News Search" at bounding box center [367, 262] width 88 height 9
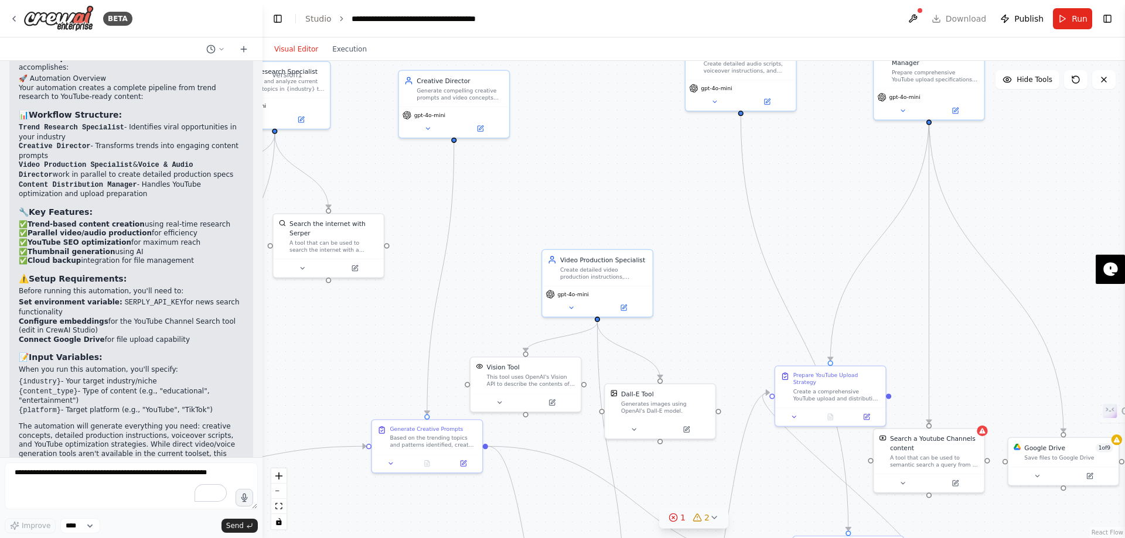
drag, startPoint x: 728, startPoint y: 257, endPoint x: 507, endPoint y: 217, distance: 224.9
click at [507, 217] on div ".deletable-edge-delete-btn { width: 20px; height: 20px; border: 0px solid #ffff…" at bounding box center [693, 299] width 862 height 477
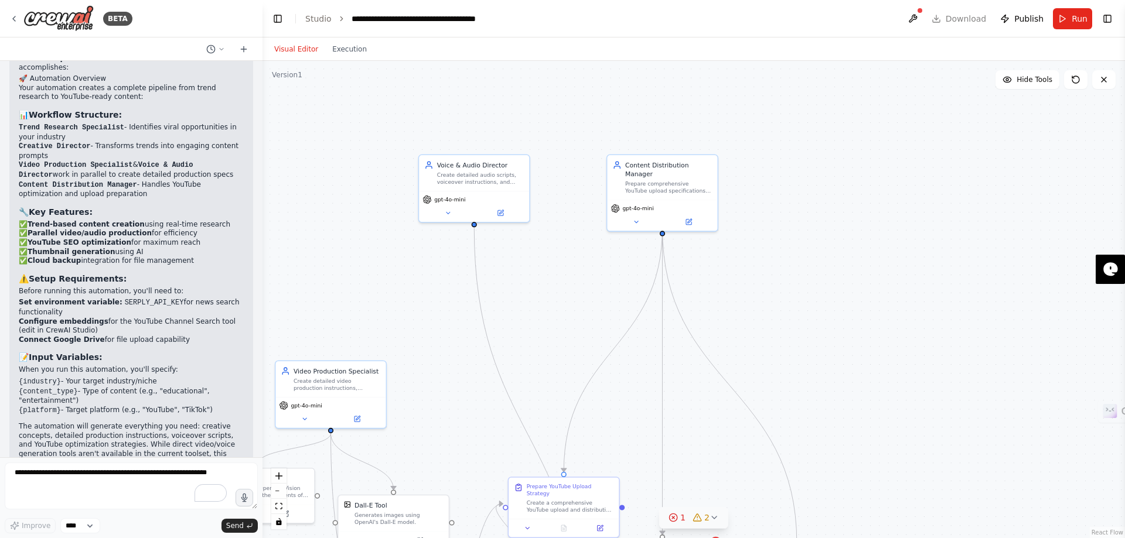
drag, startPoint x: 793, startPoint y: 210, endPoint x: 522, endPoint y: 324, distance: 294.2
click at [522, 324] on div ".deletable-edge-delete-btn { width: 20px; height: 20px; border: 0px solid #ffff…" at bounding box center [693, 299] width 862 height 477
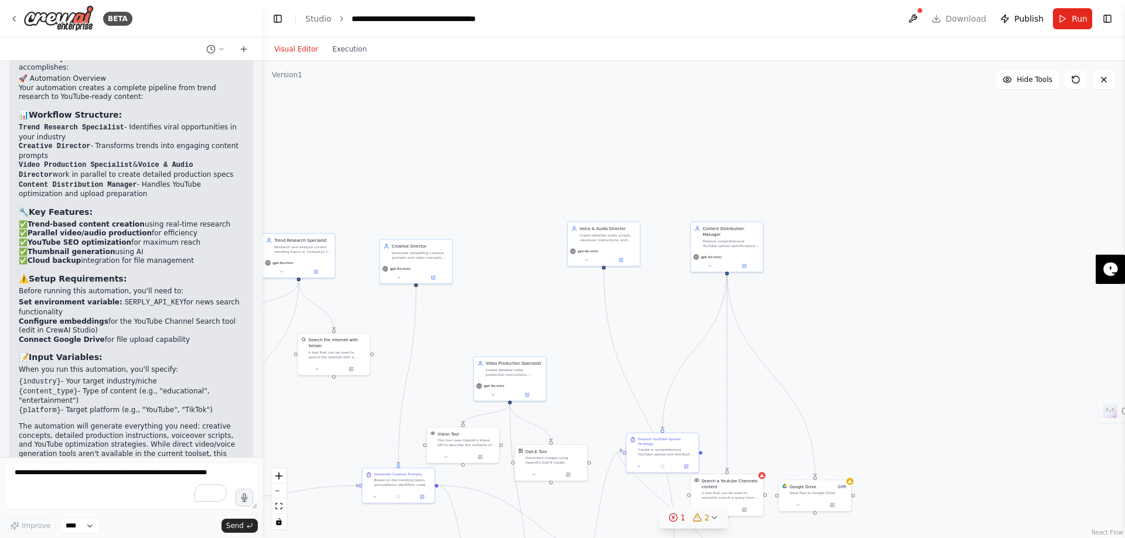
click at [717, 512] on button "1 2" at bounding box center [693, 518] width 69 height 22
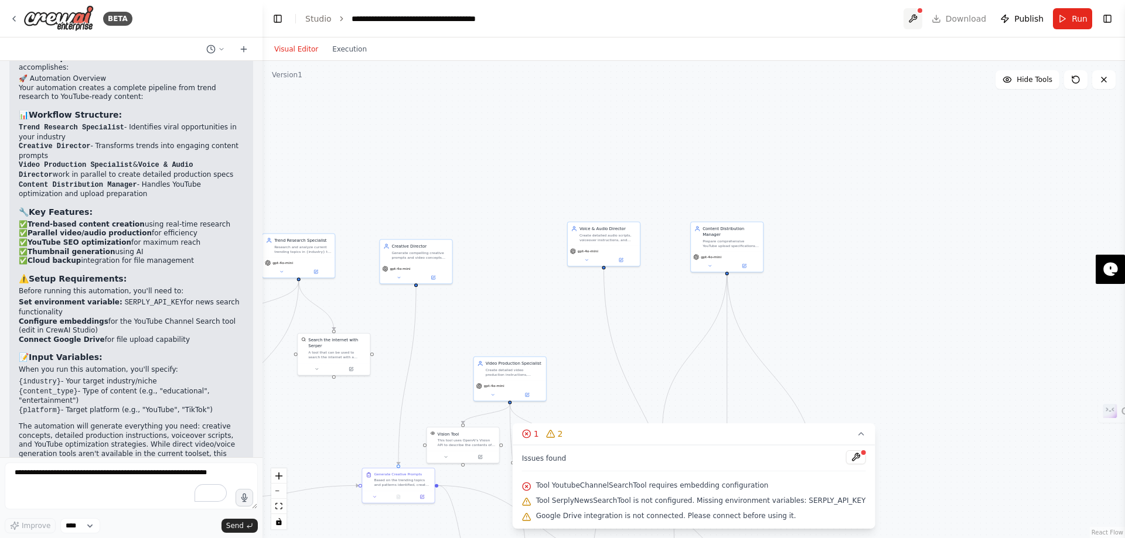
click at [922, 23] on button at bounding box center [912, 18] width 19 height 21
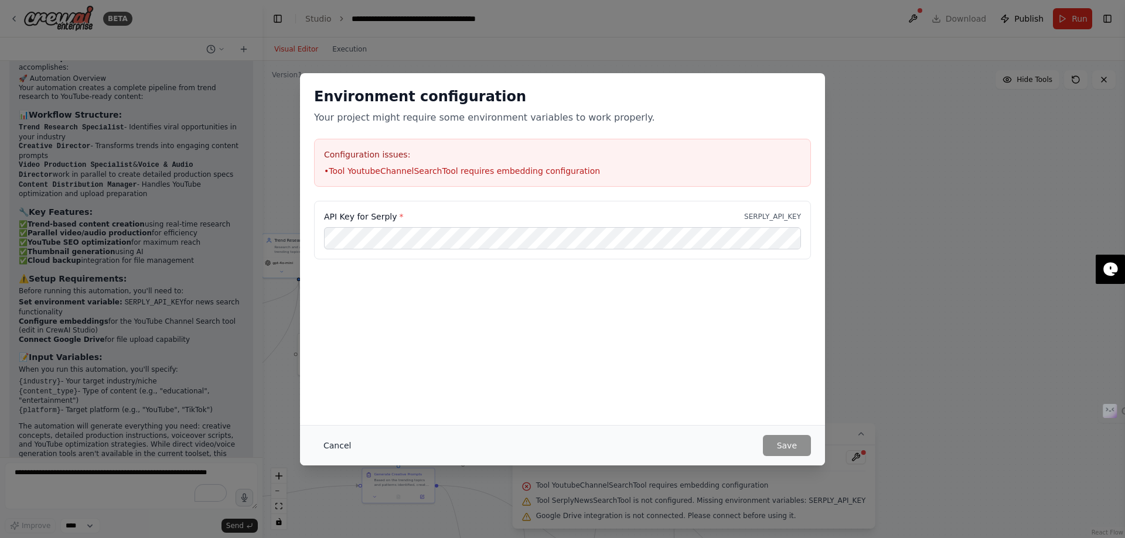
click at [338, 449] on button "Cancel" at bounding box center [337, 445] width 46 height 21
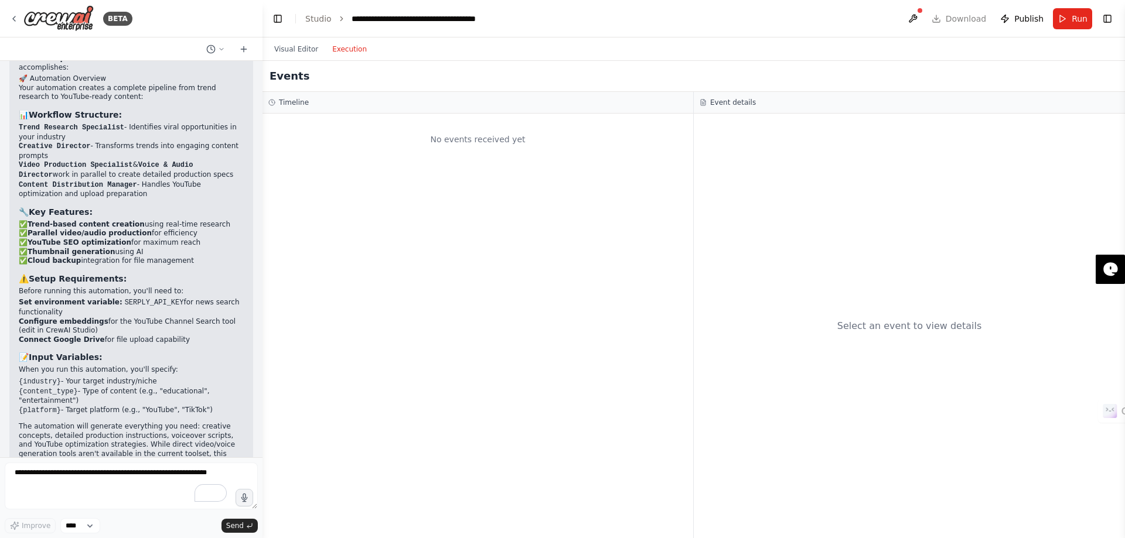
click at [330, 53] on button "Execution" at bounding box center [349, 49] width 49 height 14
click at [922, 12] on div at bounding box center [919, 10] width 7 height 7
click at [918, 15] on button at bounding box center [912, 18] width 19 height 21
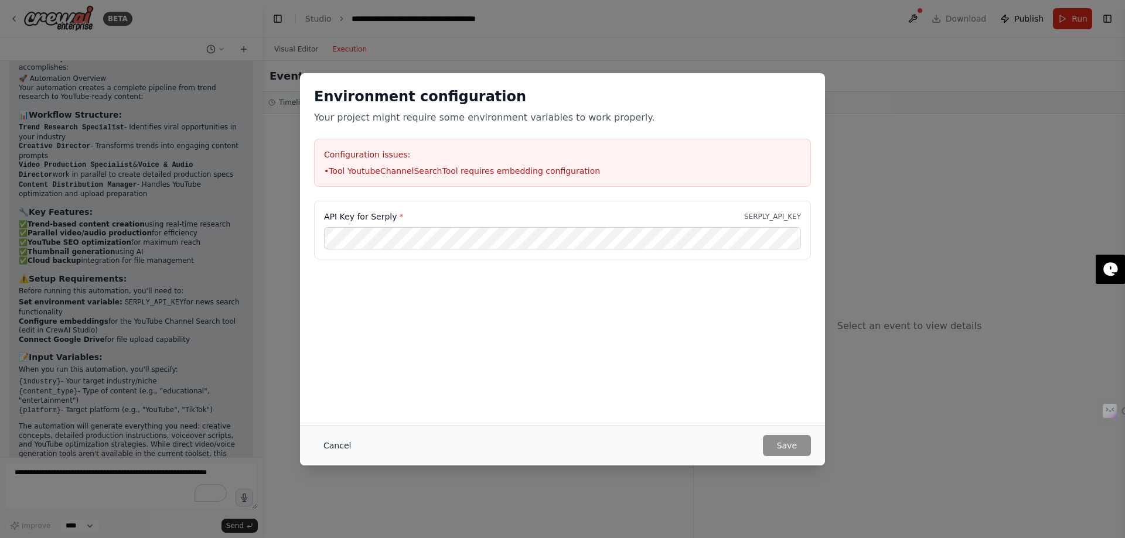
click at [344, 445] on button "Cancel" at bounding box center [337, 445] width 46 height 21
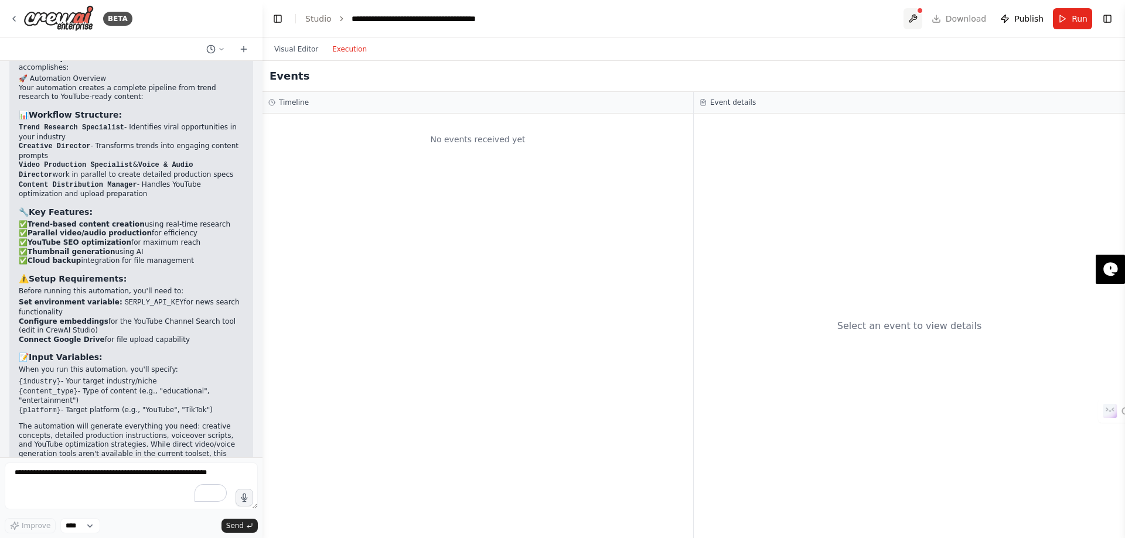
click at [919, 13] on button at bounding box center [912, 18] width 19 height 21
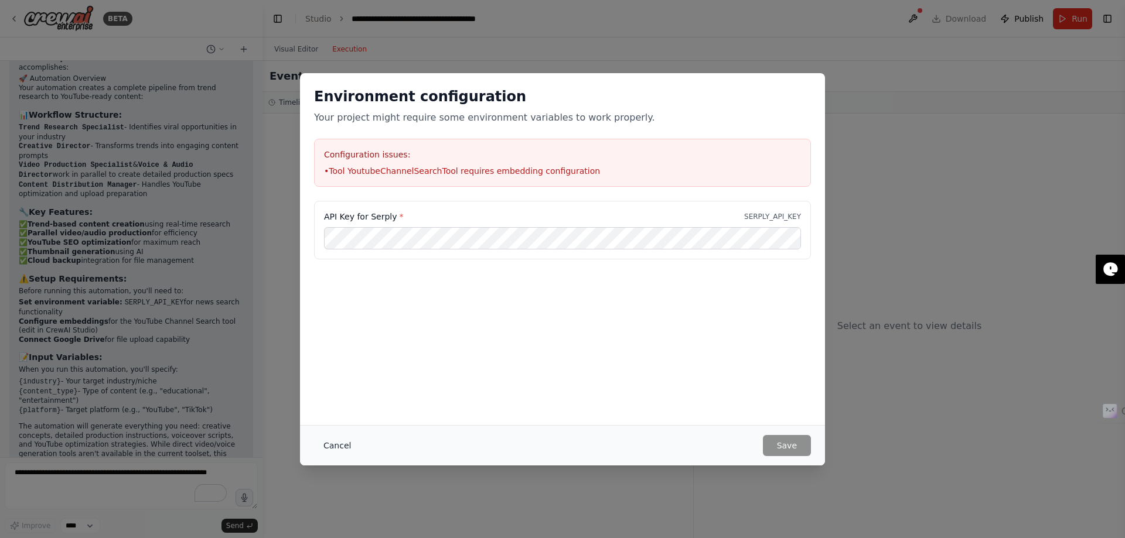
click at [334, 442] on button "Cancel" at bounding box center [337, 445] width 46 height 21
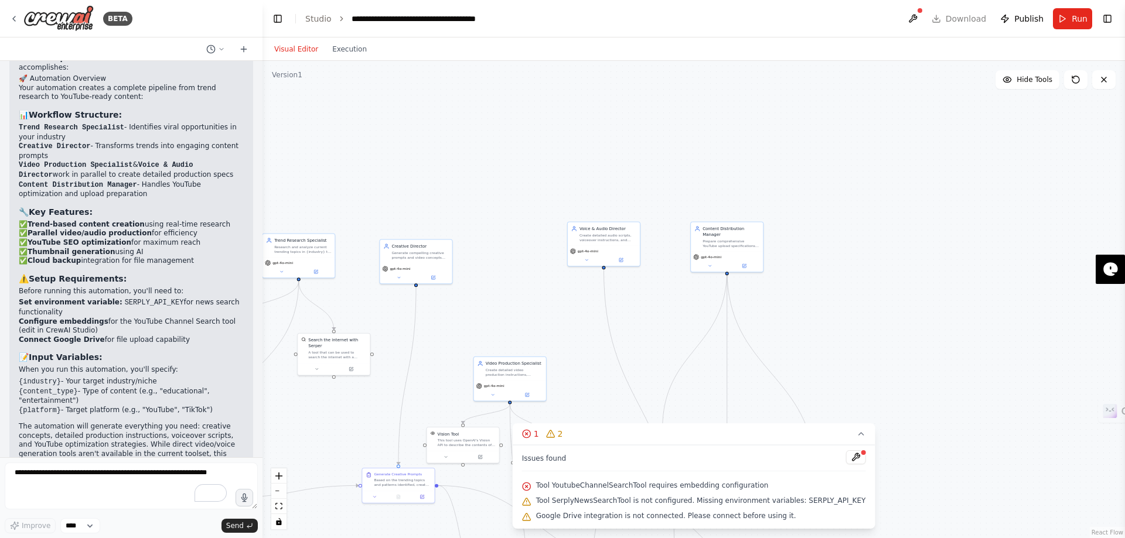
click at [295, 52] on button "Visual Editor" at bounding box center [296, 49] width 58 height 14
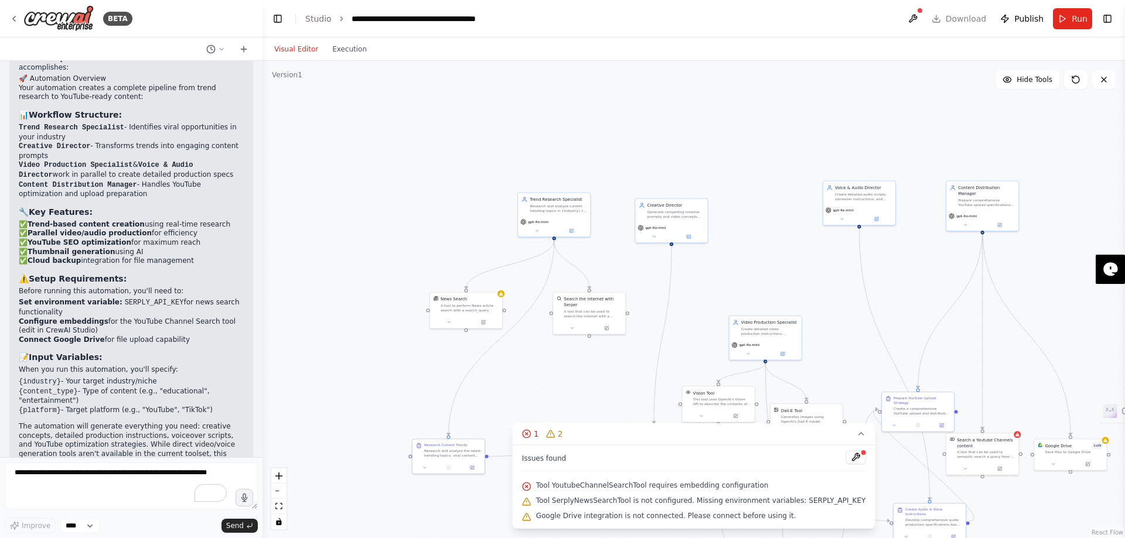
drag, startPoint x: 392, startPoint y: 155, endPoint x: 647, endPoint y: 114, distance: 258.6
click at [647, 114] on div ".deletable-edge-delete-btn { width: 20px; height: 20px; border: 0px solid #ffff…" at bounding box center [693, 299] width 862 height 477
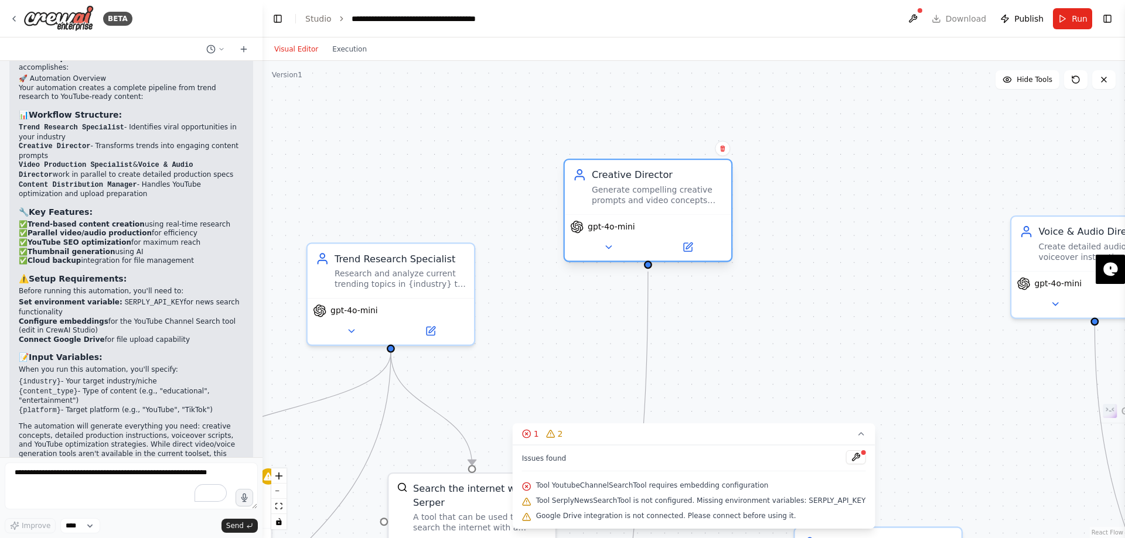
drag, startPoint x: 652, startPoint y: 288, endPoint x: 641, endPoint y: 197, distance: 90.8
click at [641, 197] on div "Generate compelling creative prompts and video concepts based on trending topic…" at bounding box center [657, 195] width 131 height 22
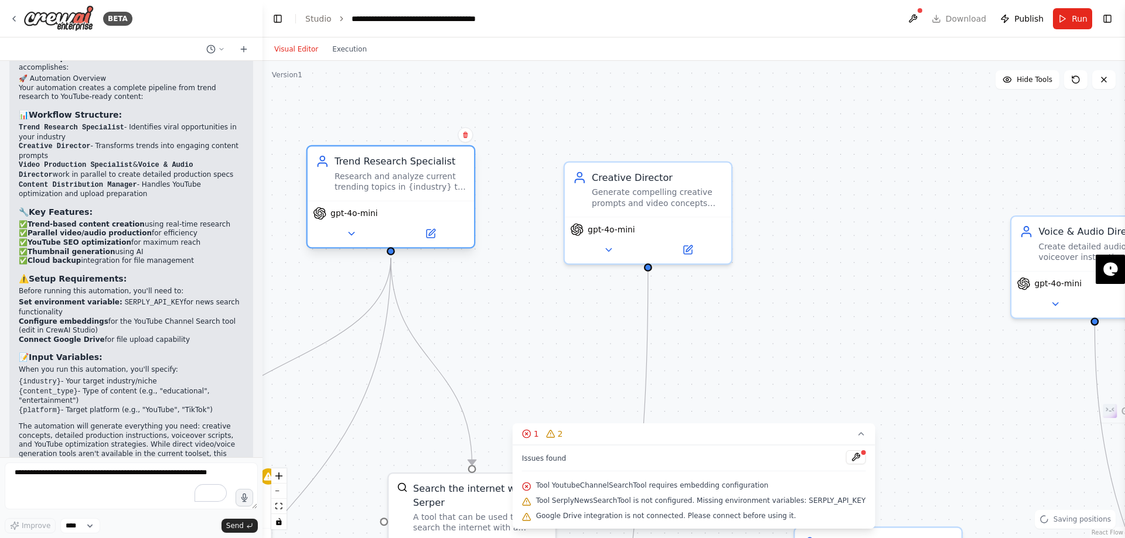
drag, startPoint x: 418, startPoint y: 285, endPoint x: 416, endPoint y: 186, distance: 98.4
click at [416, 186] on div "Research and analyze current trending topics in {industry} to identify viral co…" at bounding box center [399, 182] width 131 height 22
click at [597, 103] on div ".deletable-edge-delete-btn { width: 20px; height: 20px; border: 0px solid #ffff…" at bounding box center [693, 299] width 862 height 477
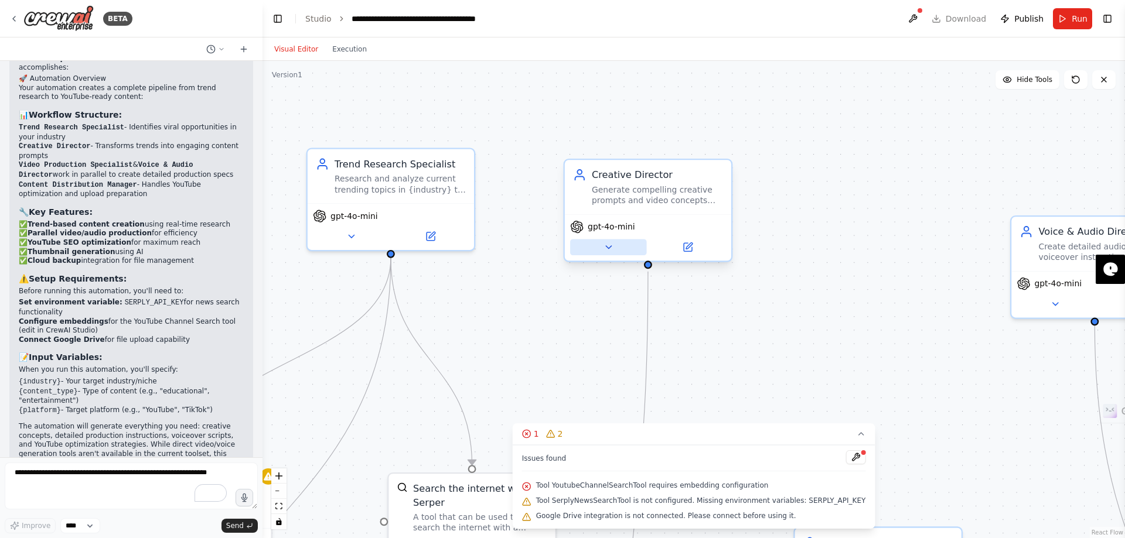
click at [620, 248] on button at bounding box center [608, 247] width 77 height 16
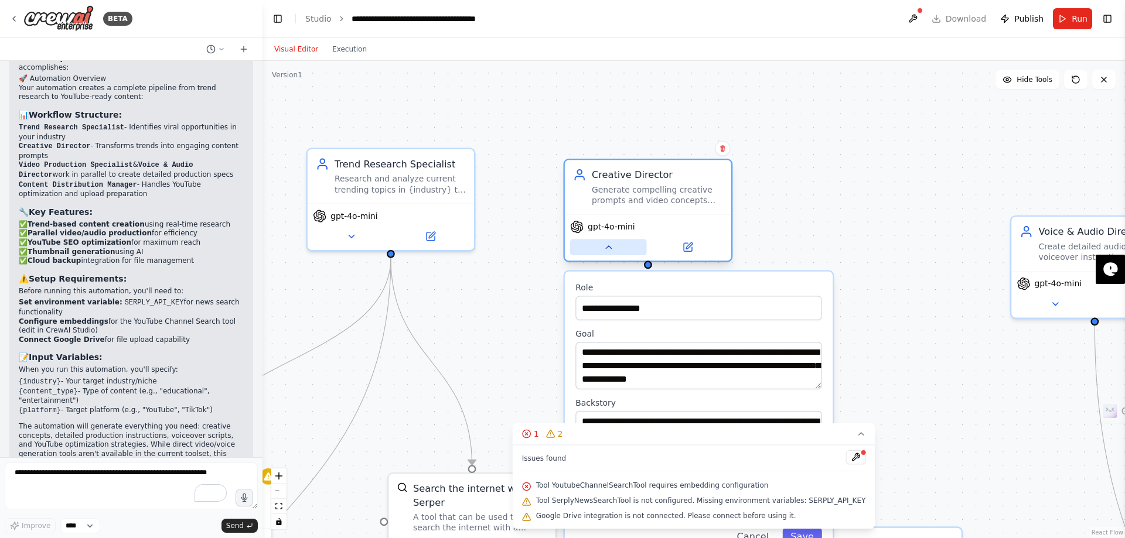
click at [613, 242] on icon at bounding box center [608, 247] width 11 height 11
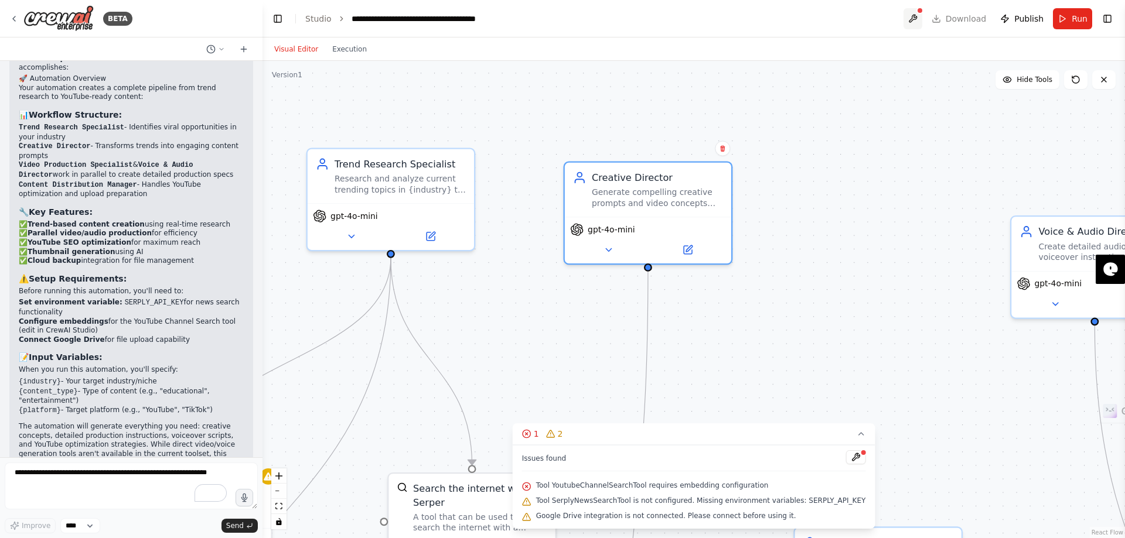
click at [922, 26] on button at bounding box center [912, 18] width 19 height 21
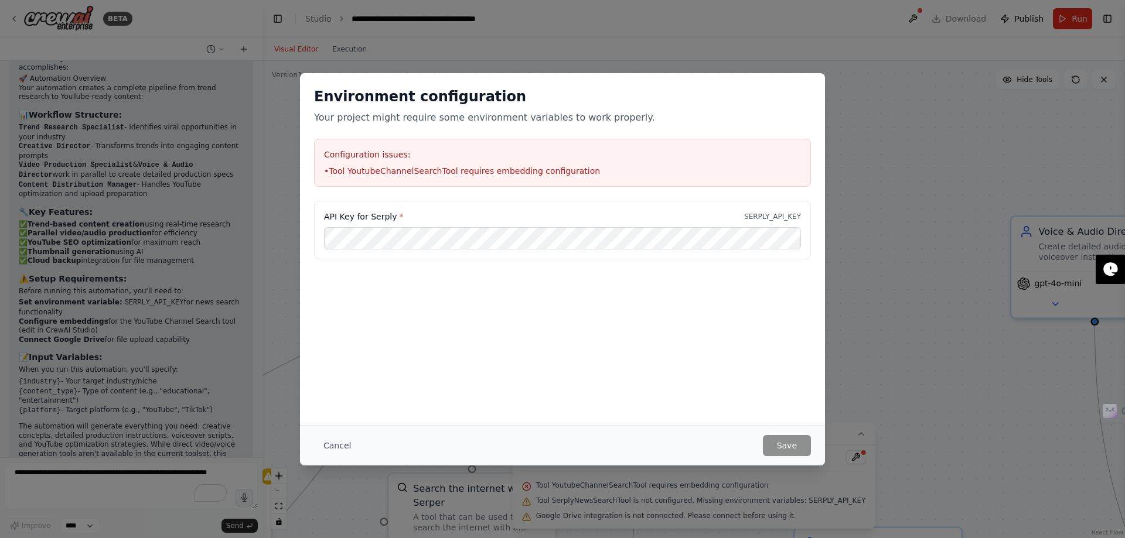
click at [340, 432] on div "Cancel Save" at bounding box center [562, 445] width 525 height 40
click at [329, 447] on button "Cancel" at bounding box center [337, 445] width 46 height 21
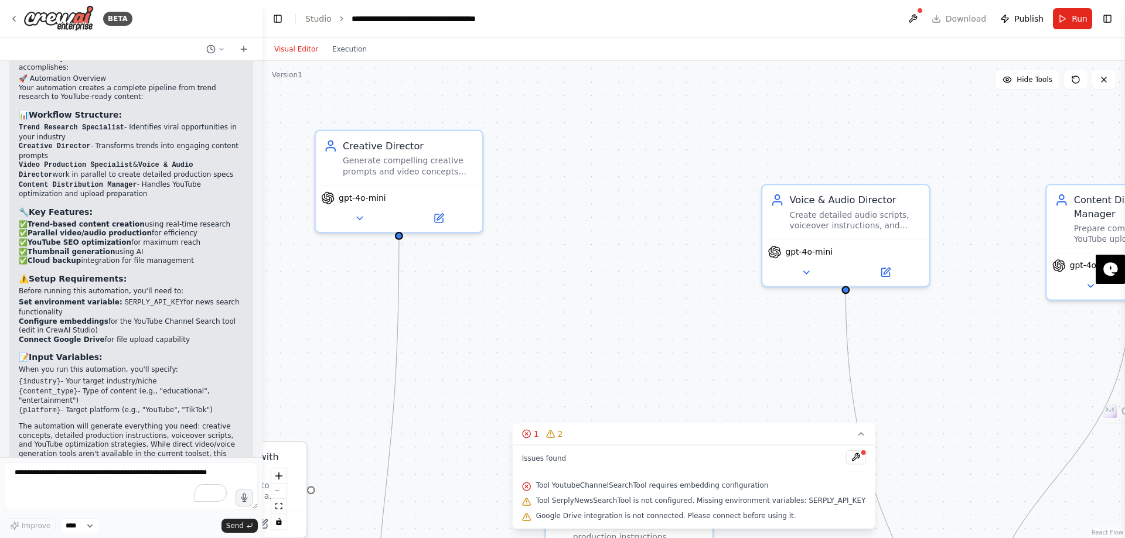
drag, startPoint x: 928, startPoint y: 190, endPoint x: 667, endPoint y: 165, distance: 263.0
click at [667, 165] on div ".deletable-edge-delete-btn { width: 20px; height: 20px; border: 0px solid #ffff…" at bounding box center [693, 299] width 862 height 477
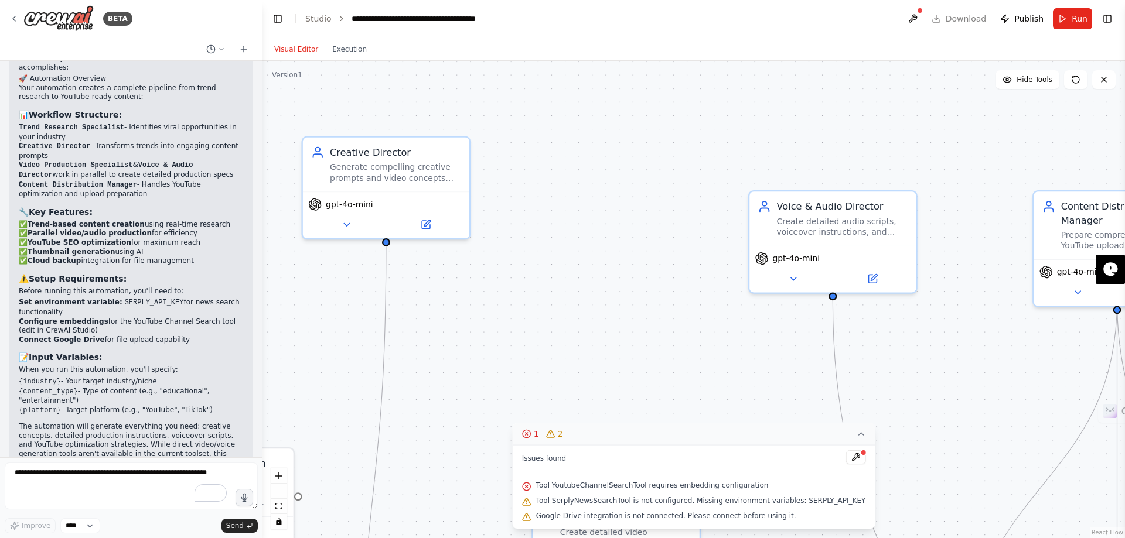
click at [856, 436] on icon at bounding box center [860, 433] width 9 height 9
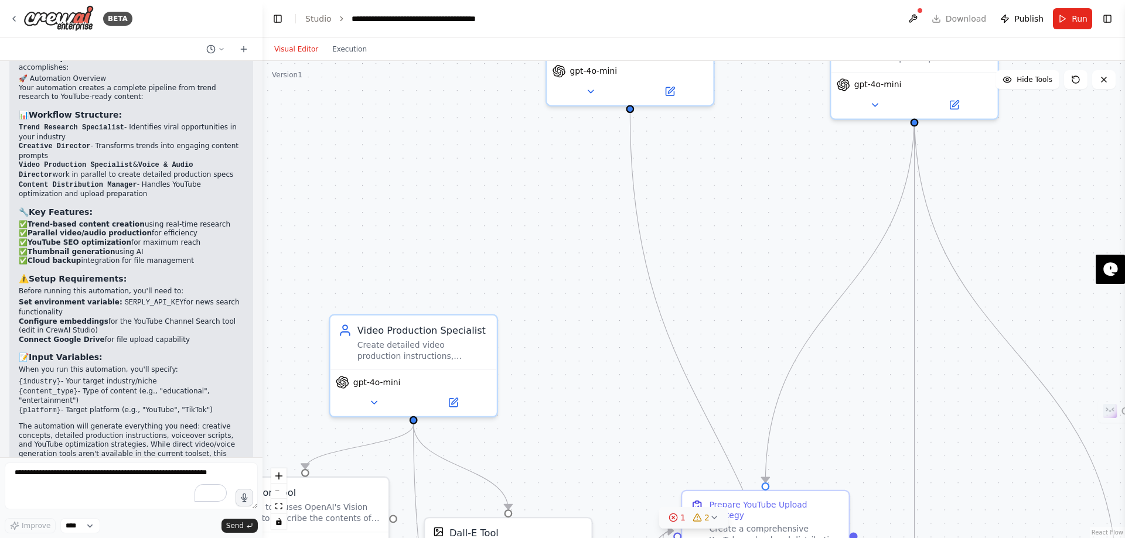
drag, startPoint x: 899, startPoint y: 399, endPoint x: 618, endPoint y: 245, distance: 319.8
click at [618, 245] on div ".deletable-edge-delete-btn { width: 20px; height: 20px; border: 0px solid #ffff…" at bounding box center [693, 299] width 862 height 477
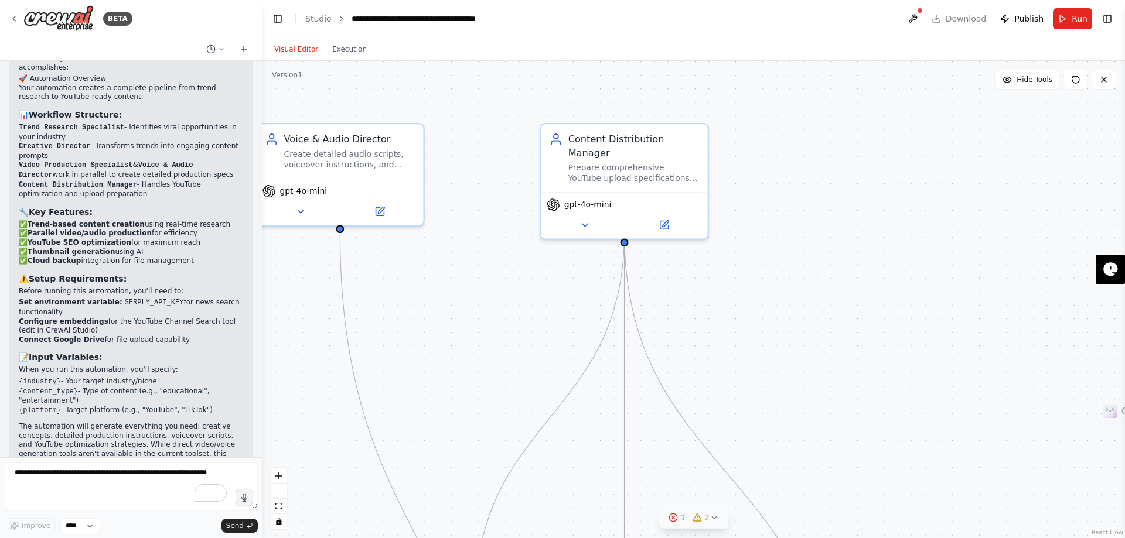
drag, startPoint x: 961, startPoint y: 266, endPoint x: 749, endPoint y: 353, distance: 228.8
click at [749, 353] on div ".deletable-edge-delete-btn { width: 20px; height: 20px; border: 0px solid #ffff…" at bounding box center [693, 299] width 862 height 477
click at [1036, 81] on span "Hide Tools" at bounding box center [1034, 79] width 36 height 9
click at [1036, 81] on span "Show Tools" at bounding box center [1032, 79] width 39 height 9
click at [1036, 81] on span "Hide Tools" at bounding box center [1034, 79] width 36 height 9
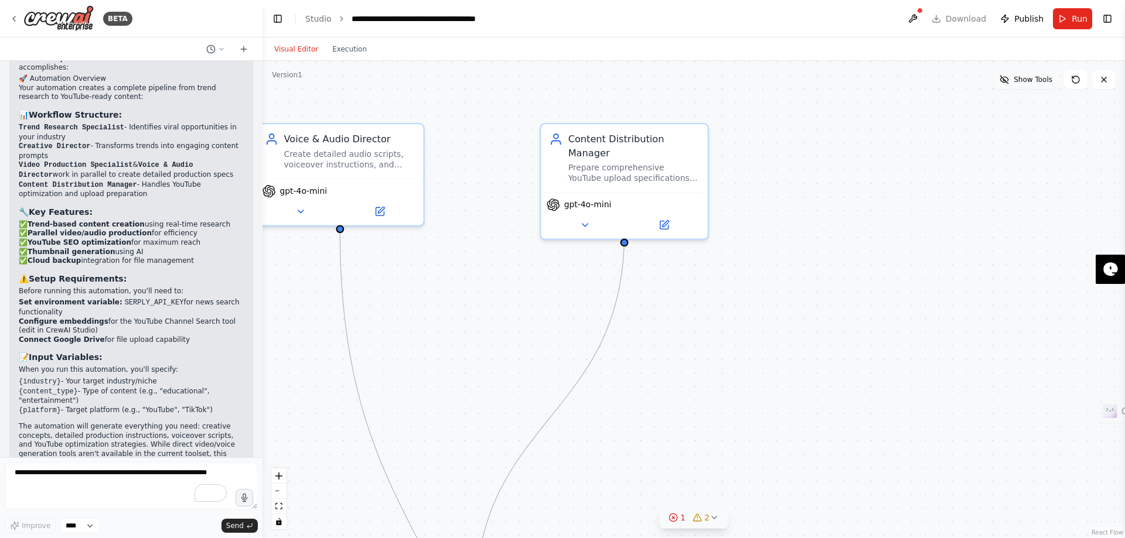
click at [1036, 81] on span "Show Tools" at bounding box center [1032, 79] width 39 height 9
click at [1036, 81] on span "Hide Tools" at bounding box center [1034, 79] width 36 height 9
click at [1036, 81] on span "Show Tools" at bounding box center [1032, 79] width 39 height 9
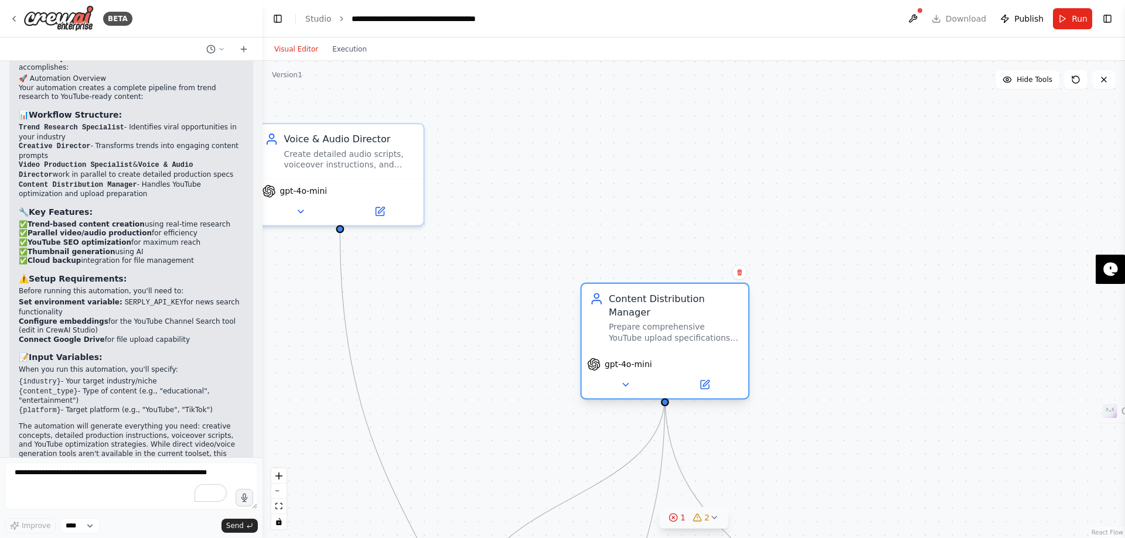
drag, startPoint x: 653, startPoint y: 150, endPoint x: 696, endPoint y: 323, distance: 178.1
click at [696, 323] on div "Prepare comprehensive YouTube upload specifications, metadata, and distribution…" at bounding box center [674, 333] width 131 height 22
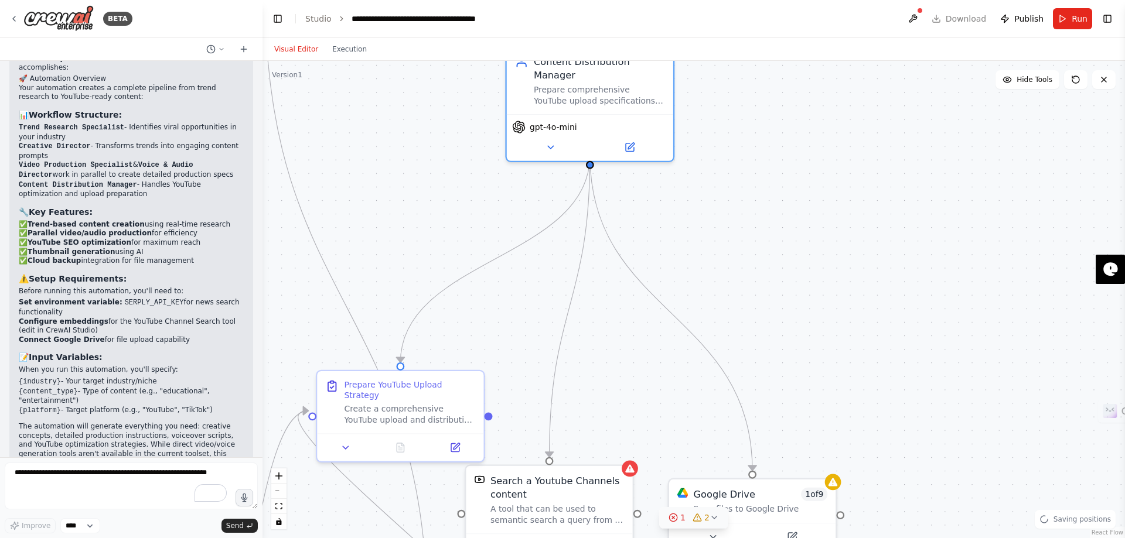
drag, startPoint x: 847, startPoint y: 412, endPoint x: 772, endPoint y: 168, distance: 256.0
click at [772, 168] on div ".deletable-edge-delete-btn { width: 20px; height: 20px; border: 0px solid #ffff…" at bounding box center [693, 299] width 862 height 477
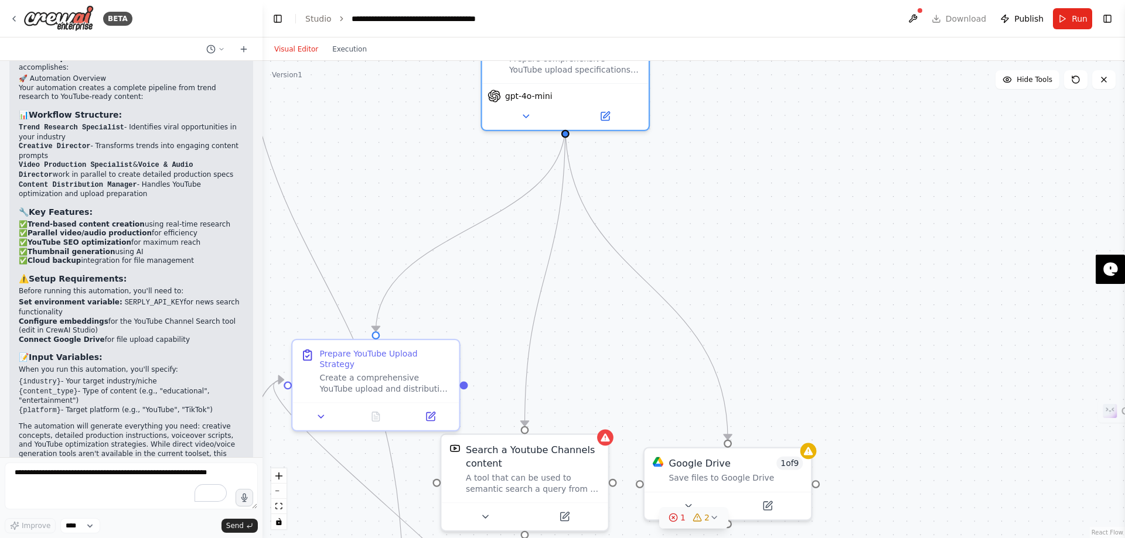
drag, startPoint x: 739, startPoint y: 223, endPoint x: 713, endPoint y: 196, distance: 37.3
click at [713, 196] on div ".deletable-edge-delete-btn { width: 20px; height: 20px; border: 0px solid #ffff…" at bounding box center [693, 299] width 862 height 477
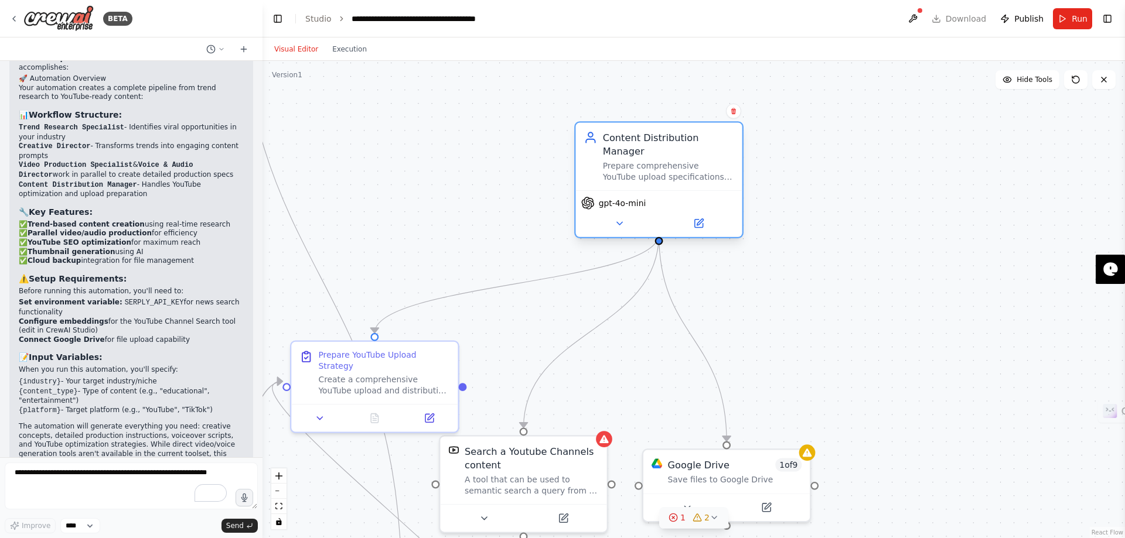
drag, startPoint x: 593, startPoint y: 77, endPoint x: 692, endPoint y: 196, distance: 154.3
click at [692, 196] on div "gpt-4o-mini" at bounding box center [659, 202] width 156 height 13
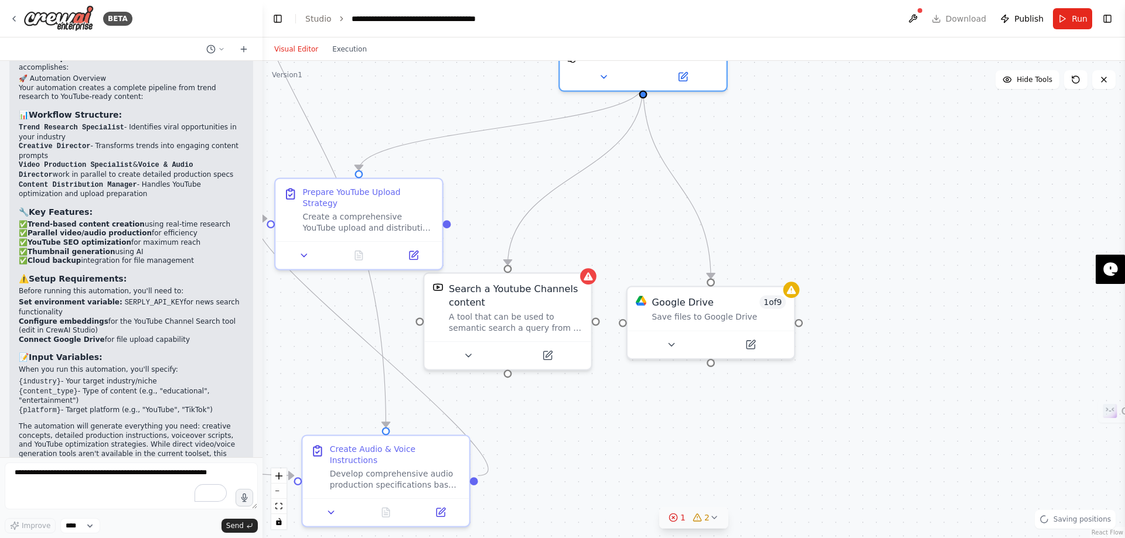
drag, startPoint x: 836, startPoint y: 333, endPoint x: 821, endPoint y: 170, distance: 163.6
click at [821, 170] on div ".deletable-edge-delete-btn { width: 20px; height: 20px; border: 0px solid #ffff…" at bounding box center [693, 299] width 862 height 477
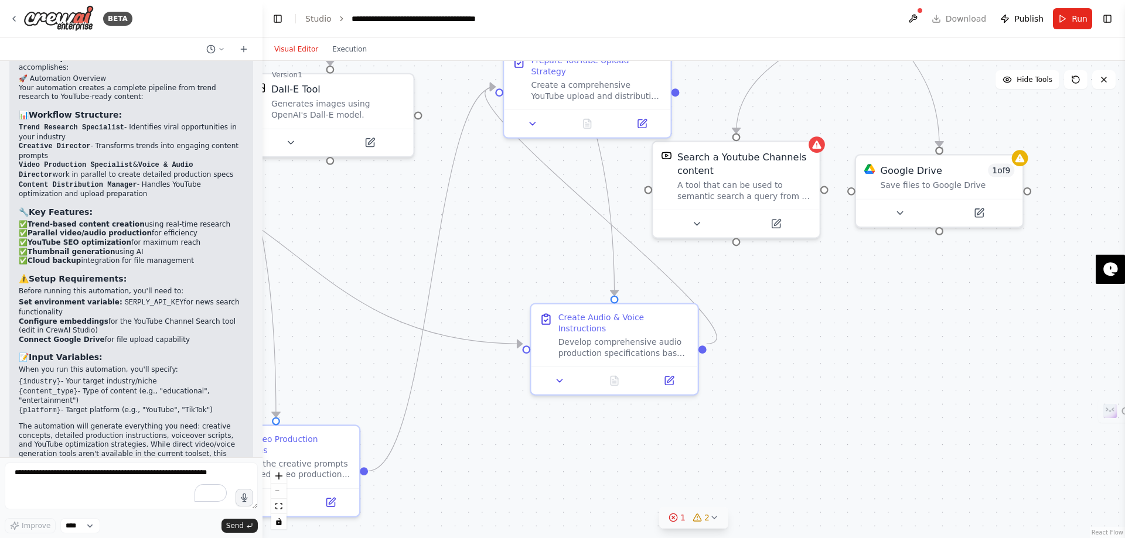
drag, startPoint x: 652, startPoint y: 417, endPoint x: 880, endPoint y: 285, distance: 263.7
click at [880, 285] on div ".deletable-edge-delete-btn { width: 20px; height: 20px; border: 0px solid #ffff…" at bounding box center [693, 299] width 862 height 477
click at [587, 81] on div "Prepare YouTube Upload Strategy Create a comprehensive YouTube upload and distr…" at bounding box center [587, 89] width 169 height 93
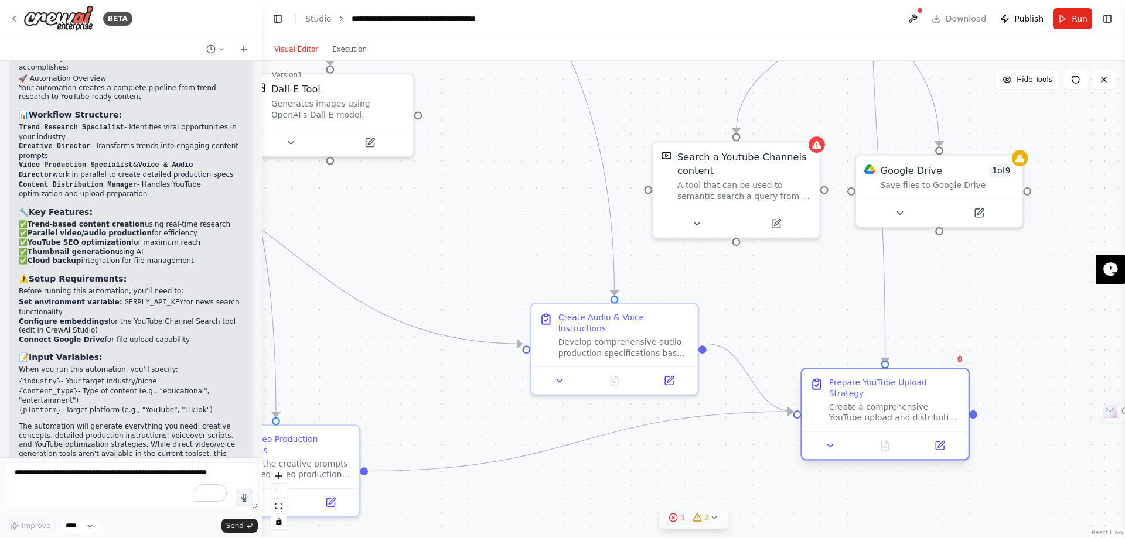
drag, startPoint x: 587, startPoint y: 81, endPoint x: 890, endPoint y: 404, distance: 442.5
click at [890, 404] on div "Create a comprehensive YouTube upload and distribution strategy based on the vi…" at bounding box center [894, 413] width 131 height 22
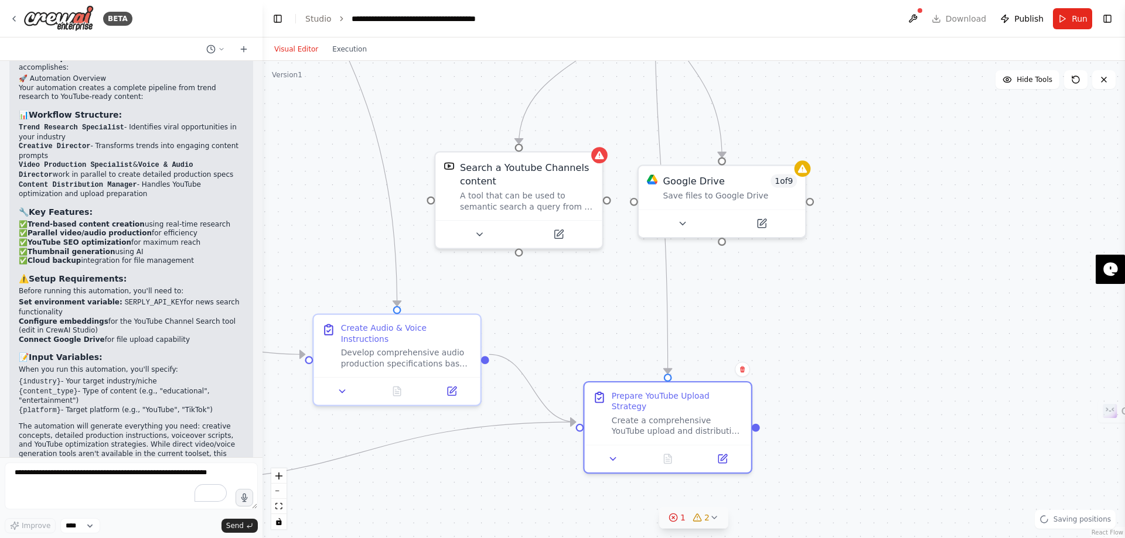
drag, startPoint x: 970, startPoint y: 312, endPoint x: 753, endPoint y: 322, distance: 217.5
click at [753, 322] on div ".deletable-edge-delete-btn { width: 20px; height: 20px; border: 0px solid #ffff…" at bounding box center [693, 299] width 862 height 477
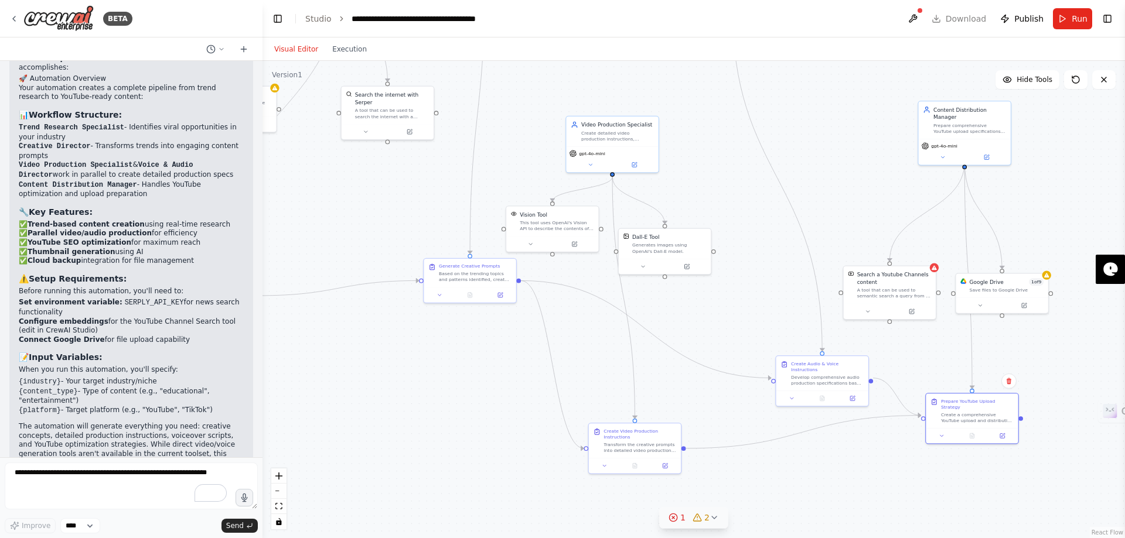
drag, startPoint x: 501, startPoint y: 215, endPoint x: 767, endPoint y: 253, distance: 268.6
click at [767, 253] on div ".deletable-edge-delete-btn { width: 20px; height: 20px; border: 0px solid #ffff…" at bounding box center [693, 299] width 862 height 477
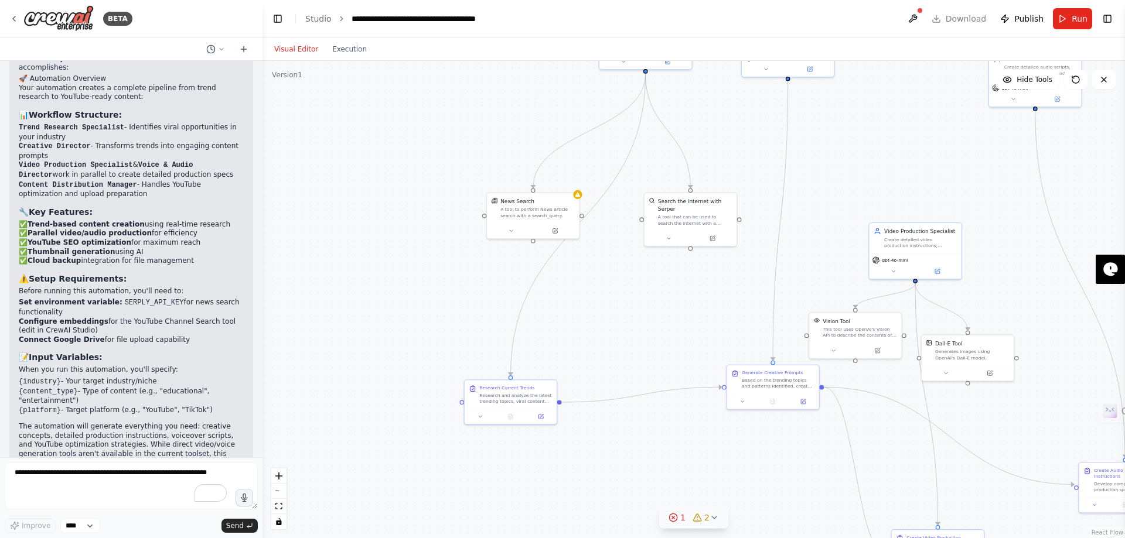
drag, startPoint x: 331, startPoint y: 202, endPoint x: 635, endPoint y: 309, distance: 322.3
click at [635, 309] on div ".deletable-edge-delete-btn { width: 20px; height: 20px; border: 0px solid #ffff…" at bounding box center [693, 299] width 862 height 477
drag, startPoint x: 527, startPoint y: 222, endPoint x: 425, endPoint y: 185, distance: 108.4
click at [425, 185] on div ".deletable-edge-delete-btn { width: 20px; height: 20px; border: 0px solid #ffff…" at bounding box center [693, 299] width 862 height 477
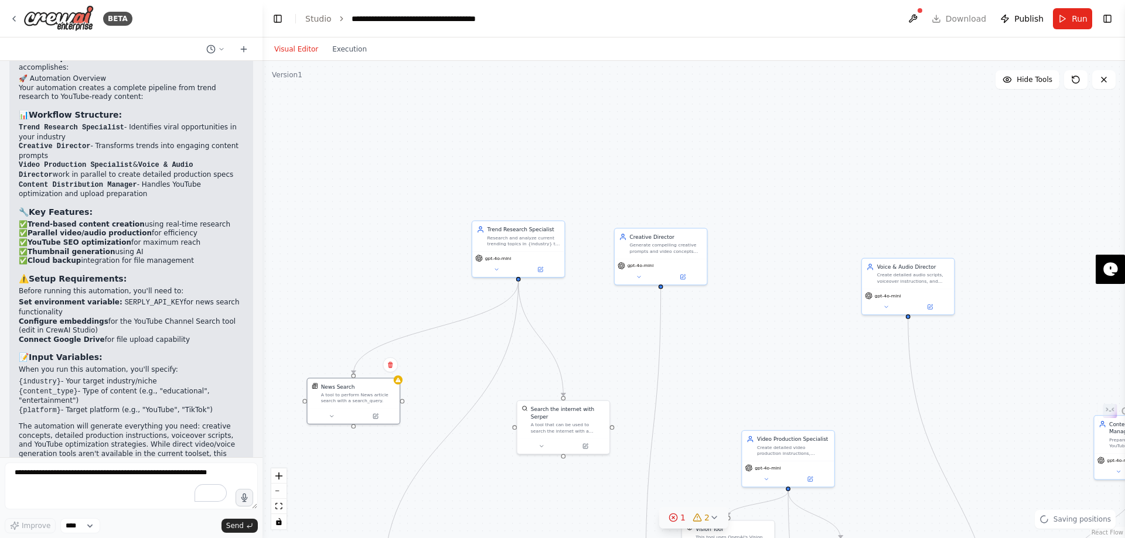
drag, startPoint x: 745, startPoint y: 172, endPoint x: 617, endPoint y: 378, distance: 243.3
click at [617, 378] on div ".deletable-edge-delete-btn { width: 20px; height: 20px; border: 0px solid #ffff…" at bounding box center [693, 299] width 862 height 477
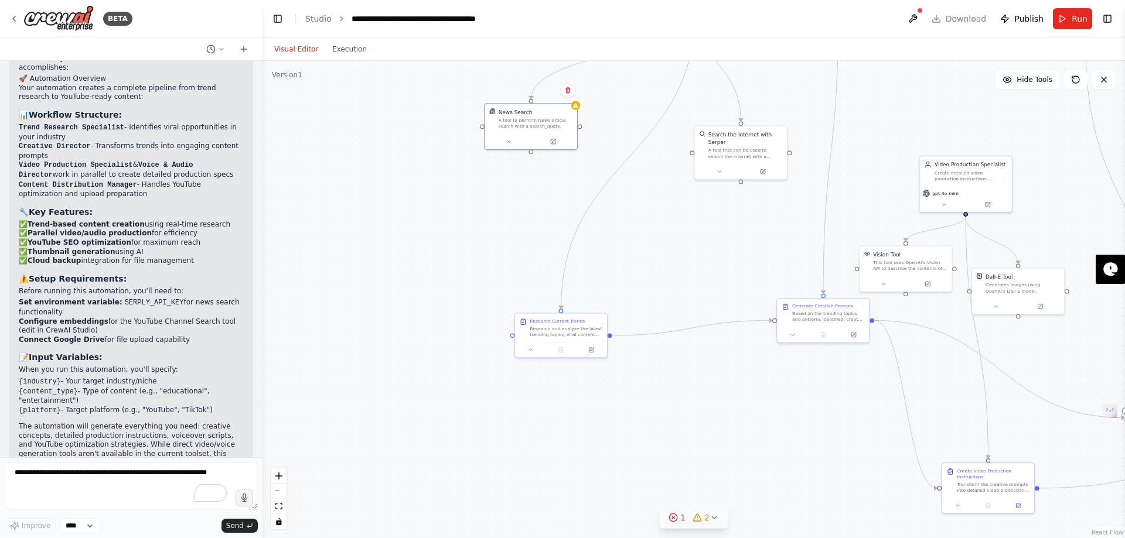
drag, startPoint x: 371, startPoint y: 459, endPoint x: 548, endPoint y: 184, distance: 327.0
click at [548, 184] on div ".deletable-edge-delete-btn { width: 20px; height: 20px; border: 0px solid #ffff…" at bounding box center [693, 299] width 862 height 477
drag, startPoint x: 528, startPoint y: 134, endPoint x: 399, endPoint y: 254, distance: 176.1
click at [399, 254] on div at bounding box center [403, 259] width 92 height 15
drag, startPoint x: 770, startPoint y: 149, endPoint x: 701, endPoint y: 261, distance: 132.0
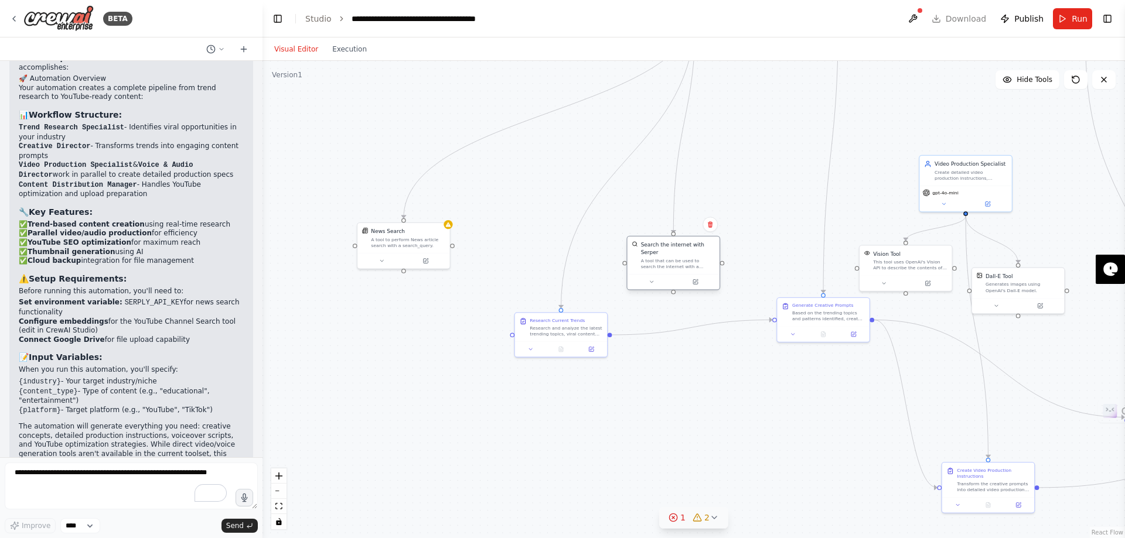
click at [701, 261] on div "A tool that can be used to search the internet with a search_query. Supports di…" at bounding box center [678, 264] width 74 height 12
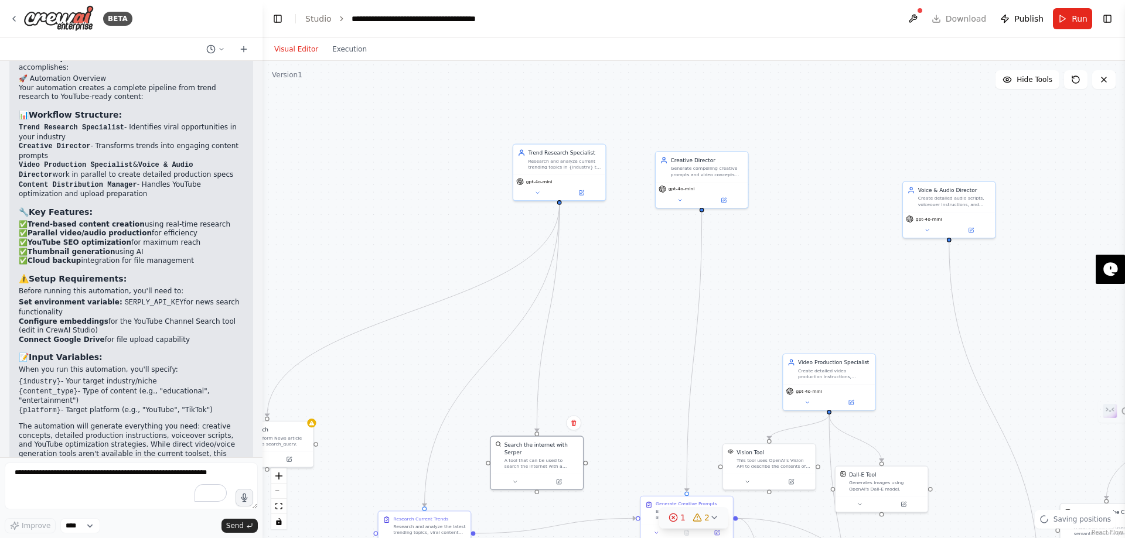
drag, startPoint x: 790, startPoint y: 149, endPoint x: 654, endPoint y: 348, distance: 240.9
click at [654, 348] on div ".deletable-edge-delete-btn { width: 20px; height: 20px; border: 0px solid #ffff…" at bounding box center [693, 299] width 862 height 477
drag, startPoint x: 548, startPoint y: 164, endPoint x: 405, endPoint y: 360, distance: 242.4
click at [405, 360] on div "Research and analyze current trending topics in {industry} to identify viral co…" at bounding box center [422, 357] width 73 height 12
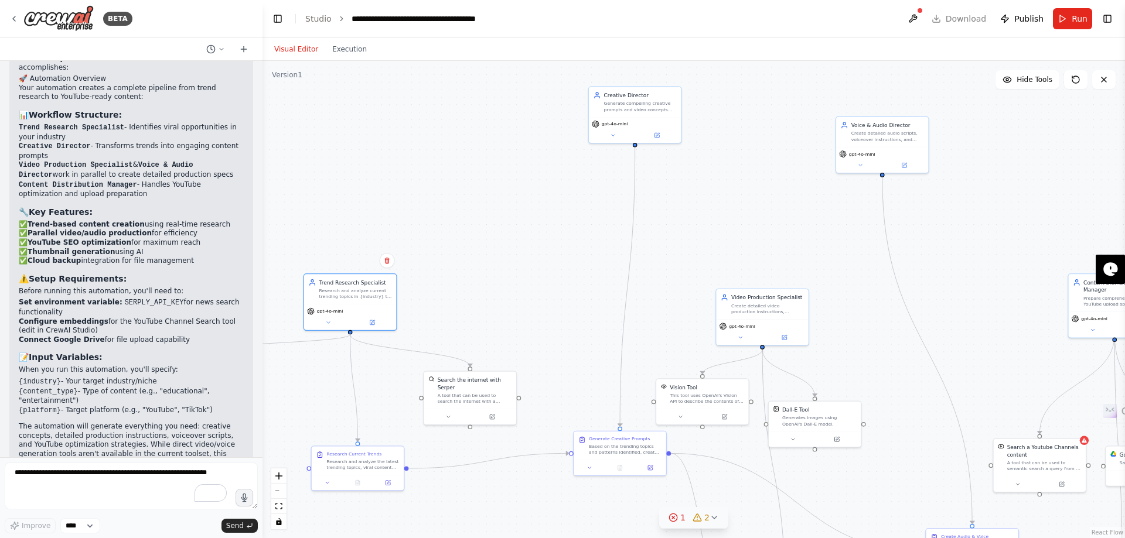
drag, startPoint x: 552, startPoint y: 272, endPoint x: 457, endPoint y: 181, distance: 131.3
click at [457, 181] on div ".deletable-edge-delete-btn { width: 20px; height: 20px; border: 0px solid #ffff…" at bounding box center [693, 299] width 862 height 477
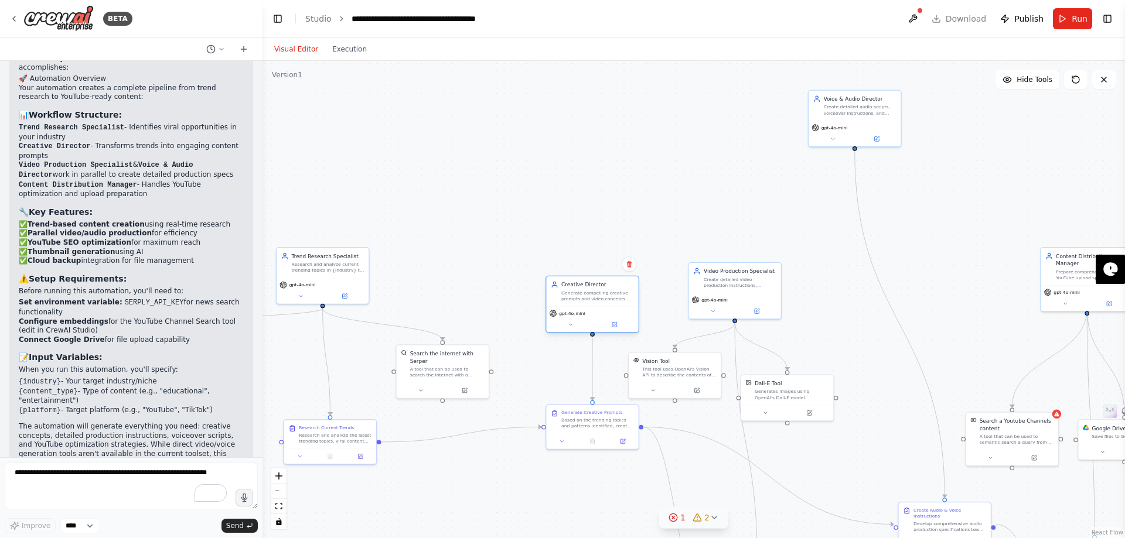
drag, startPoint x: 595, startPoint y: 90, endPoint x: 583, endPoint y: 315, distance: 225.2
click at [583, 315] on div "gpt-4o-mini" at bounding box center [592, 319] width 92 height 26
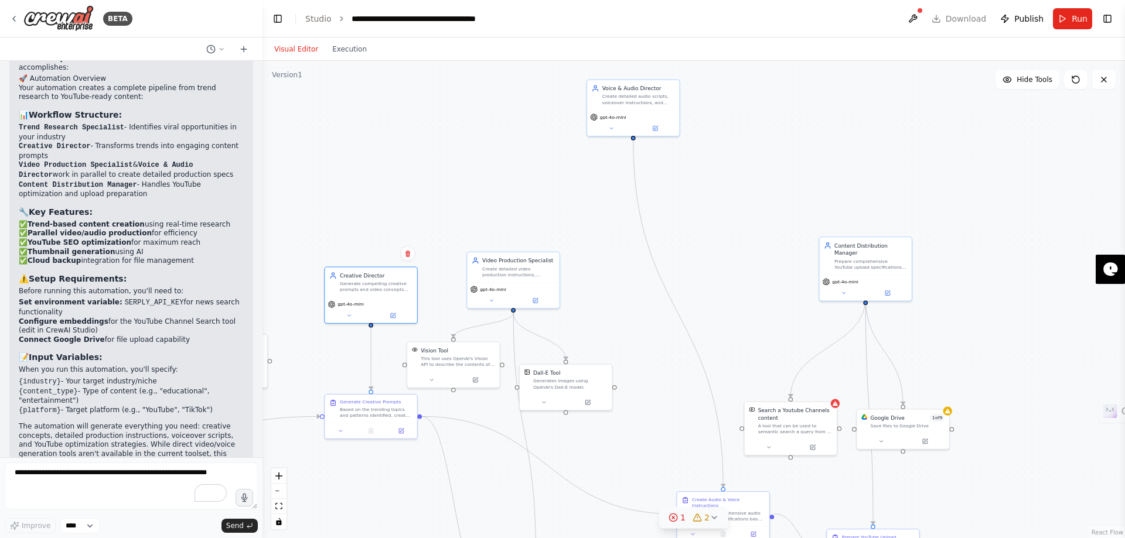
drag, startPoint x: 713, startPoint y: 213, endPoint x: 475, endPoint y: 202, distance: 238.0
click at [475, 202] on div ".deletable-edge-delete-btn { width: 20px; height: 20px; border: 0px solid #ffff…" at bounding box center [693, 299] width 862 height 477
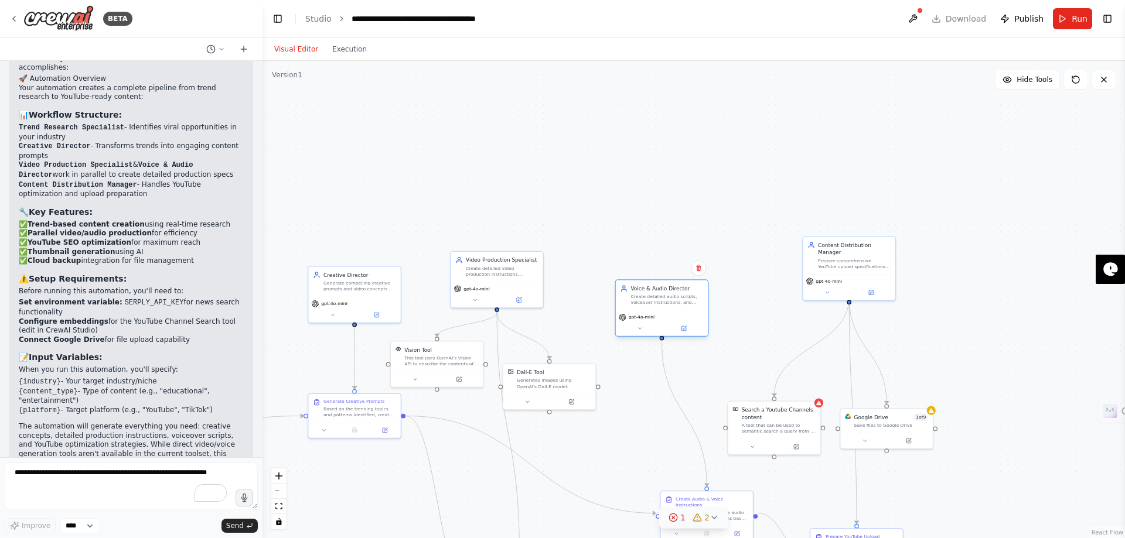
drag, startPoint x: 631, startPoint y: 104, endPoint x: 675, endPoint y: 313, distance: 213.7
click at [675, 313] on div "Voice & Audio Director Create detailed audio scripts, voiceover instructions, a…" at bounding box center [662, 307] width 94 height 57
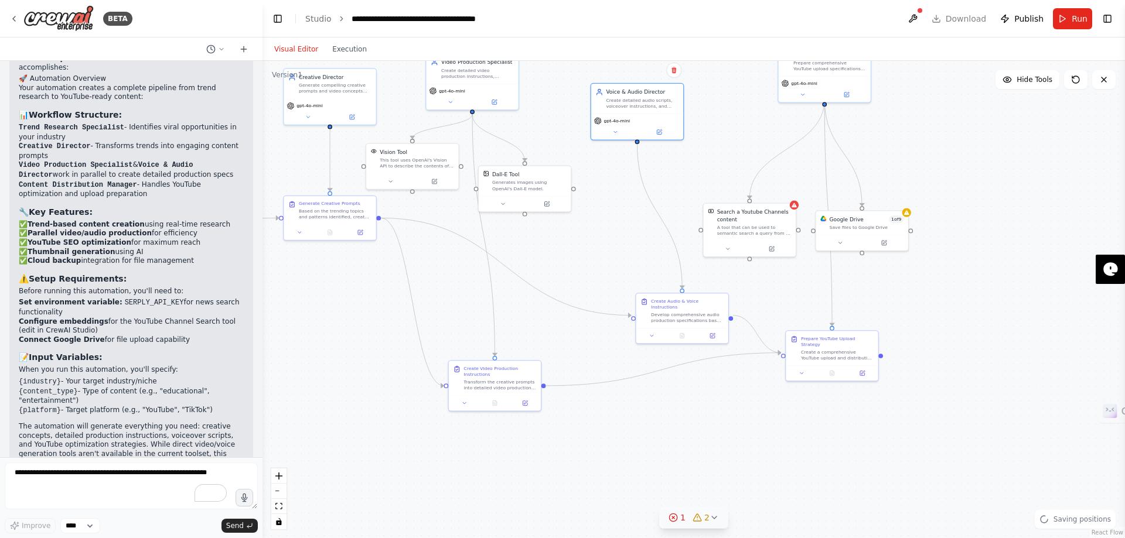
drag, startPoint x: 764, startPoint y: 361, endPoint x: 740, endPoint y: 139, distance: 222.6
click at [740, 139] on div ".deletable-edge-delete-btn { width: 20px; height: 20px; border: 0px solid #ffff…" at bounding box center [693, 299] width 862 height 477
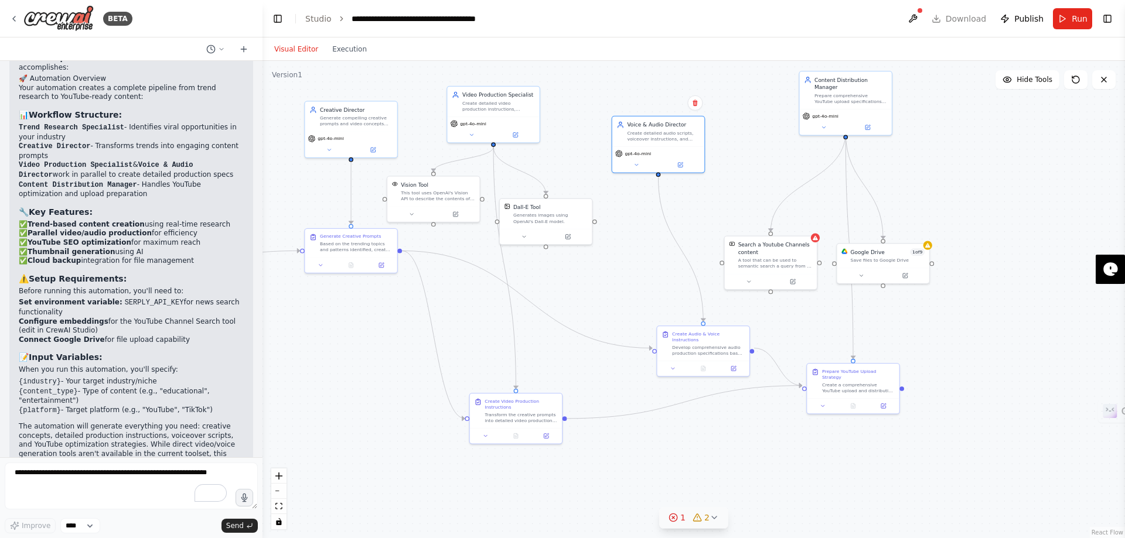
drag, startPoint x: 621, startPoint y: 176, endPoint x: 641, endPoint y: 233, distance: 60.9
click at [641, 233] on div ".deletable-edge-delete-btn { width: 20px; height: 20px; border: 0px solid #ffff…" at bounding box center [693, 299] width 862 height 477
drag, startPoint x: 664, startPoint y: 127, endPoint x: 672, endPoint y: 188, distance: 61.5
click at [672, 188] on div "Voice & Audio Director" at bounding box center [671, 185] width 73 height 8
click at [914, 15] on button at bounding box center [912, 18] width 19 height 21
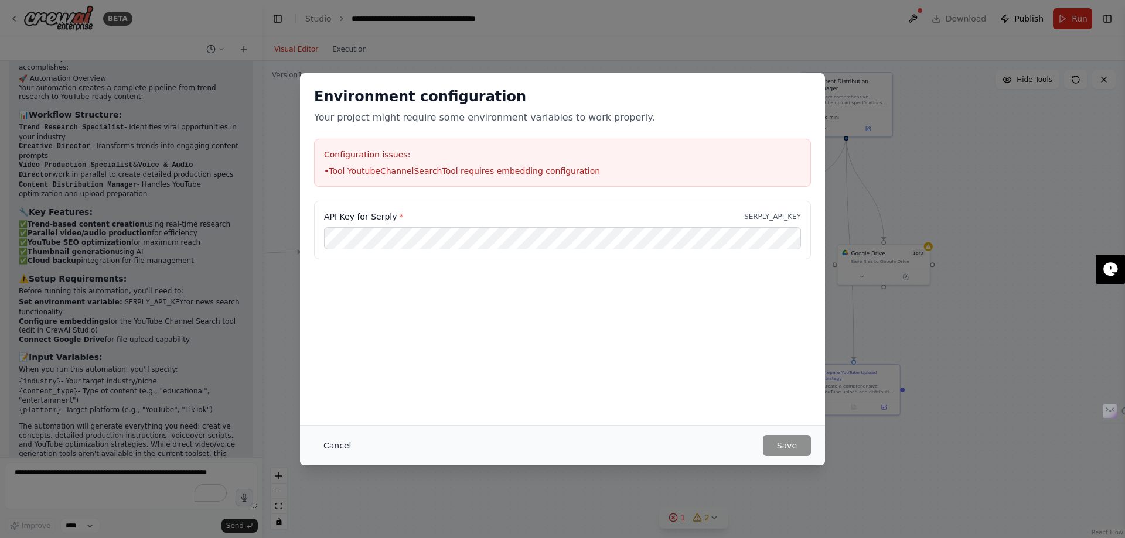
click at [341, 446] on button "Cancel" at bounding box center [337, 445] width 46 height 21
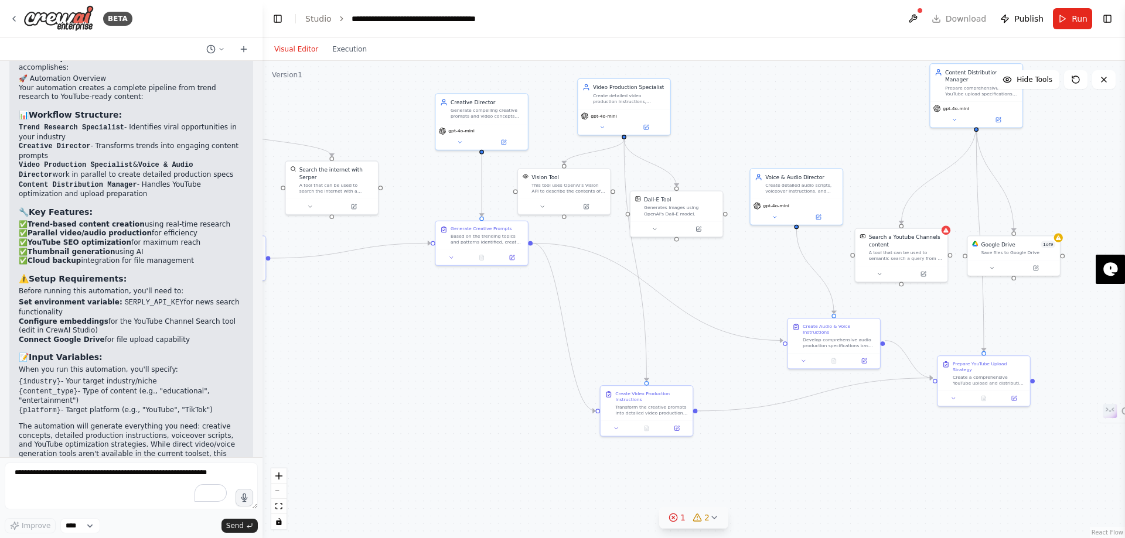
drag, startPoint x: 575, startPoint y: 285, endPoint x: 705, endPoint y: 276, distance: 130.3
click at [705, 276] on div ".deletable-edge-delete-btn { width: 20px; height: 20px; border: 0px solid #ffff…" at bounding box center [693, 299] width 862 height 477
drag, startPoint x: 468, startPoint y: 241, endPoint x: 424, endPoint y: 309, distance: 80.9
click at [424, 309] on div "Based on the trending topics and patterns identified, create 5 unique and compe…" at bounding box center [441, 305] width 73 height 12
drag, startPoint x: 831, startPoint y: 338, endPoint x: 757, endPoint y: 327, distance: 74.0
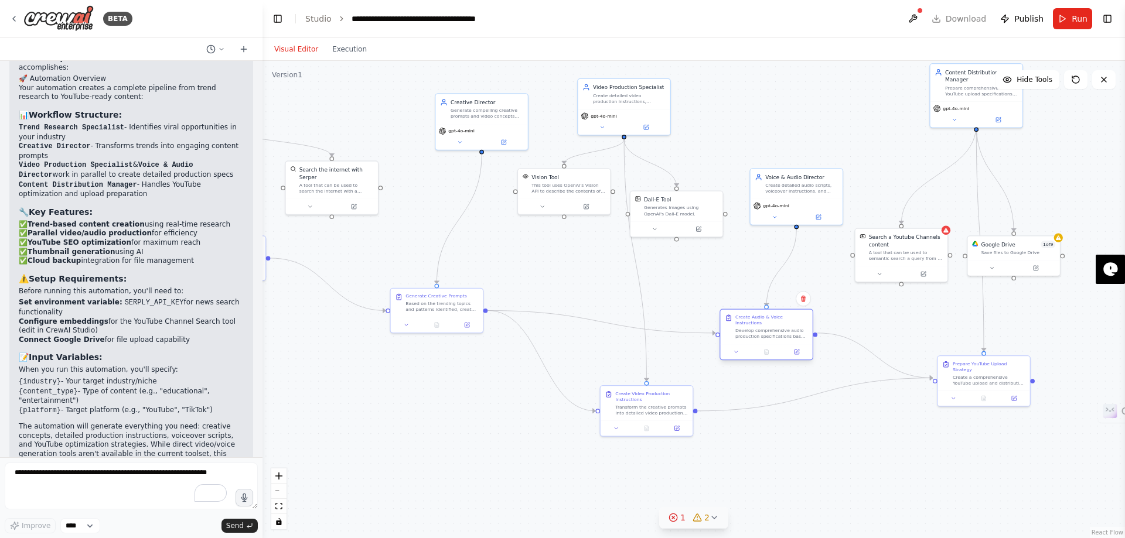
click at [757, 328] on div "Develop comprehensive audio production specifications based on the creative pro…" at bounding box center [771, 334] width 73 height 12
click at [571, 299] on div ".deletable-edge-delete-btn { width: 20px; height: 20px; border: 0px solid #ffff…" at bounding box center [693, 299] width 862 height 477
click at [698, 294] on div ".deletable-edge-delete-btn { width: 20px; height: 20px; border: 0px solid #ffff…" at bounding box center [693, 299] width 862 height 477
drag, startPoint x: 687, startPoint y: 203, endPoint x: 699, endPoint y: 187, distance: 19.7
click at [699, 187] on div "Dall-E Tool Generates images using OpenAI's Dall-E model." at bounding box center [688, 189] width 74 height 21
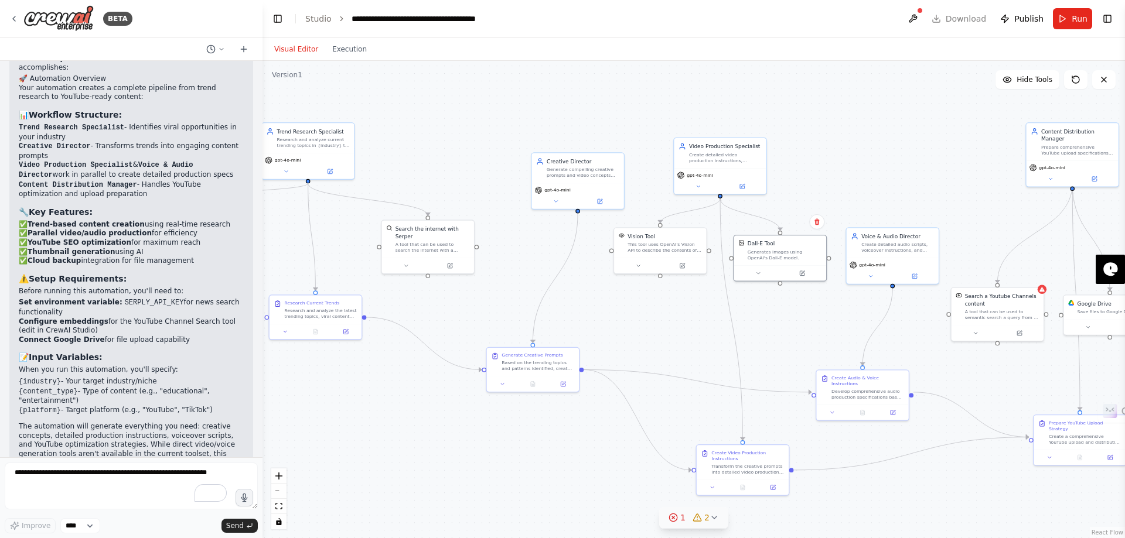
drag, startPoint x: 780, startPoint y: 116, endPoint x: 876, endPoint y: 176, distance: 113.1
click at [876, 176] on div ".deletable-edge-delete-btn { width: 20px; height: 20px; border: 0px solid #ffff…" at bounding box center [693, 299] width 862 height 477
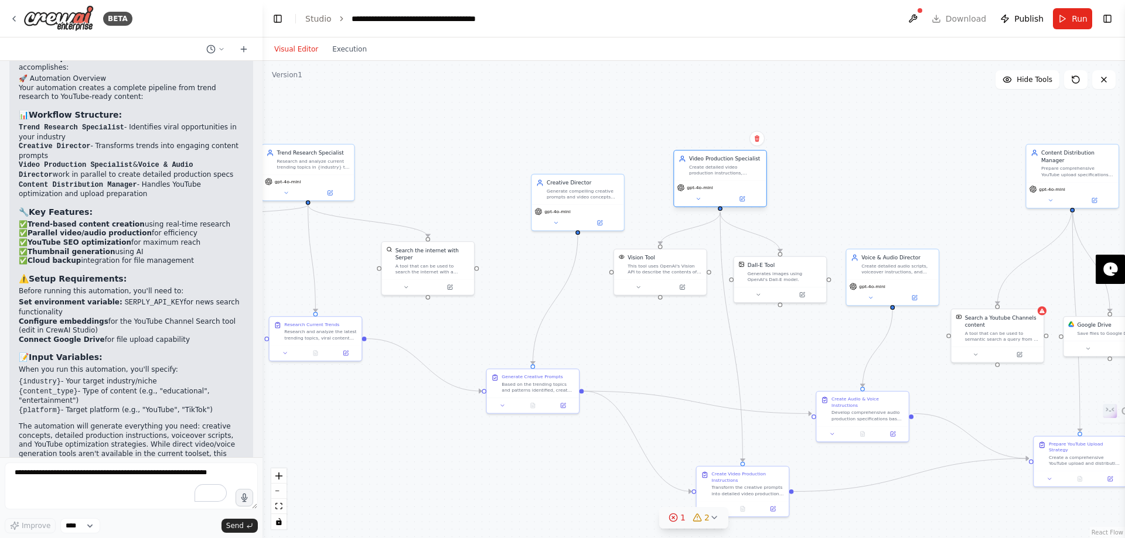
drag, startPoint x: 729, startPoint y: 169, endPoint x: 730, endPoint y: 179, distance: 10.6
click at [730, 179] on div "Video Production Specialist Create detailed video production instructions, stor…" at bounding box center [720, 178] width 94 height 57
drag, startPoint x: 568, startPoint y: 211, endPoint x: 524, endPoint y: 319, distance: 116.6
click at [524, 319] on div "gpt-4o-mini" at bounding box center [508, 316] width 36 height 8
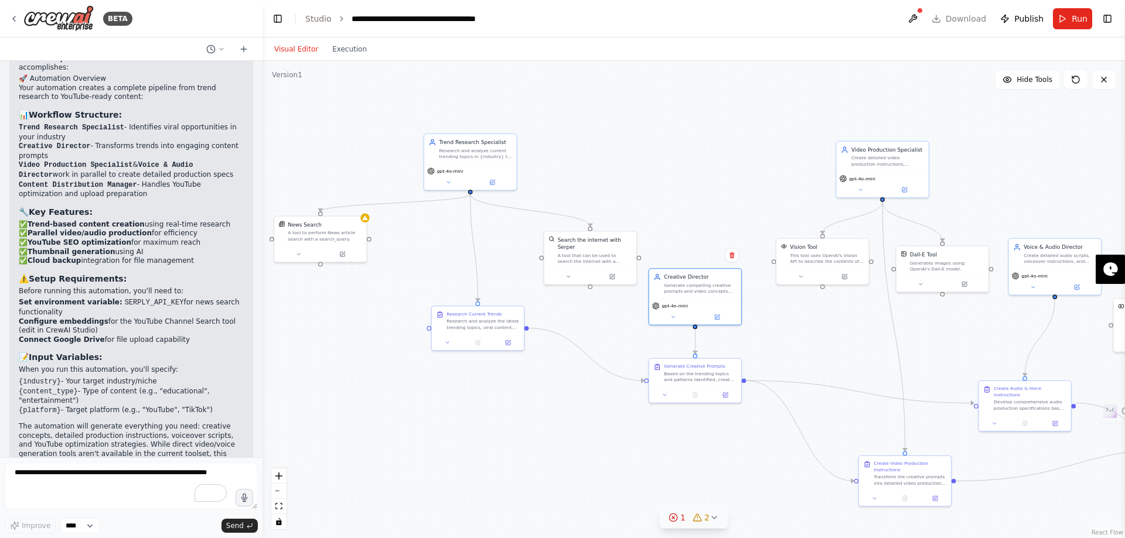
drag, startPoint x: 512, startPoint y: 197, endPoint x: 697, endPoint y: 184, distance: 185.0
click at [697, 184] on div ".deletable-edge-delete-btn { width: 20px; height: 20px; border: 0px solid #ffff…" at bounding box center [693, 299] width 862 height 477
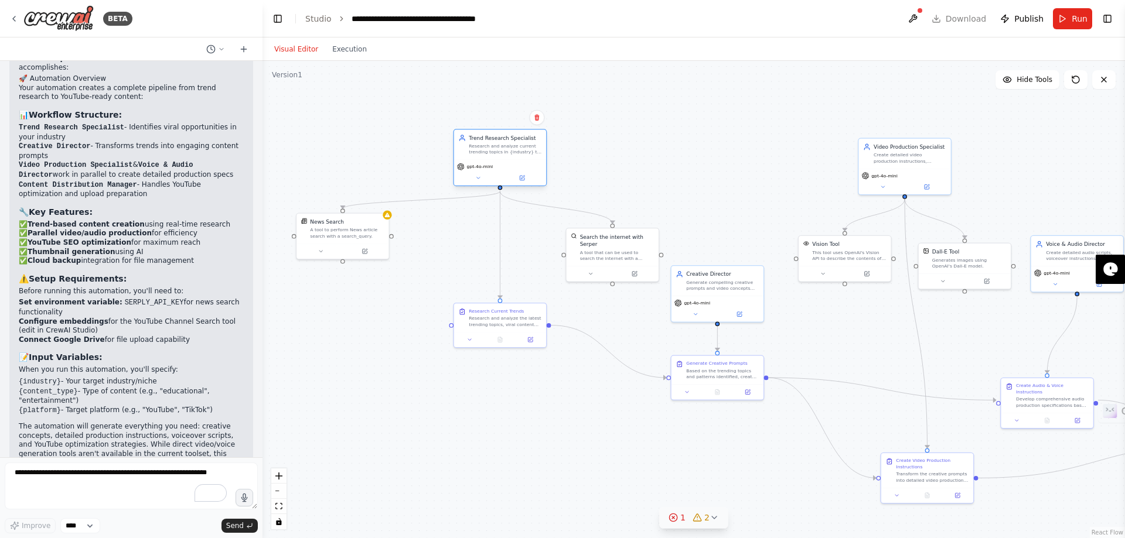
drag, startPoint x: 481, startPoint y: 173, endPoint x: 490, endPoint y: 172, distance: 8.2
click at [490, 172] on div "gpt-4o-mini" at bounding box center [500, 173] width 92 height 26
drag, startPoint x: 597, startPoint y: 246, endPoint x: 559, endPoint y: 246, distance: 38.1
click at [559, 248] on div "A tool that can be used to search the internet with a search_query. Supports di…" at bounding box center [579, 254] width 74 height 12
drag, startPoint x: 353, startPoint y: 246, endPoint x: 429, endPoint y: 259, distance: 76.6
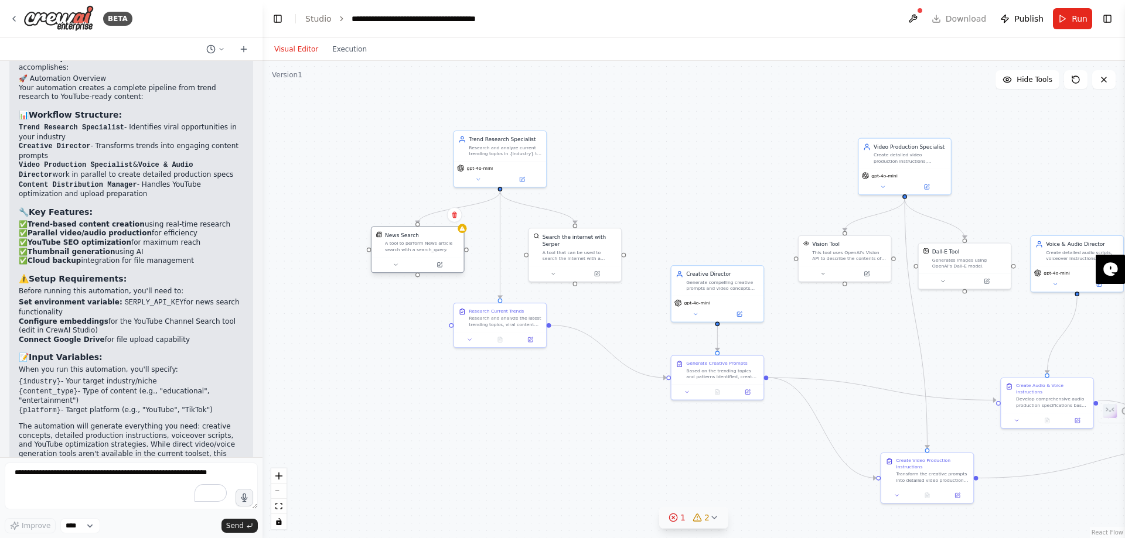
click at [429, 259] on div at bounding box center [417, 264] width 92 height 15
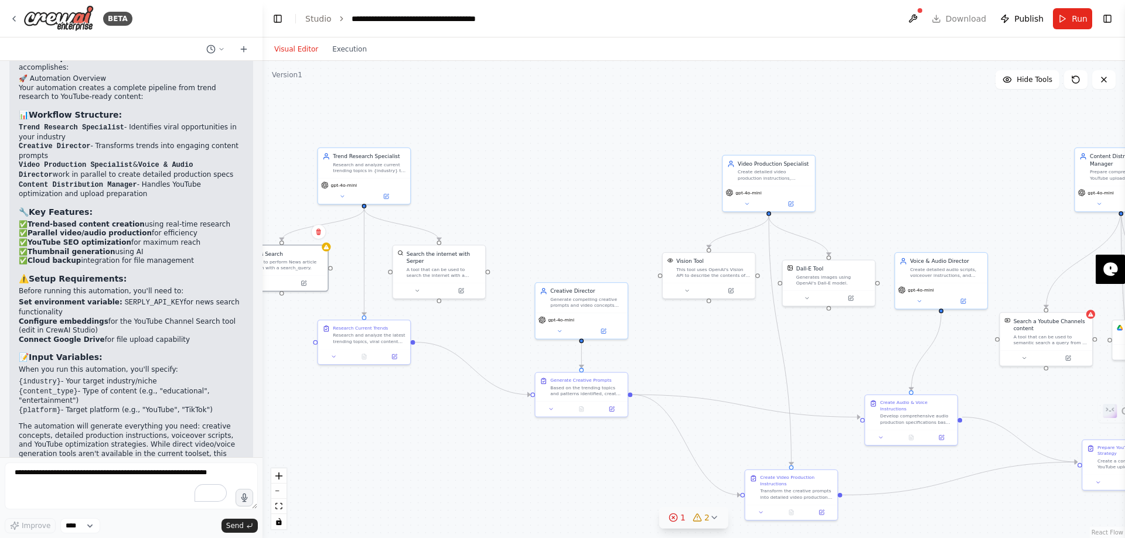
drag, startPoint x: 605, startPoint y: 148, endPoint x: 460, endPoint y: 155, distance: 144.8
click at [460, 155] on div ".deletable-edge-delete-btn { width: 20px; height: 20px; border: 0px solid #ffff…" at bounding box center [693, 299] width 862 height 477
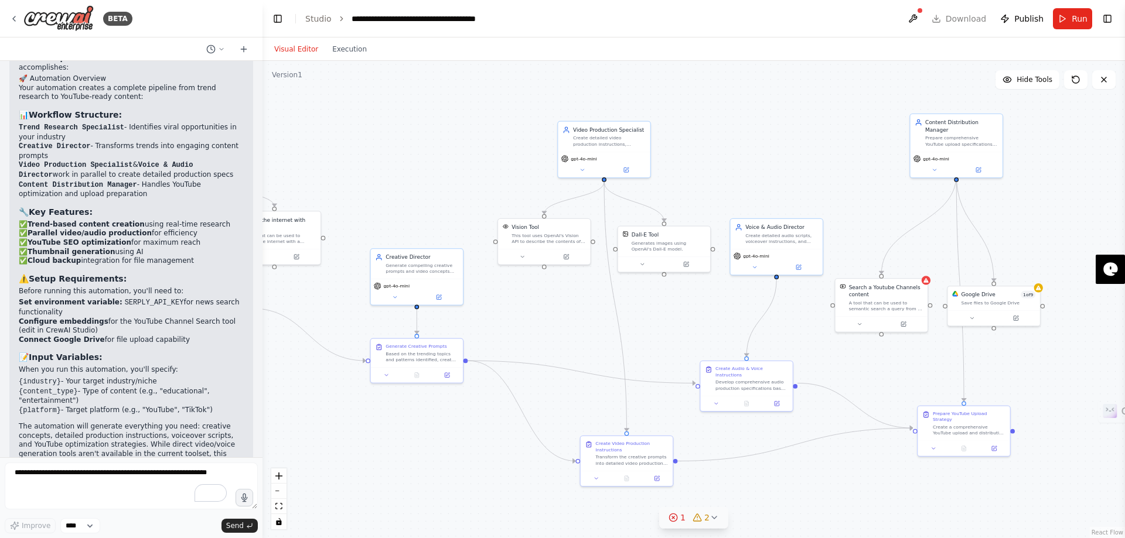
drag, startPoint x: 576, startPoint y: 189, endPoint x: 410, endPoint y: 166, distance: 167.9
click at [410, 166] on div ".deletable-edge-delete-btn { width: 20px; height: 20px; border: 0px solid #ffff…" at bounding box center [693, 299] width 862 height 477
drag, startPoint x: 668, startPoint y: 248, endPoint x: 682, endPoint y: 248, distance: 13.5
click at [682, 248] on div "Generates images using OpenAI's Dall-E model." at bounding box center [672, 246] width 74 height 12
drag, startPoint x: 549, startPoint y: 244, endPoint x: 533, endPoint y: 242, distance: 16.0
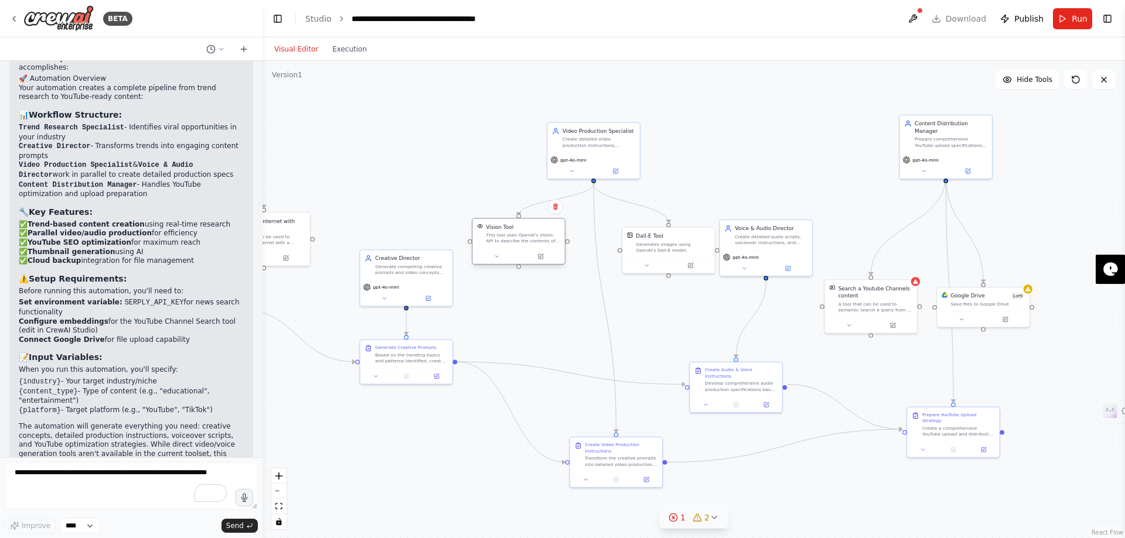
click at [533, 242] on div "Vision Tool This tool uses OpenAI's Vision API to describe the contents of an i…" at bounding box center [519, 233] width 92 height 30
drag, startPoint x: 607, startPoint y: 153, endPoint x: 623, endPoint y: 153, distance: 16.4
click at [623, 153] on div "gpt-4o-mini" at bounding box center [608, 164] width 92 height 26
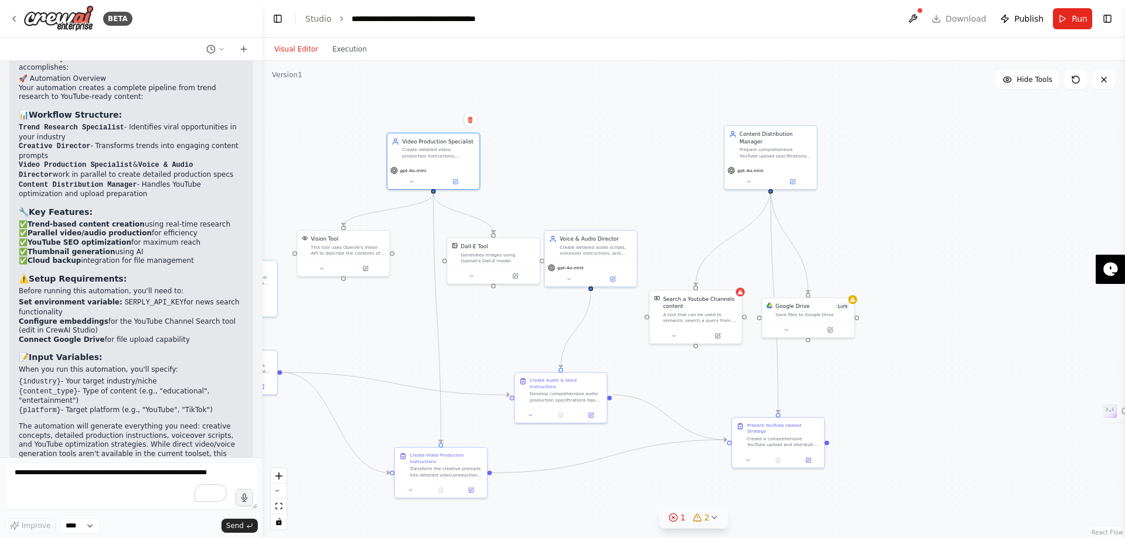
drag, startPoint x: 662, startPoint y: 348, endPoint x: 487, endPoint y: 359, distance: 175.4
click at [487, 359] on div ".deletable-edge-delete-btn { width: 20px; height: 20px; border: 0px solid #ffff…" at bounding box center [693, 299] width 862 height 477
drag, startPoint x: 802, startPoint y: 315, endPoint x: 875, endPoint y: 292, distance: 76.9
click at [875, 292] on div "Save files to Google Drive" at bounding box center [880, 291] width 74 height 6
drag, startPoint x: 682, startPoint y: 329, endPoint x: 681, endPoint y: 272, distance: 56.8
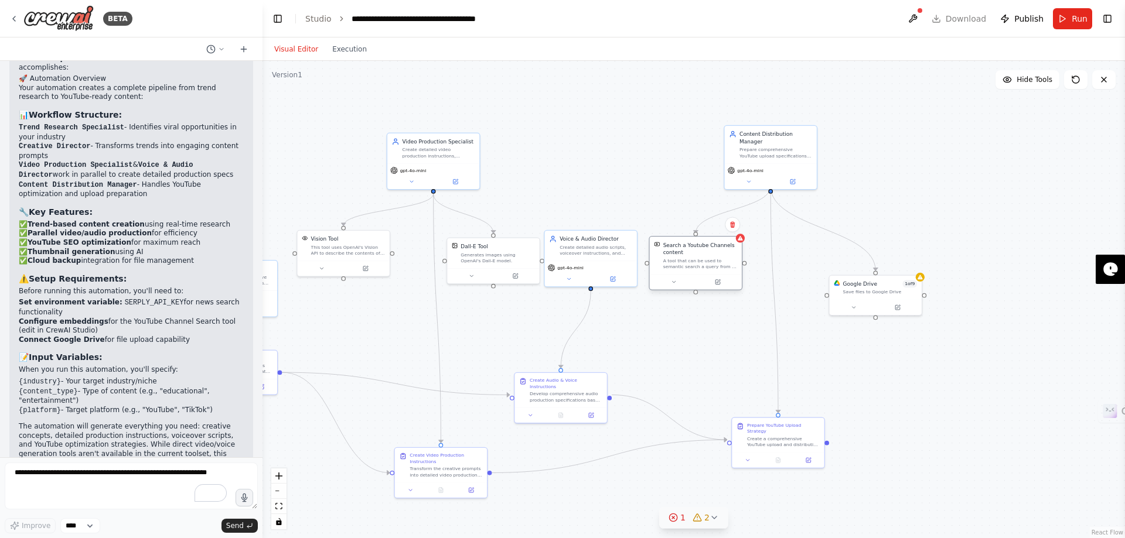
click at [681, 272] on div "Search a Youtube Channels content A tool that can be used to semantic search a …" at bounding box center [695, 263] width 94 height 54
drag, startPoint x: 877, startPoint y: 313, endPoint x: 836, endPoint y: 275, distance: 55.6
click at [836, 275] on div at bounding box center [838, 268] width 92 height 15
click at [879, 367] on div ".deletable-edge-delete-btn { width: 20px; height: 20px; border: 0px solid #ffff…" at bounding box center [693, 299] width 862 height 477
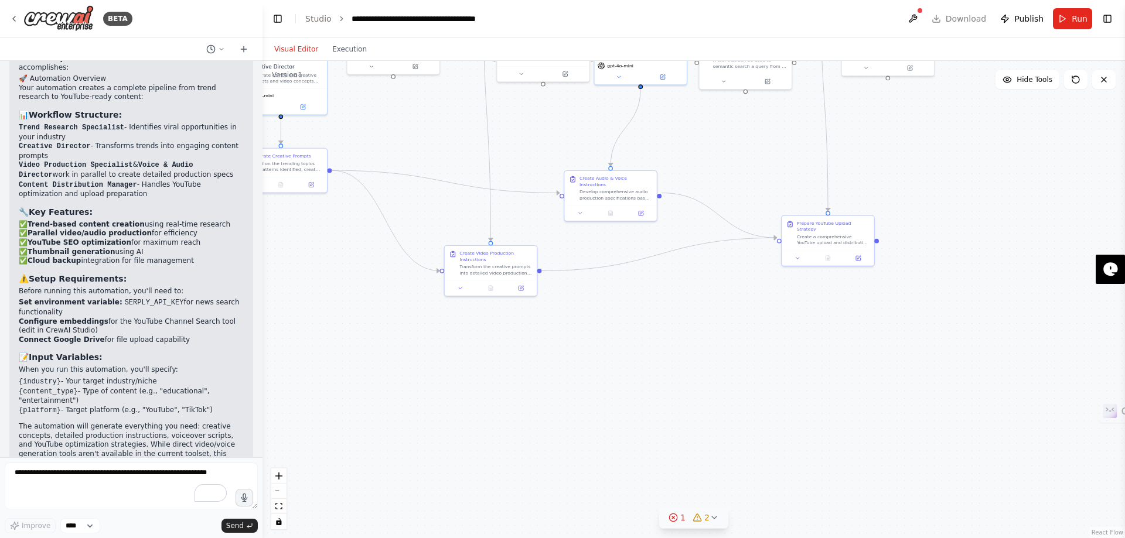
drag, startPoint x: 879, startPoint y: 367, endPoint x: 928, endPoint y: 165, distance: 208.1
click at [928, 165] on div ".deletable-edge-delete-btn { width: 20px; height: 20px; border: 0px solid #ffff…" at bounding box center [693, 299] width 862 height 477
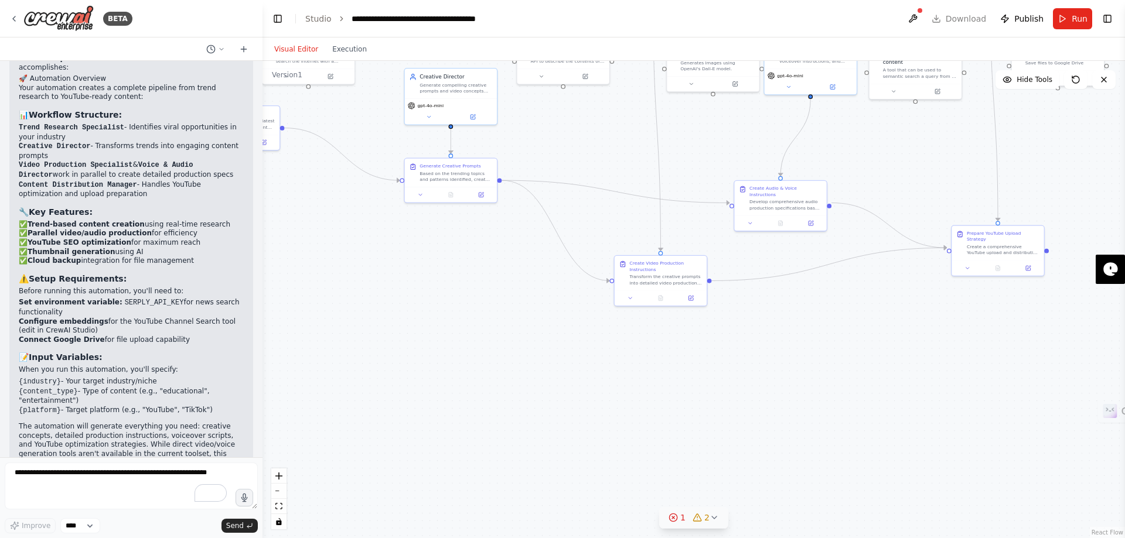
drag, startPoint x: 654, startPoint y: 371, endPoint x: 824, endPoint y: 381, distance: 170.1
click at [824, 381] on div ".deletable-edge-delete-btn { width: 20px; height: 20px; border: 0px solid #ffff…" at bounding box center [693, 299] width 862 height 477
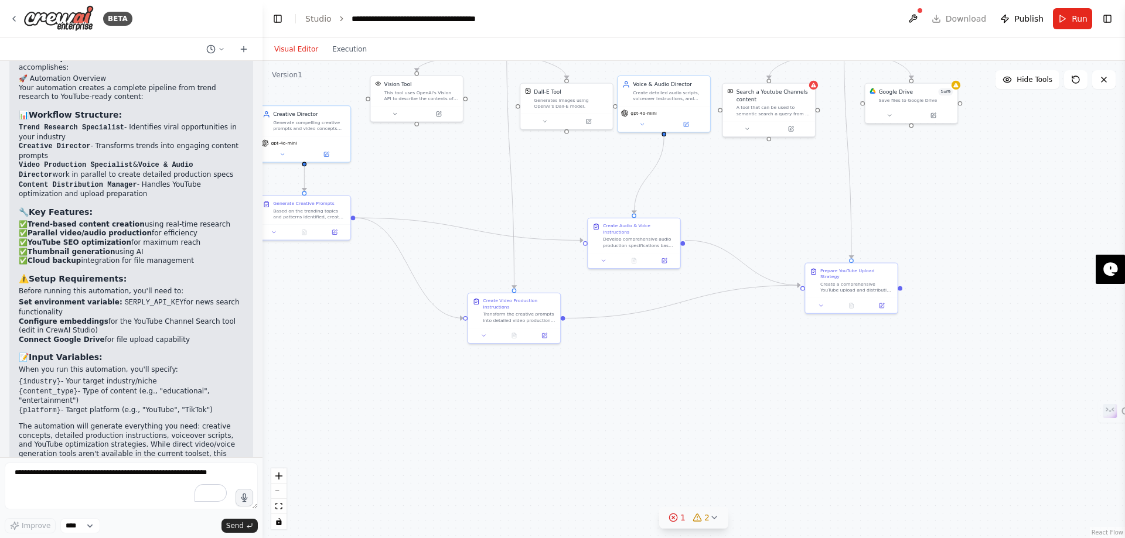
drag, startPoint x: 824, startPoint y: 340, endPoint x: 678, endPoint y: 377, distance: 150.6
click at [678, 377] on div ".deletable-edge-delete-btn { width: 20px; height: 20px; border: 0px solid #ffff…" at bounding box center [693, 299] width 862 height 477
drag, startPoint x: 641, startPoint y: 261, endPoint x: 669, endPoint y: 234, distance: 38.9
click at [669, 234] on div ".deletable-edge-delete-btn { width: 20px; height: 20px; border: 0px solid #ffff…" at bounding box center [693, 299] width 862 height 477
drag, startPoint x: 855, startPoint y: 286, endPoint x: 849, endPoint y: 238, distance: 48.4
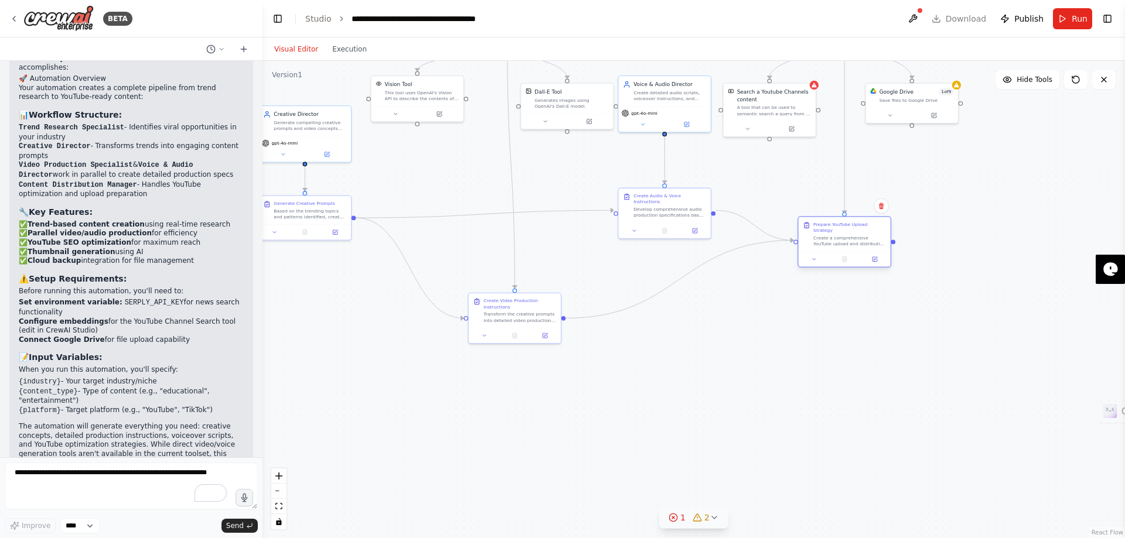
click at [849, 238] on div "Prepare YouTube Upload Strategy Create a comprehensive YouTube upload and distr…" at bounding box center [844, 234] width 92 height 35
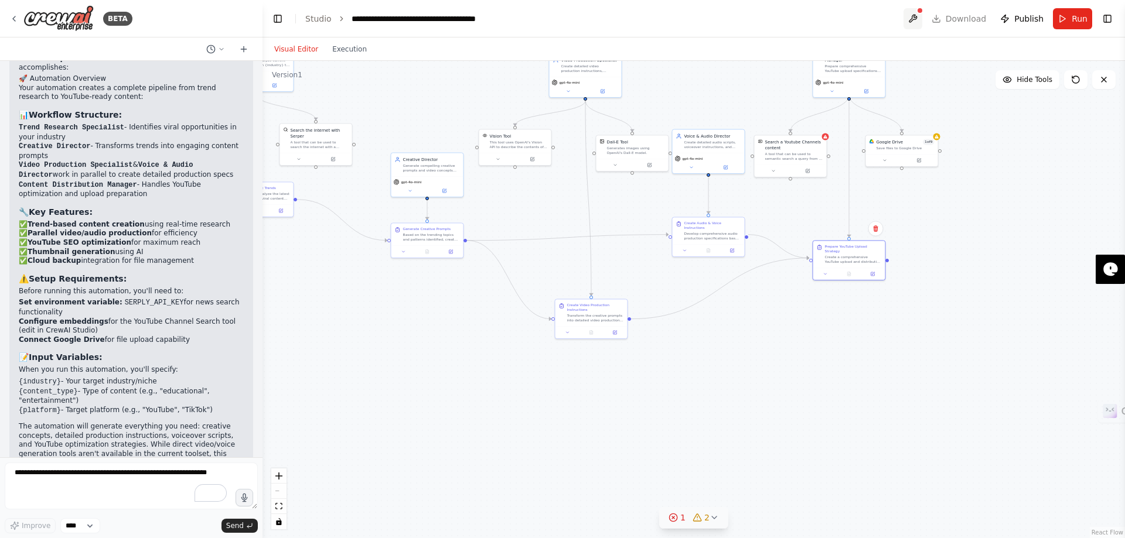
click at [920, 20] on button at bounding box center [912, 18] width 19 height 21
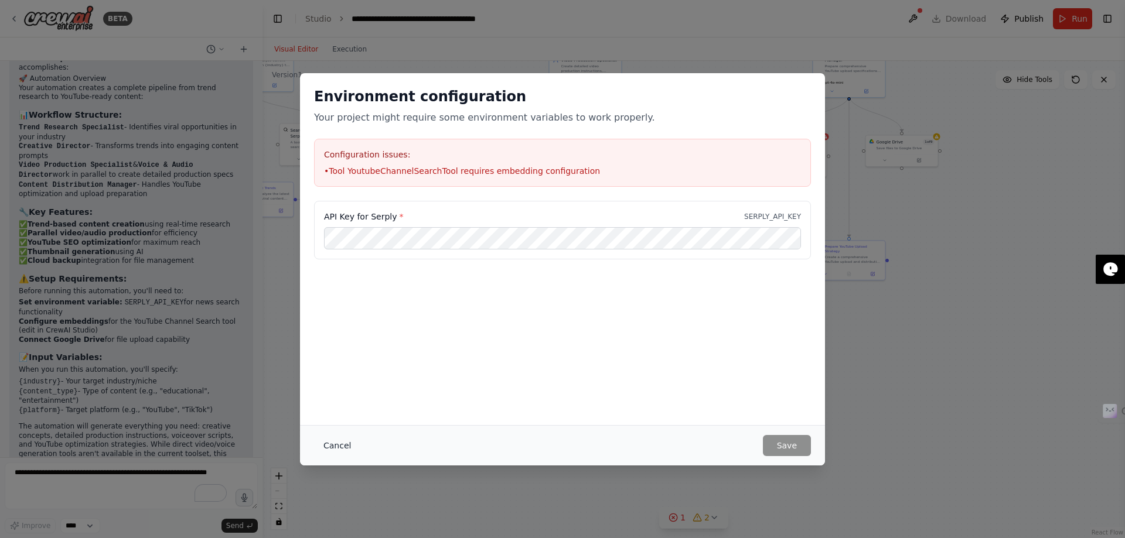
click at [338, 450] on button "Cancel" at bounding box center [337, 445] width 46 height 21
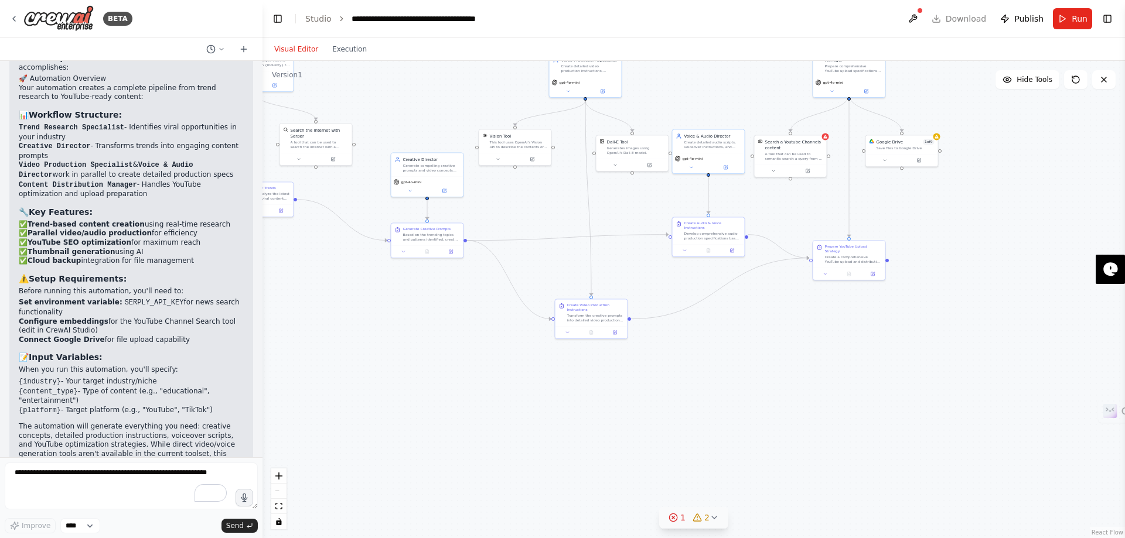
click at [457, 115] on div ".deletable-edge-delete-btn { width: 20px; height: 20px; border: 0px solid #ffff…" at bounding box center [693, 299] width 862 height 477
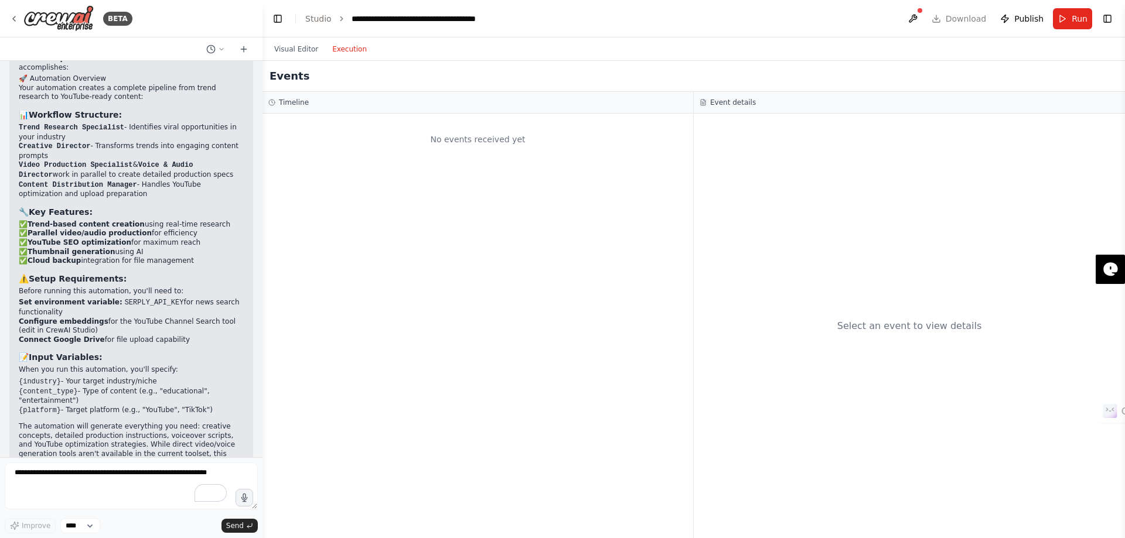
click at [356, 50] on button "Execution" at bounding box center [349, 49] width 49 height 14
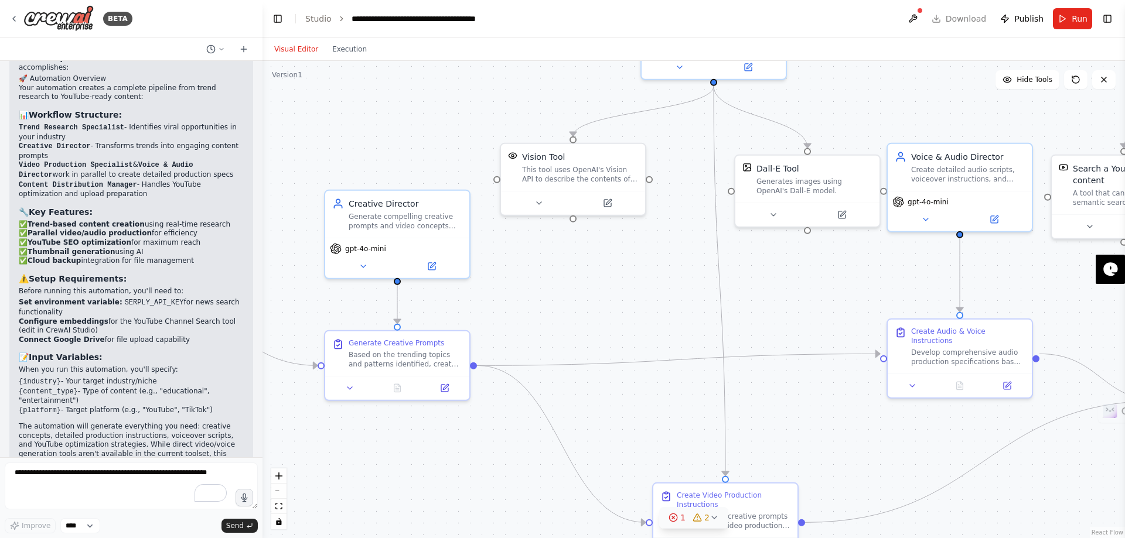
click at [311, 52] on button "Visual Editor" at bounding box center [296, 49] width 58 height 14
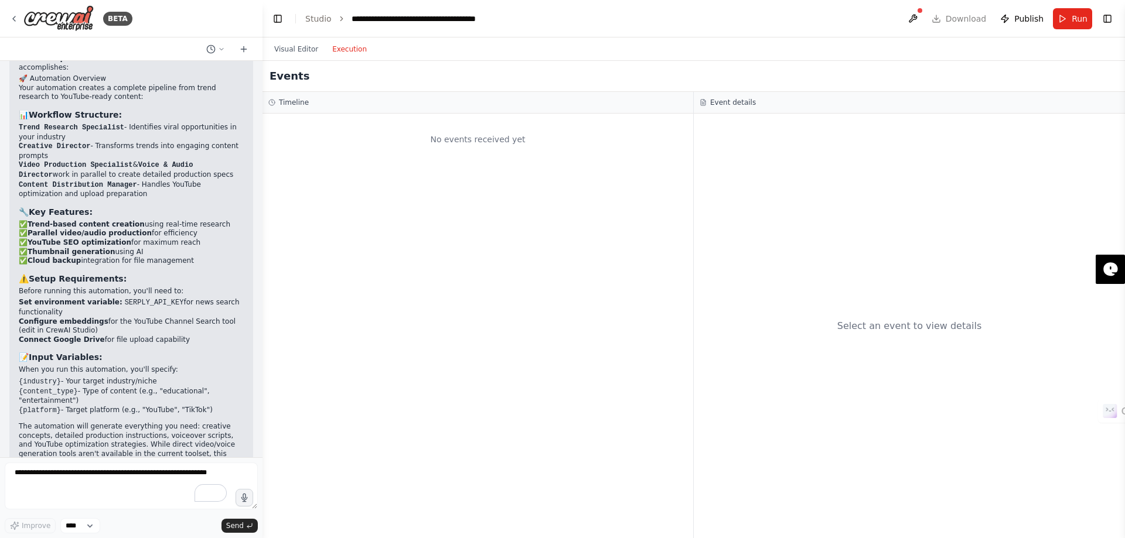
click at [346, 49] on button "Execution" at bounding box center [349, 49] width 49 height 14
click at [917, 22] on button at bounding box center [912, 18] width 19 height 21
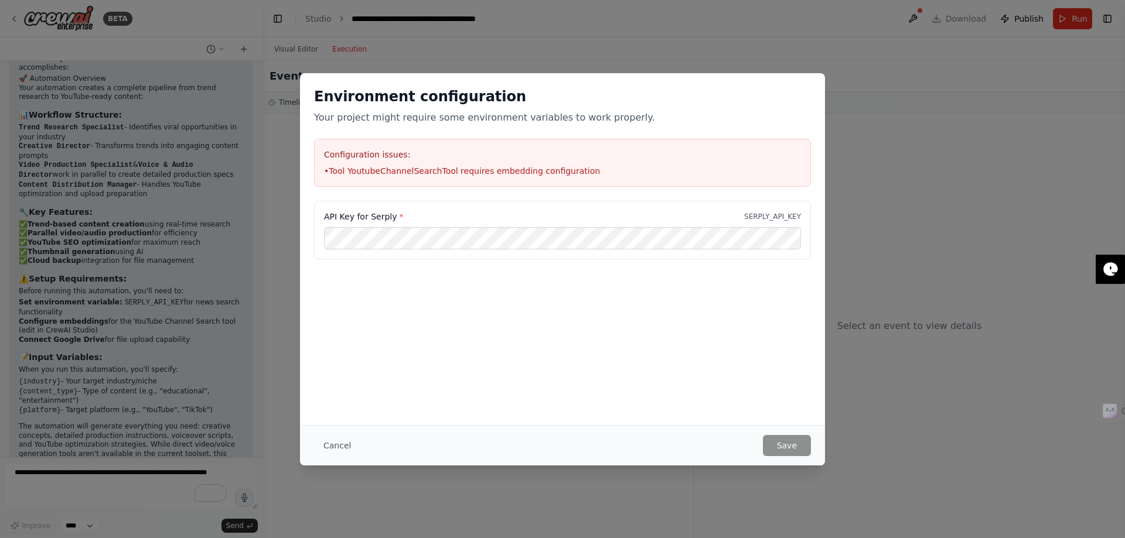
click at [918, 173] on div "Environment configuration Your project might require some environment variables…" at bounding box center [562, 269] width 1125 height 538
click at [328, 443] on button "Cancel" at bounding box center [337, 445] width 46 height 21
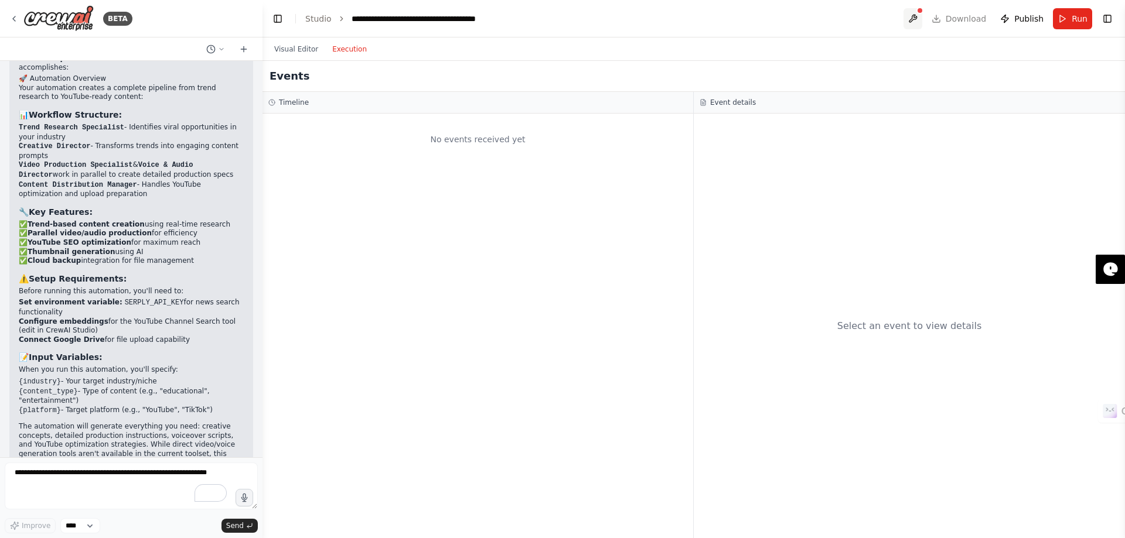
click at [914, 16] on button at bounding box center [912, 18] width 19 height 21
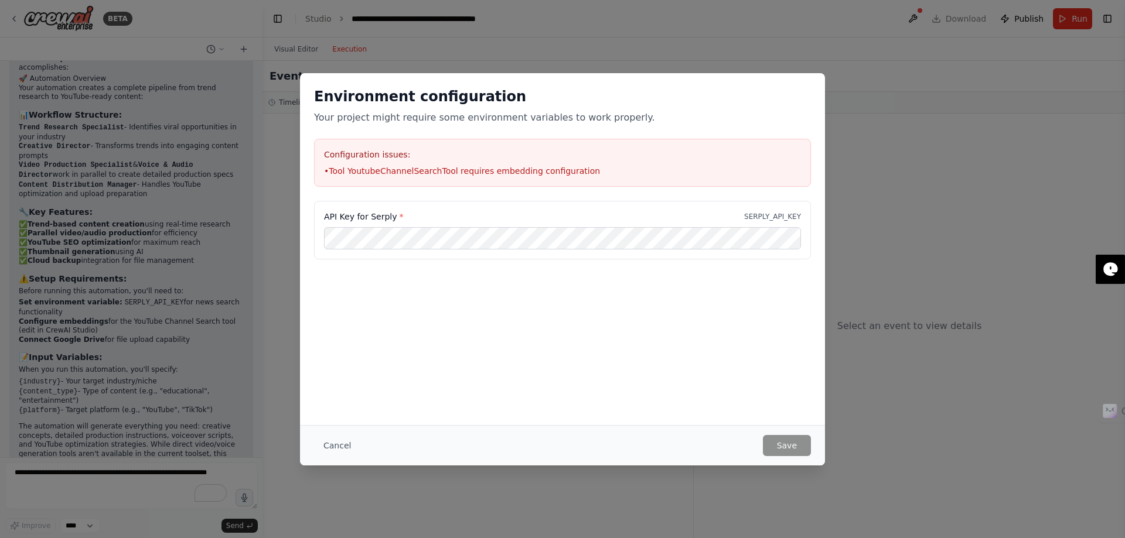
click at [871, 174] on div "Environment configuration Your project might require some environment variables…" at bounding box center [562, 269] width 1125 height 538
click at [320, 449] on button "Cancel" at bounding box center [337, 445] width 46 height 21
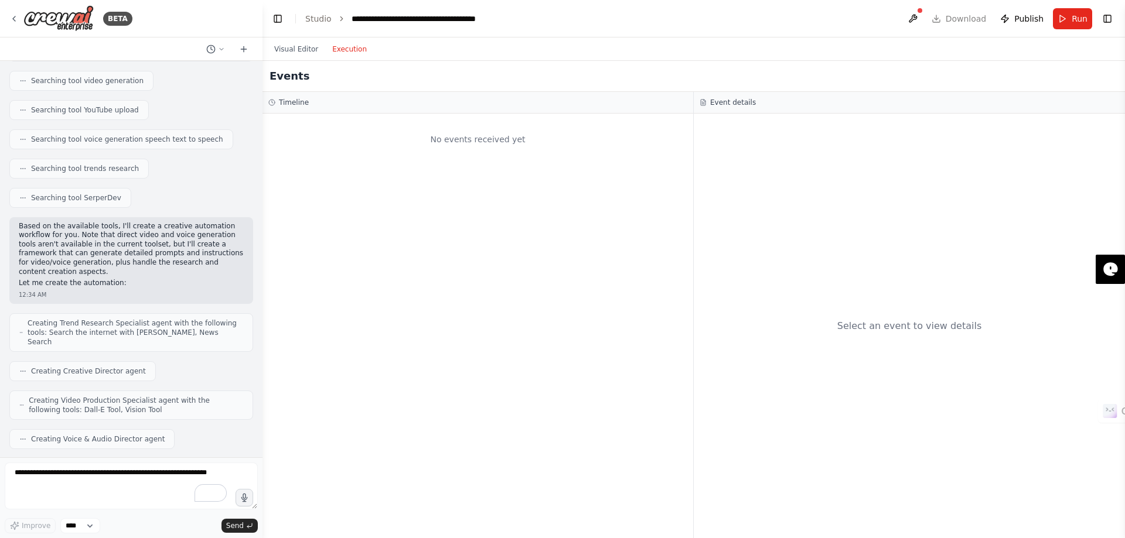
scroll to position [0, 0]
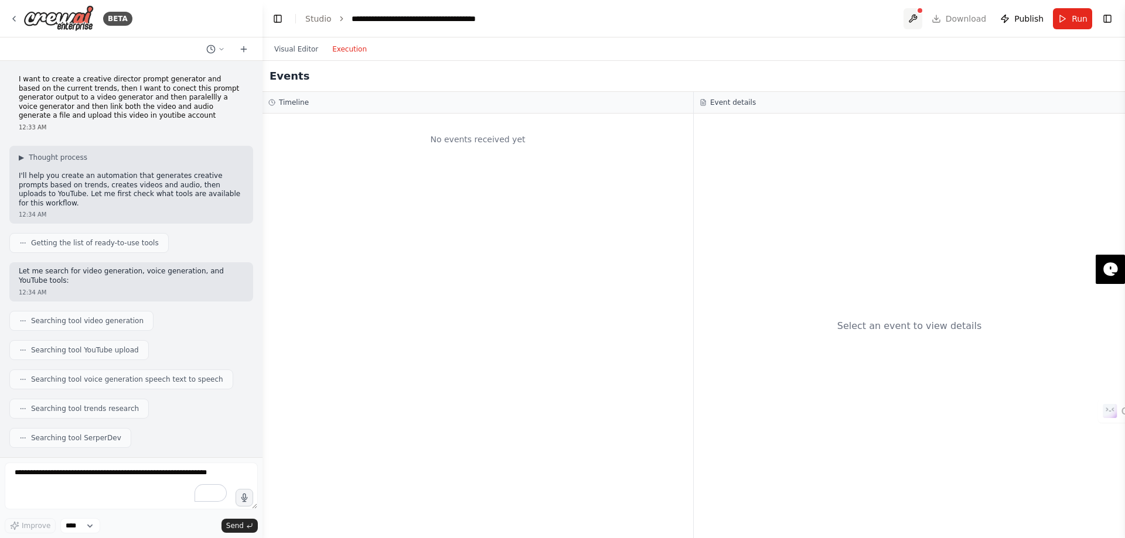
click at [921, 16] on button at bounding box center [912, 18] width 19 height 21
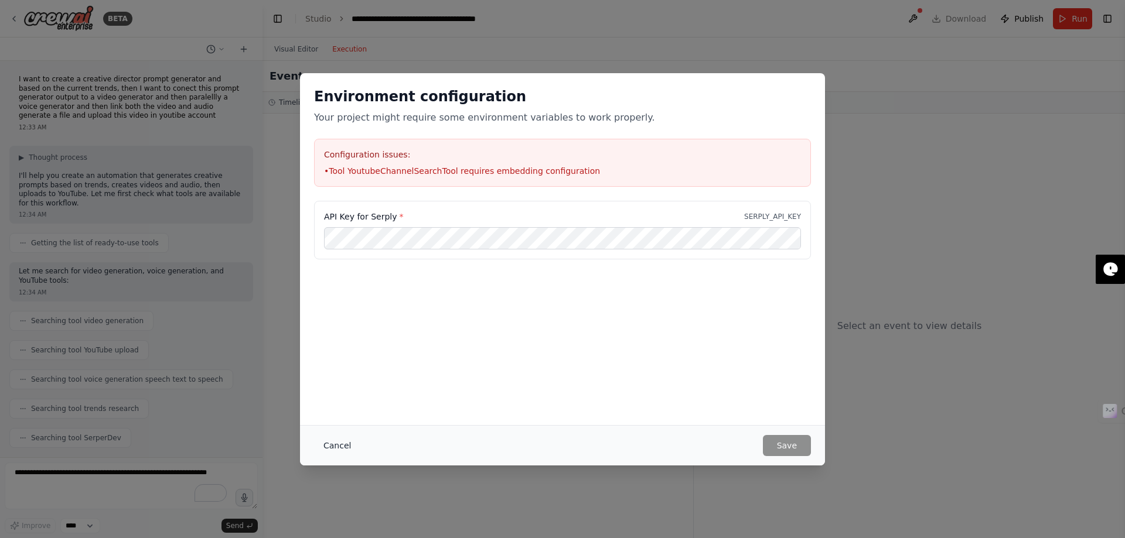
click at [344, 445] on button "Cancel" at bounding box center [337, 445] width 46 height 21
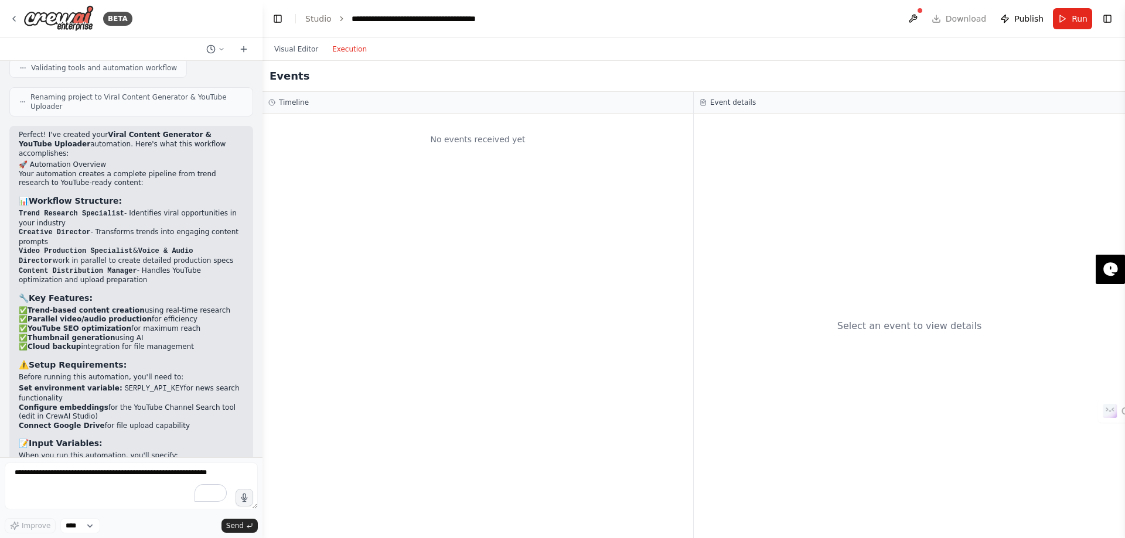
scroll to position [1008, 0]
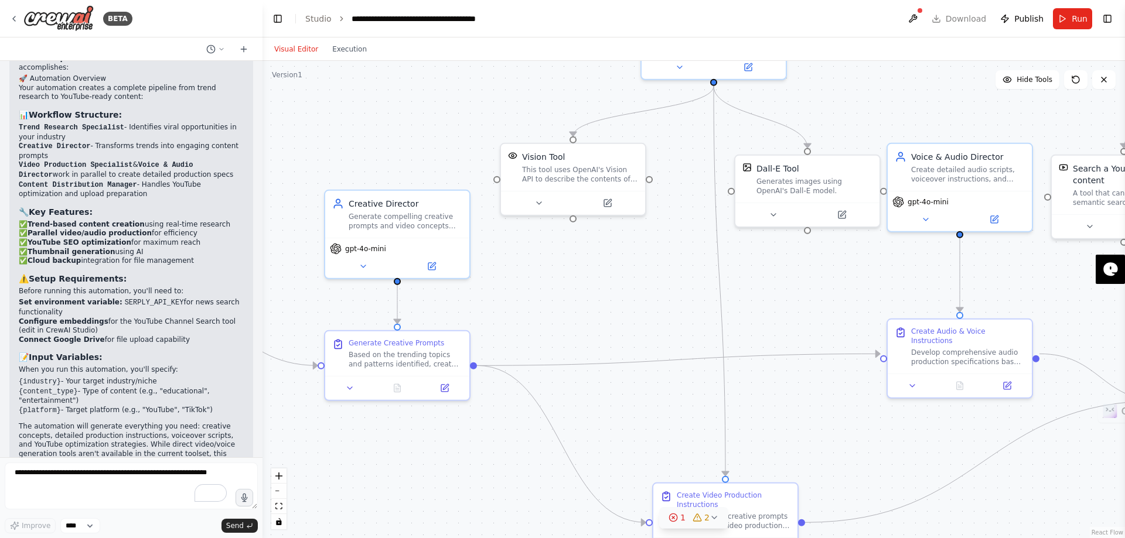
click at [294, 49] on button "Visual Editor" at bounding box center [296, 49] width 58 height 14
click at [1076, 21] on span "Run" at bounding box center [1079, 19] width 16 height 12
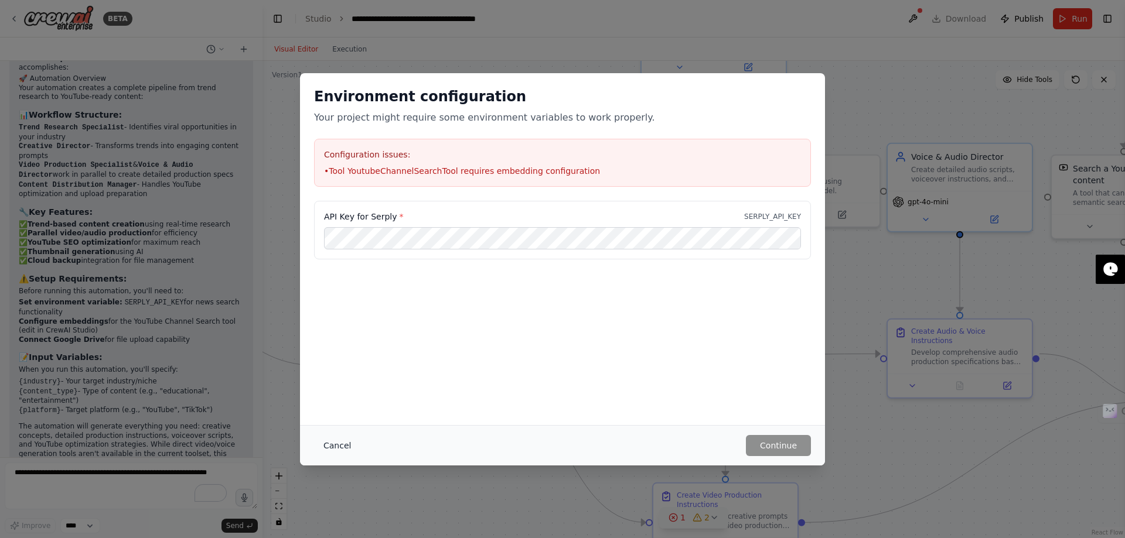
click at [332, 446] on button "Cancel" at bounding box center [337, 445] width 46 height 21
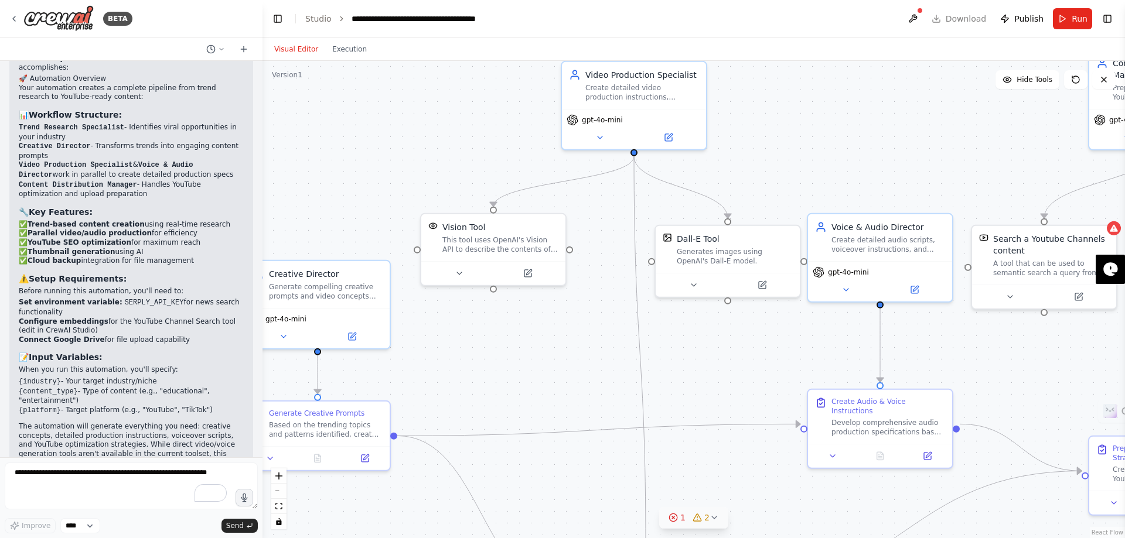
drag, startPoint x: 601, startPoint y: 293, endPoint x: 404, endPoint y: 408, distance: 228.6
click at [404, 408] on div ".deletable-edge-delete-btn { width: 20px; height: 20px; border: 0px solid #ffff…" at bounding box center [693, 299] width 862 height 477
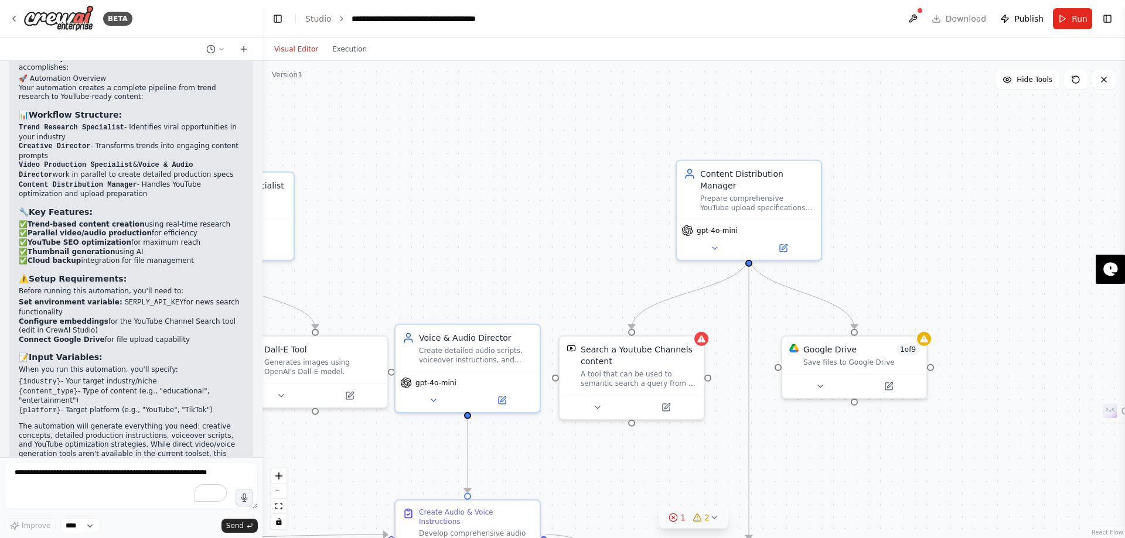
drag, startPoint x: 804, startPoint y: 208, endPoint x: 510, endPoint y: 274, distance: 301.8
click at [510, 274] on div ".deletable-edge-delete-btn { width: 20px; height: 20px; border: 0px solid #ffff…" at bounding box center [693, 299] width 862 height 477
click at [702, 343] on div at bounding box center [701, 337] width 14 height 14
click at [532, 235] on div ".deletable-edge-delete-btn { width: 20px; height: 20px; border: 0px solid #ffff…" at bounding box center [693, 299] width 862 height 477
click at [856, 358] on div "Save files to Google Drive" at bounding box center [861, 360] width 116 height 9
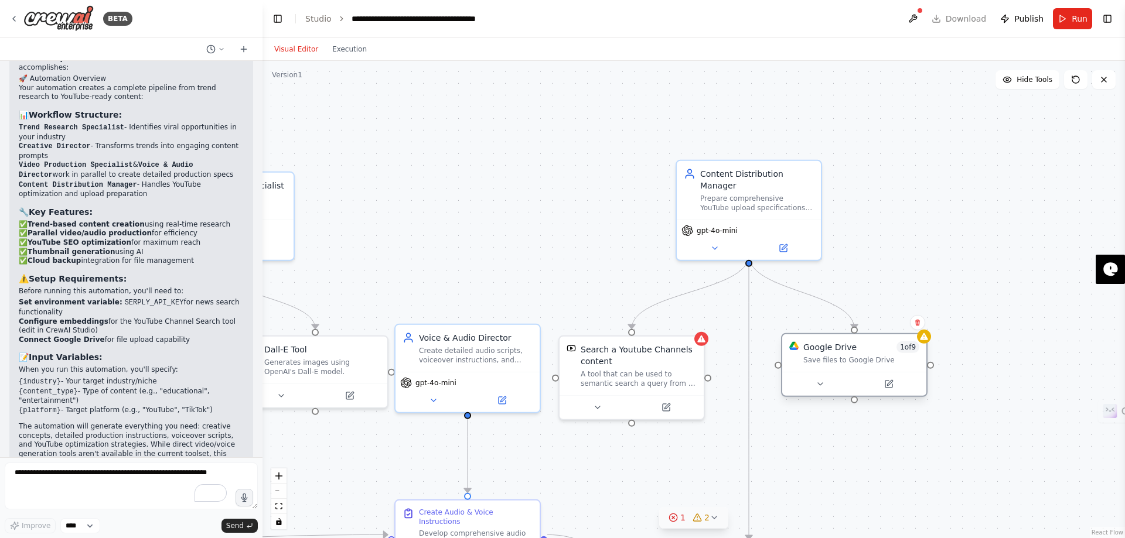
click at [817, 393] on div at bounding box center [854, 384] width 144 height 24
click at [820, 380] on icon at bounding box center [819, 384] width 9 height 9
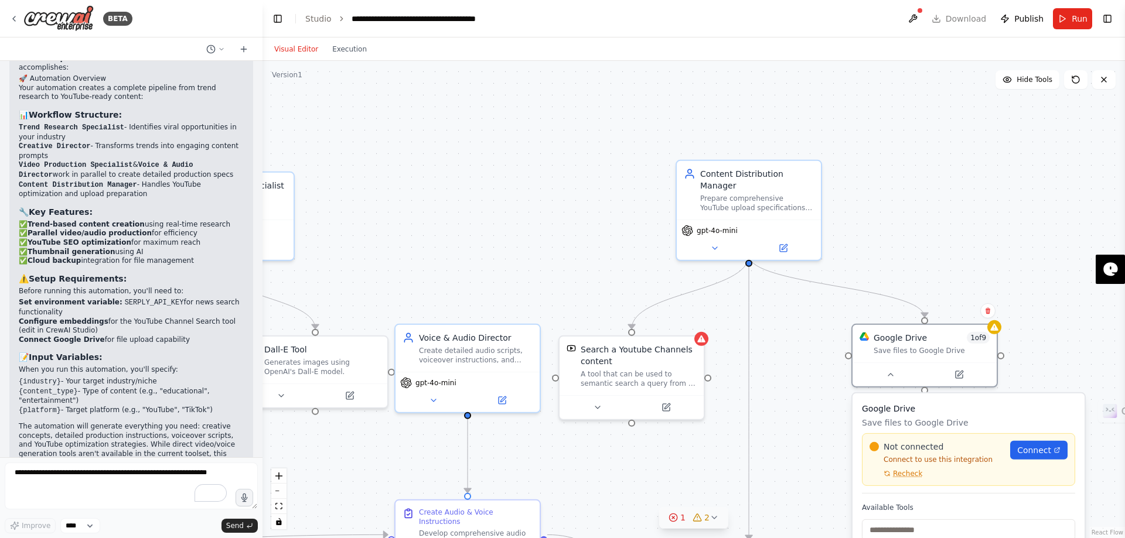
drag, startPoint x: 842, startPoint y: 451, endPoint x: 911, endPoint y: 430, distance: 72.6
click at [911, 430] on div "Google Drive Save files to Google Drive Not connected Connect to use this integ…" at bounding box center [968, 448] width 213 height 91
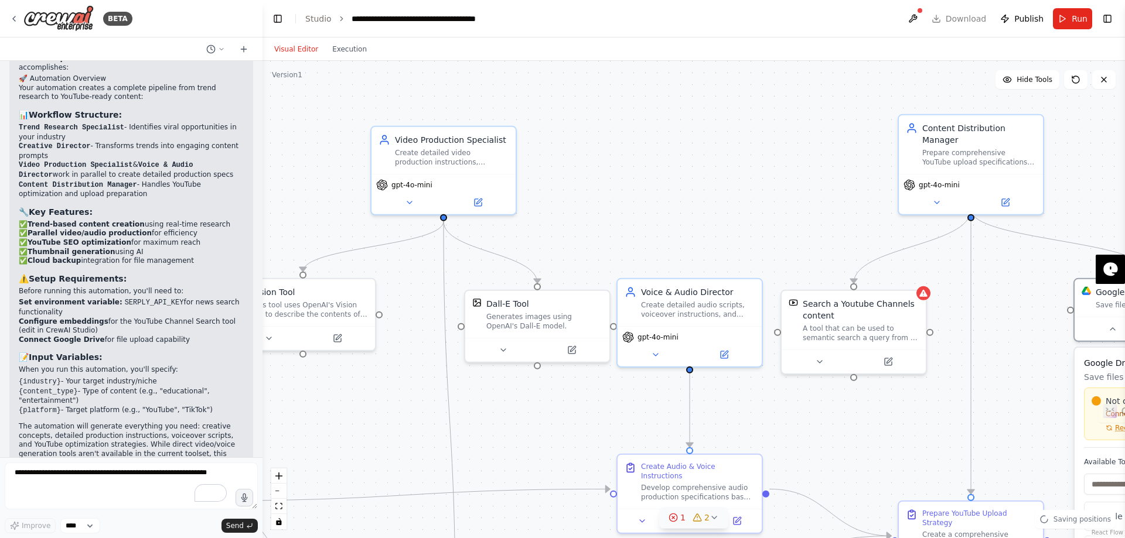
drag, startPoint x: 562, startPoint y: 238, endPoint x: 825, endPoint y: 186, distance: 268.6
click at [825, 186] on div ".deletable-edge-delete-btn { width: 20px; height: 20px; border: 0px solid #ffff…" at bounding box center [693, 299] width 862 height 477
